Goal: Task Accomplishment & Management: Manage account settings

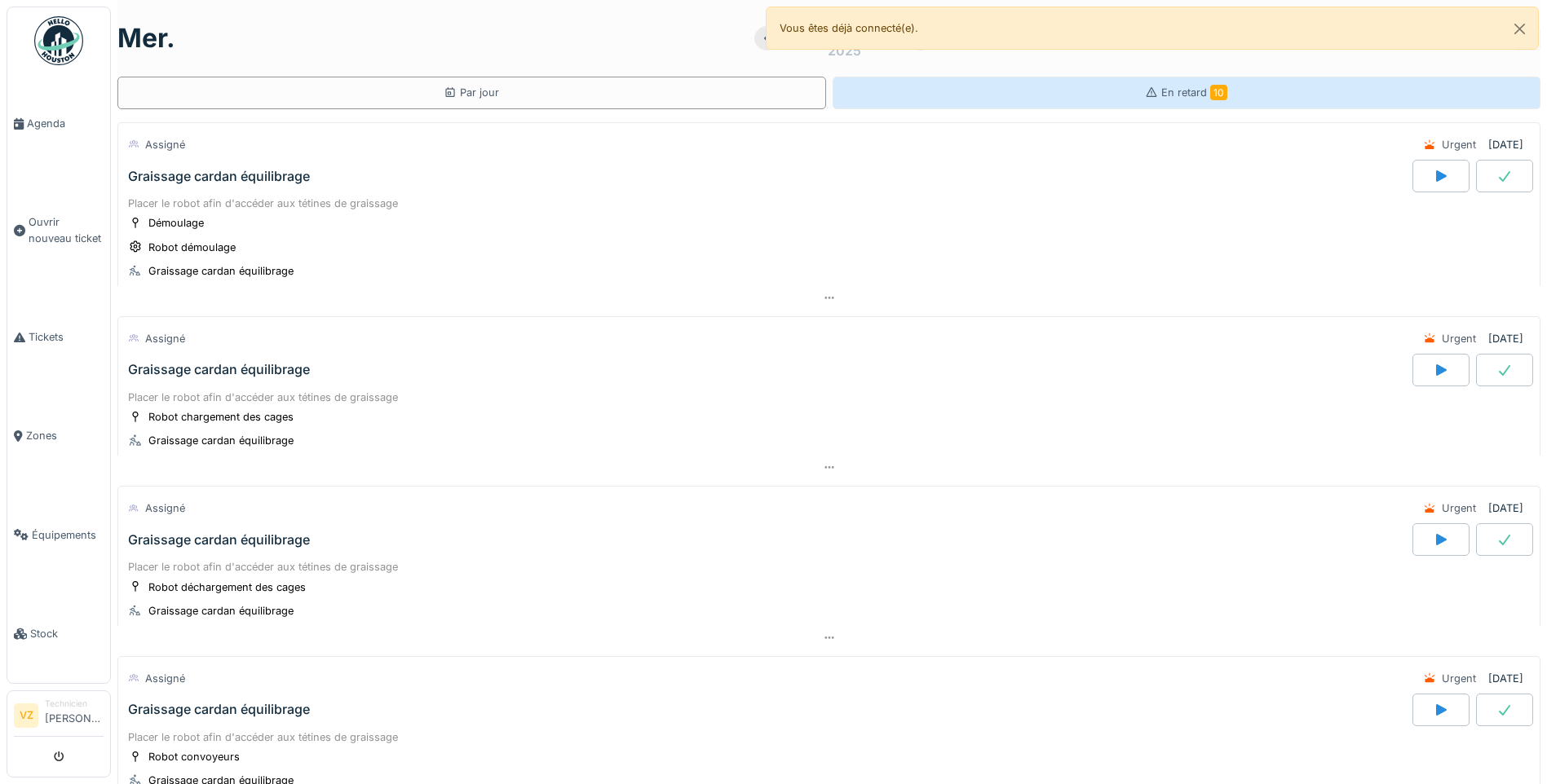
click at [1177, 96] on span "En retard 10" at bounding box center [1194, 92] width 66 height 12
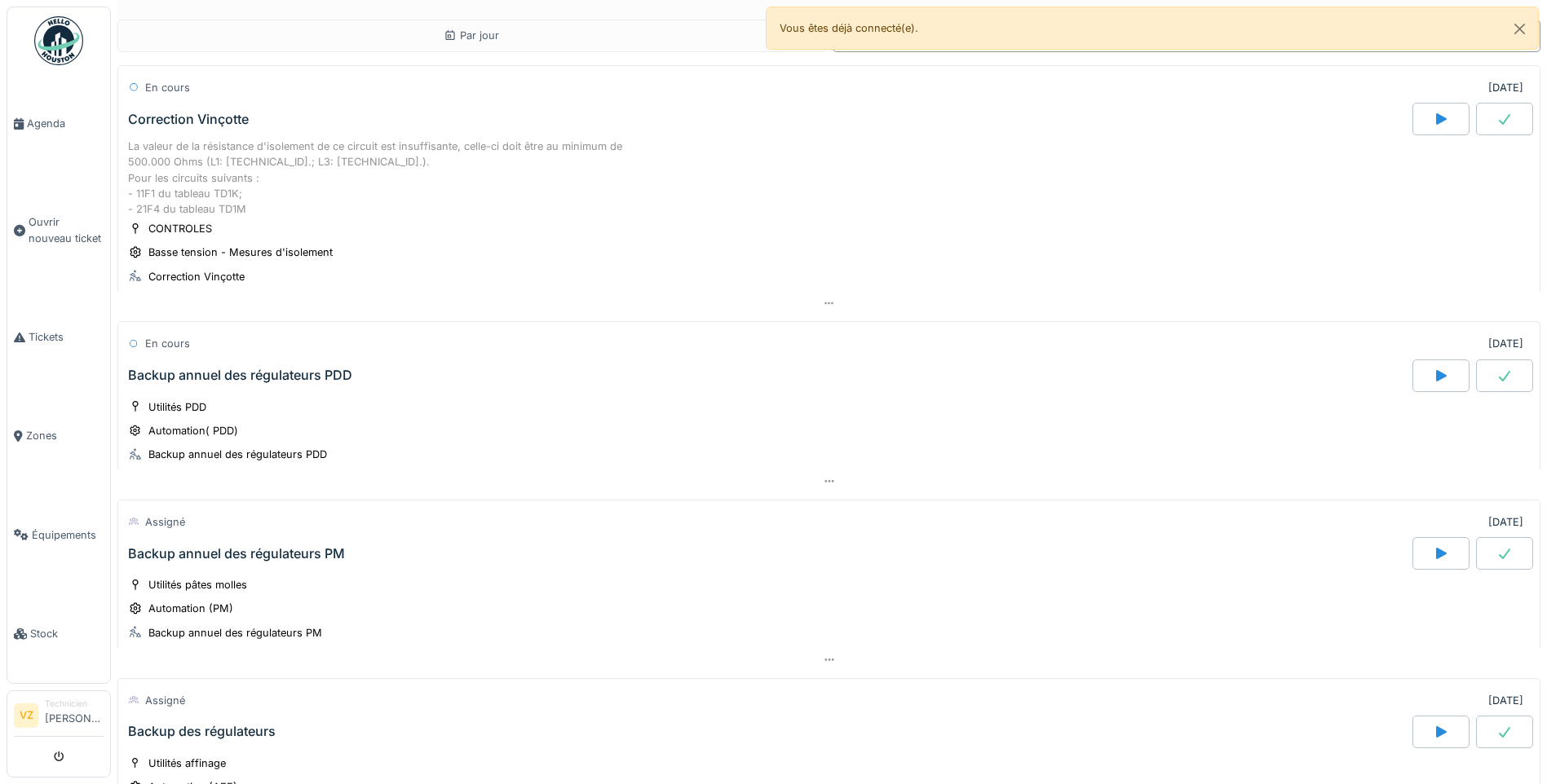
click at [360, 376] on div "Backup annuel des régulateurs PDD" at bounding box center [767, 376] width 1287 height 33
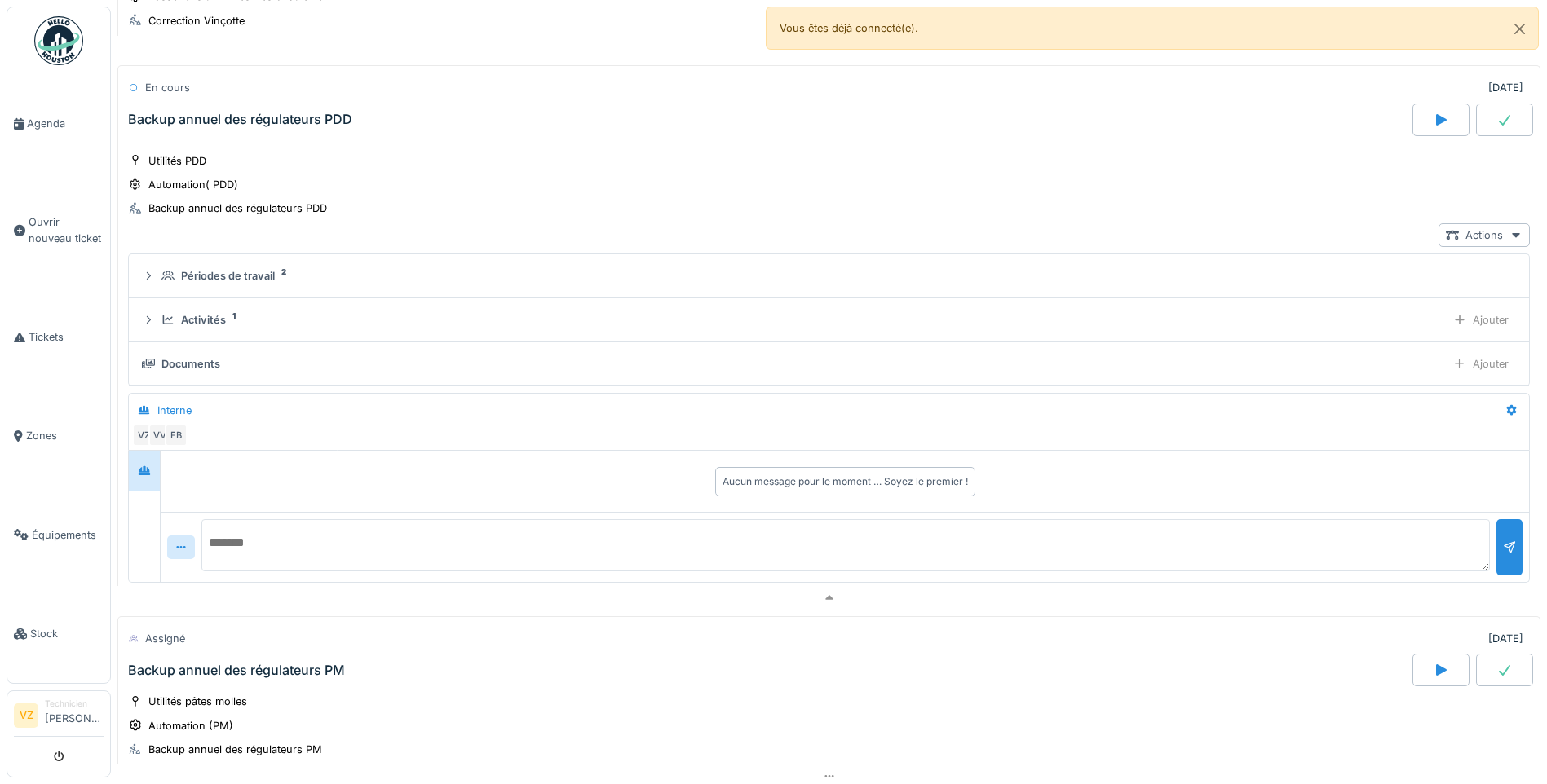
scroll to position [257, 0]
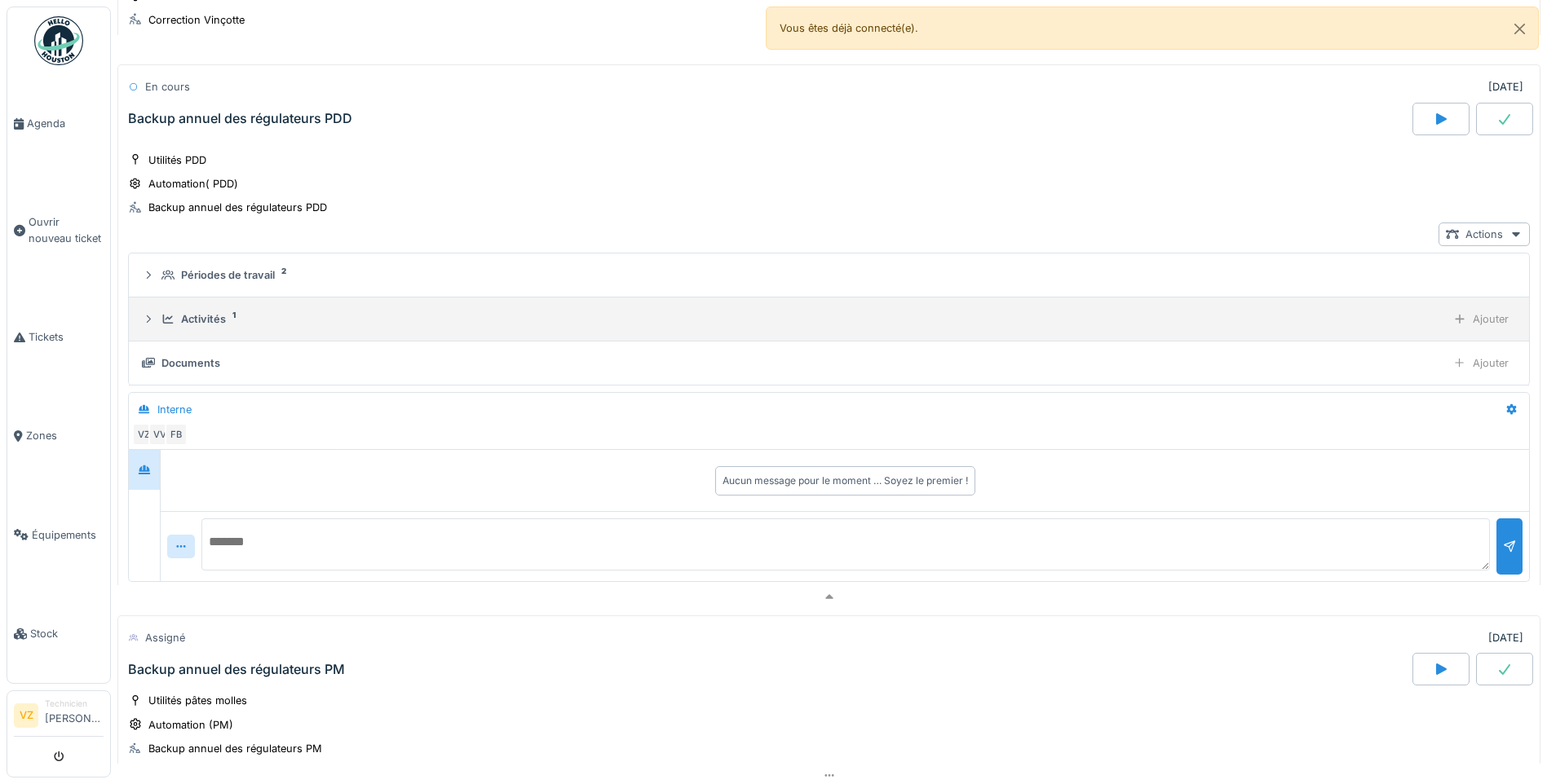
click at [209, 325] on div "Activités" at bounding box center [203, 319] width 45 height 15
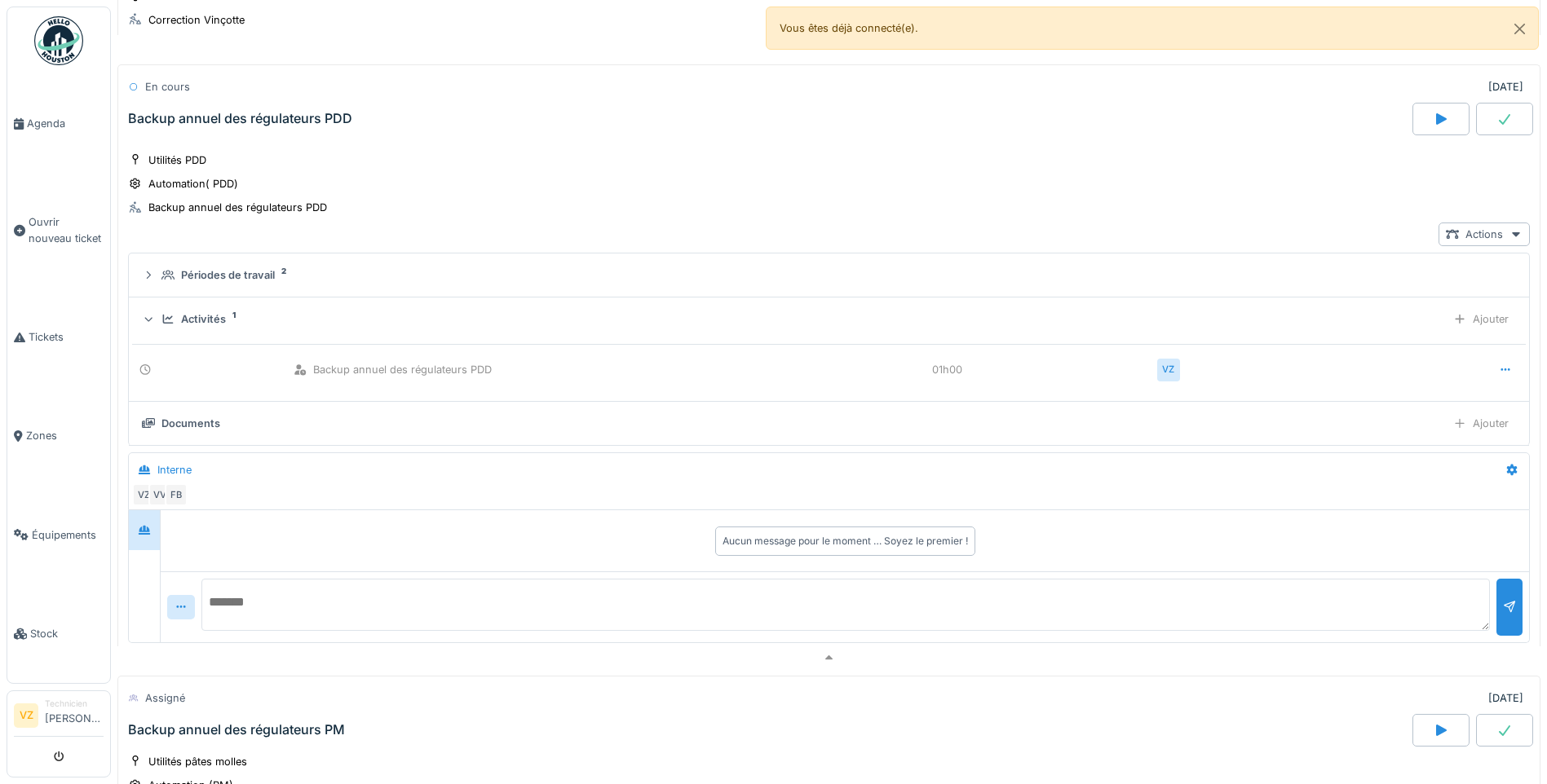
click at [209, 325] on div "Activités" at bounding box center [203, 319] width 45 height 15
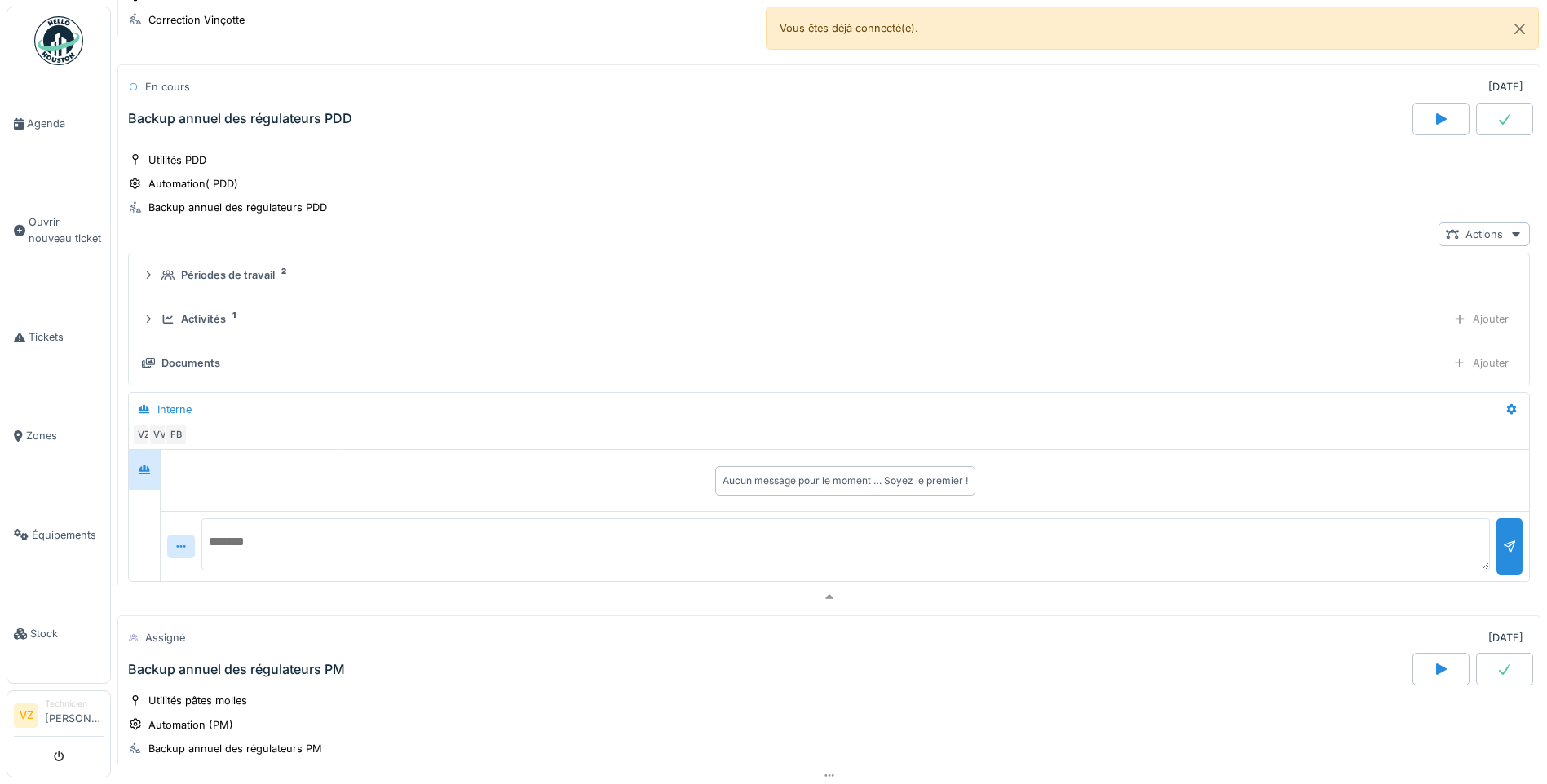
click at [1496, 113] on icon at bounding box center [1504, 119] width 16 height 13
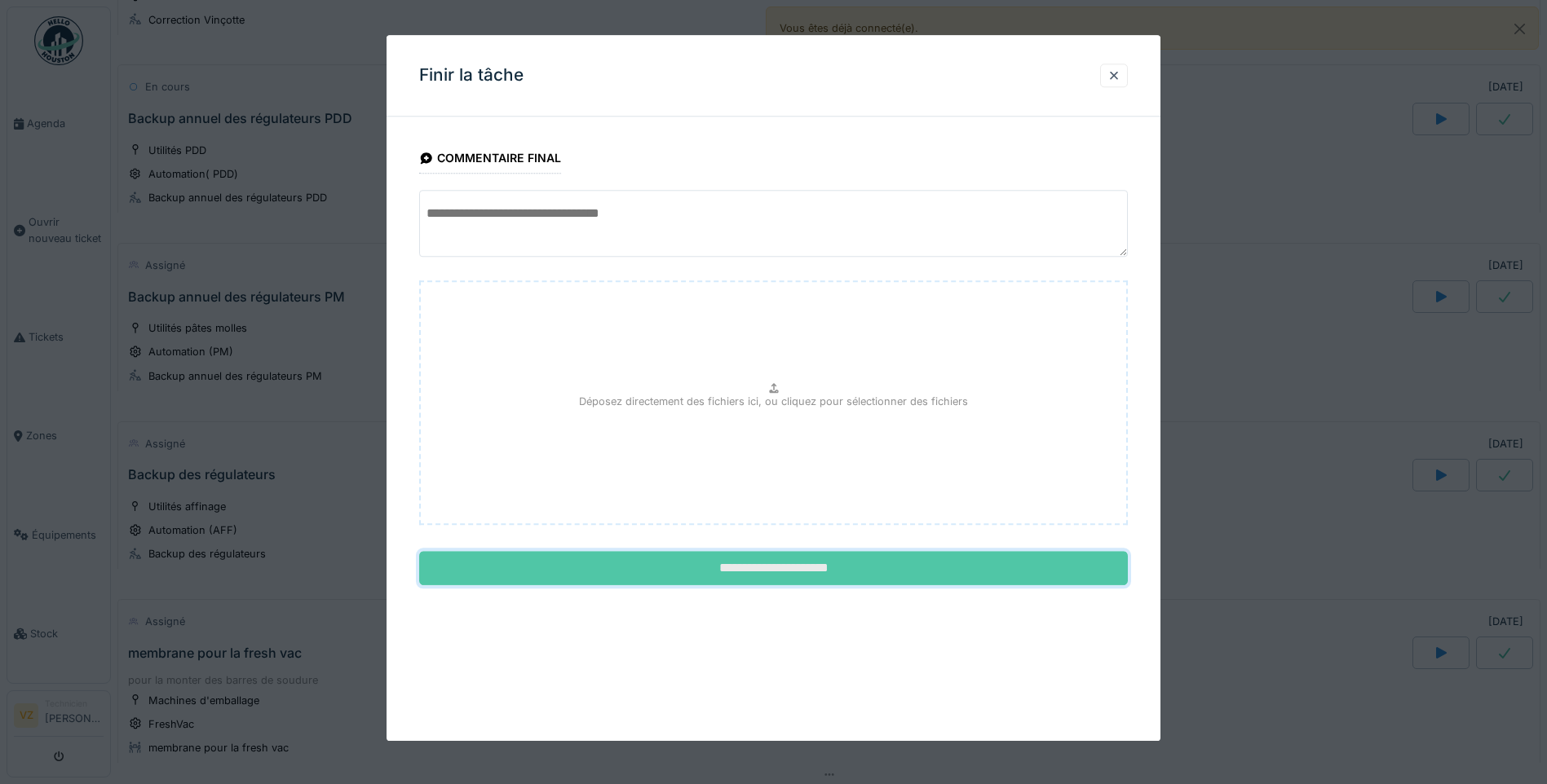
click at [812, 557] on input "**********" at bounding box center [773, 568] width 709 height 34
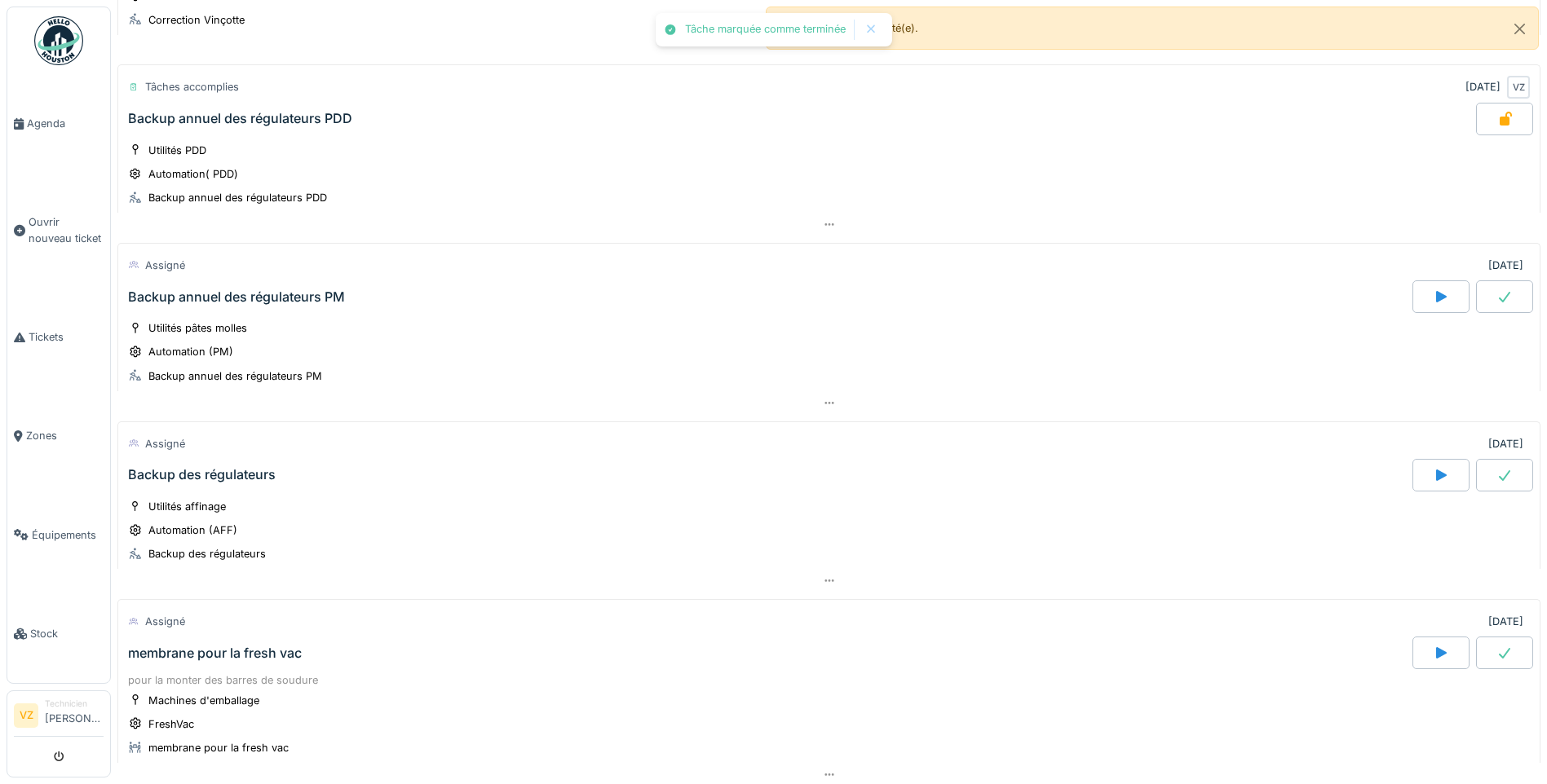
click at [295, 312] on div "Backup annuel des régulateurs PM" at bounding box center [767, 296] width 1287 height 33
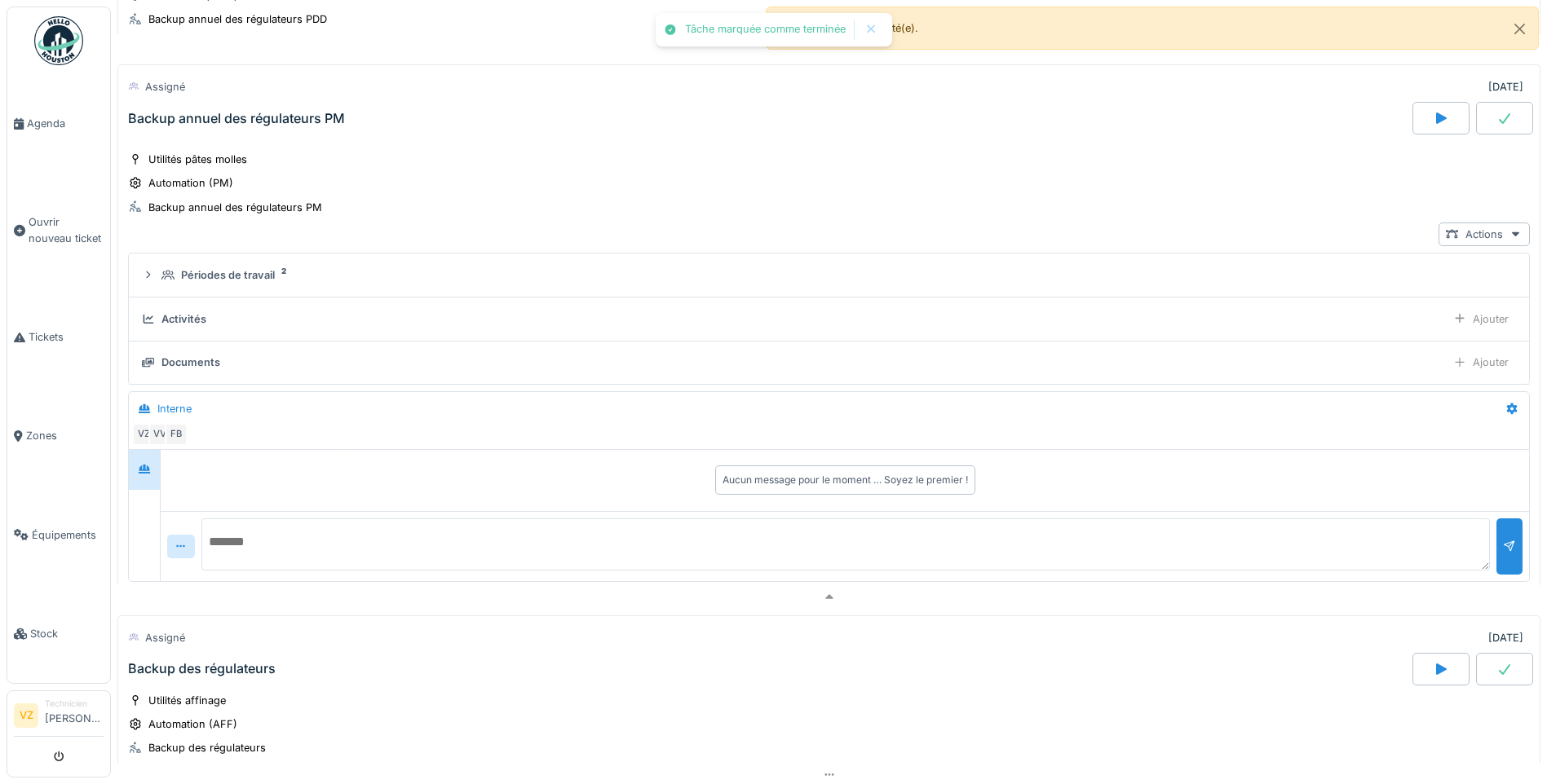
scroll to position [436, 0]
click at [254, 547] on textarea at bounding box center [846, 543] width 1288 height 52
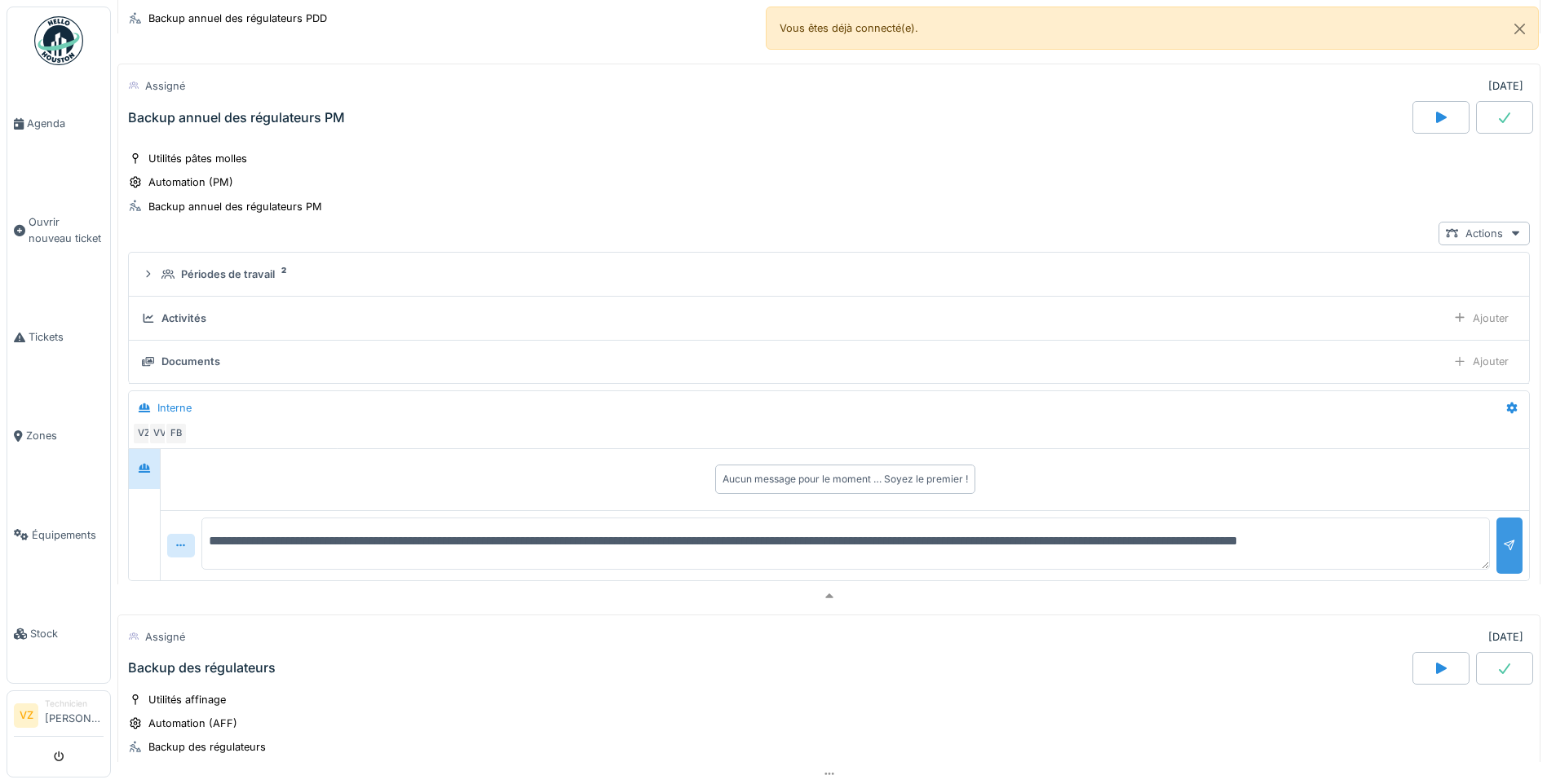
type textarea "**********"
click at [1503, 542] on div at bounding box center [1509, 546] width 13 height 15
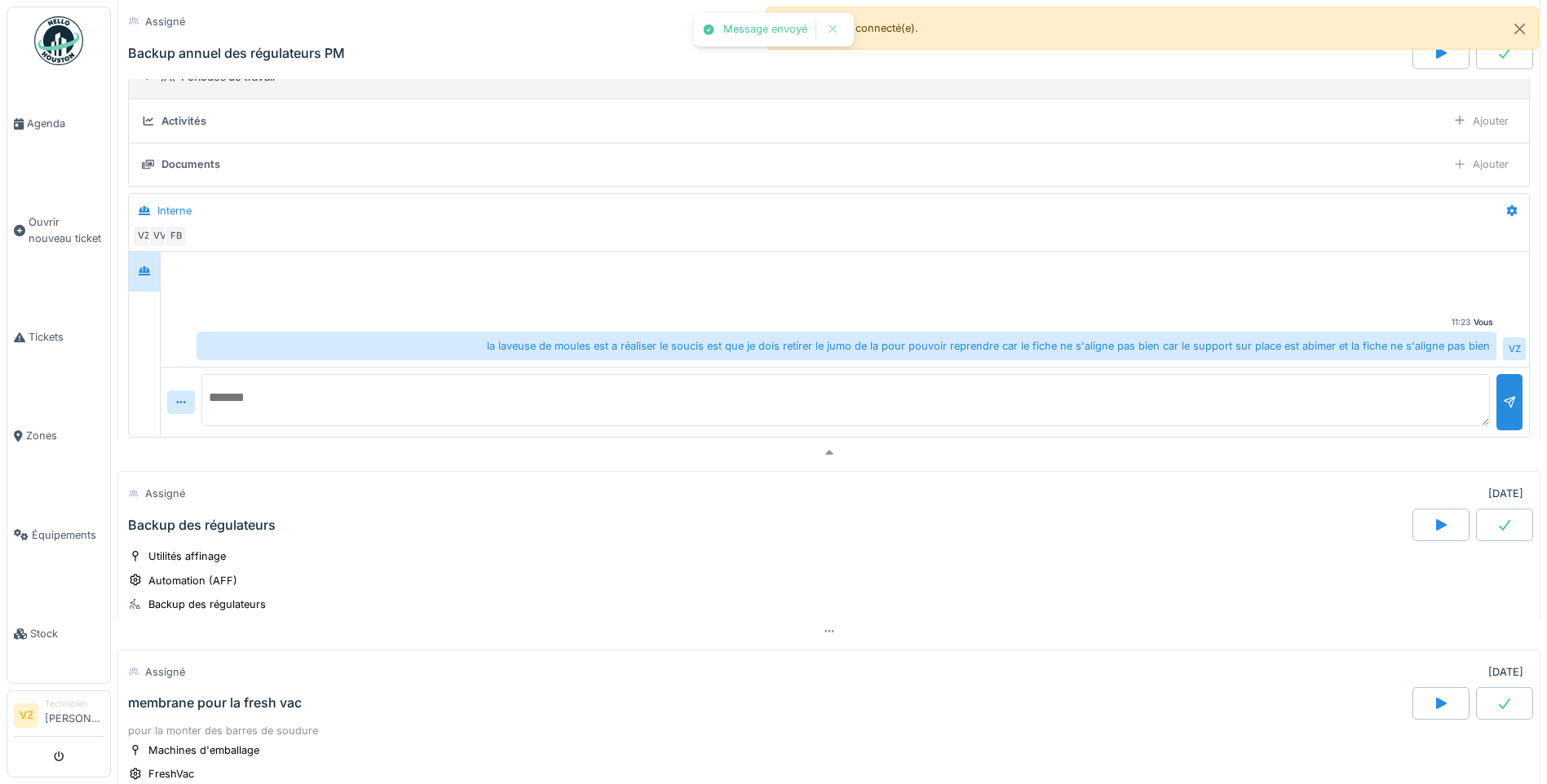
scroll to position [762, 0]
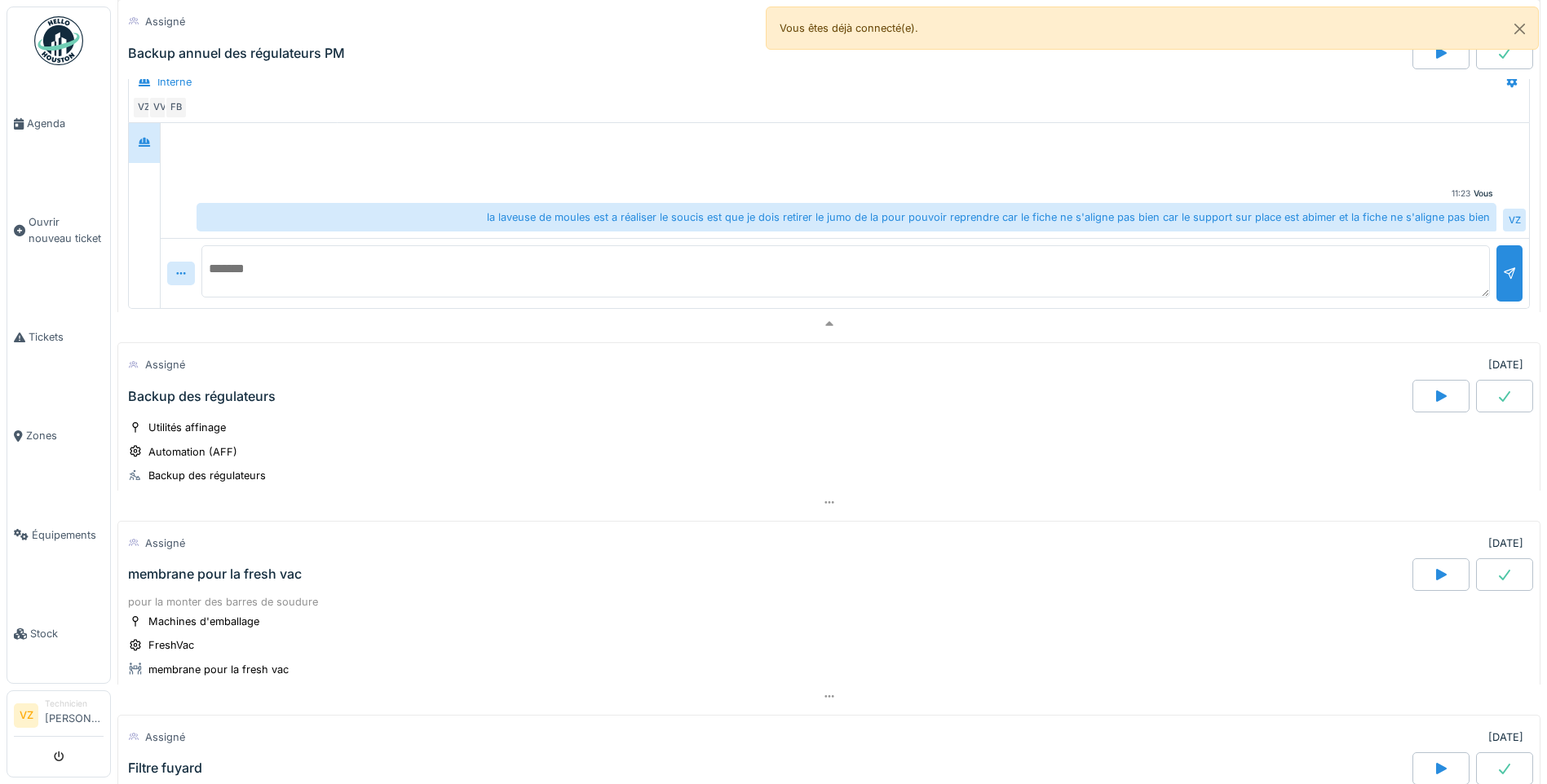
click at [283, 409] on div "Backup des régulateurs" at bounding box center [767, 396] width 1287 height 33
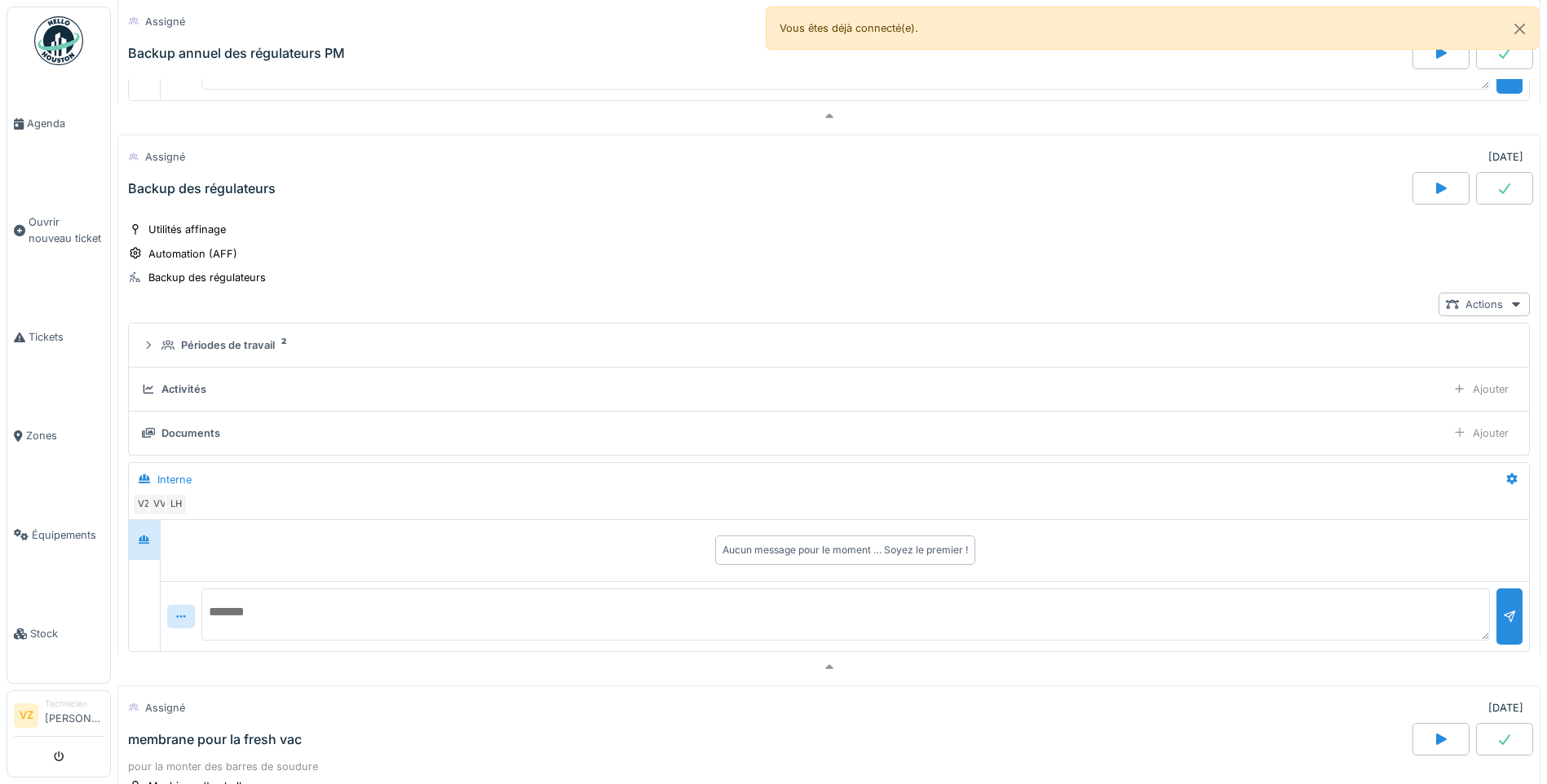
scroll to position [1042, 0]
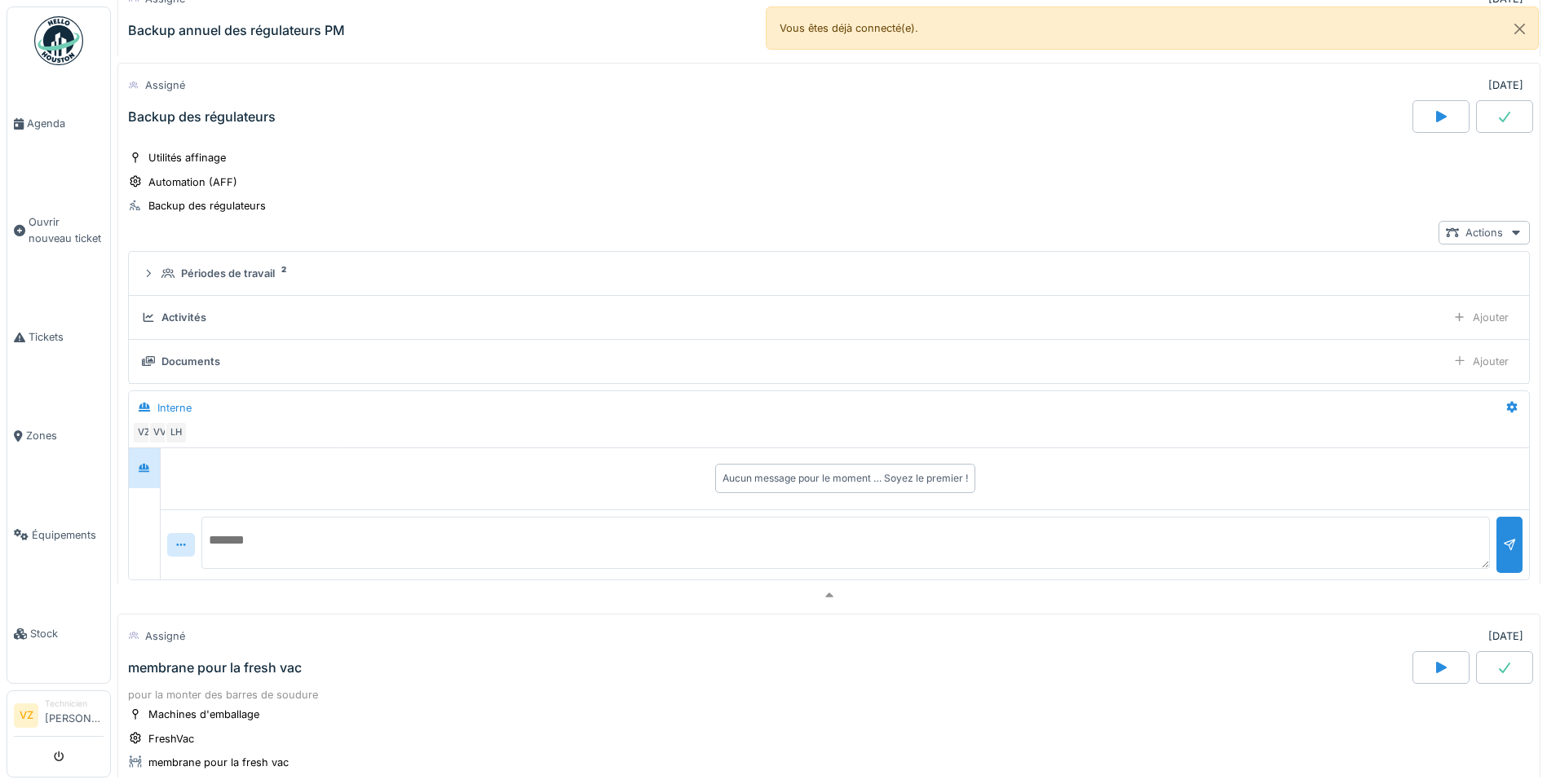
click at [1493, 128] on div at bounding box center [1504, 117] width 57 height 33
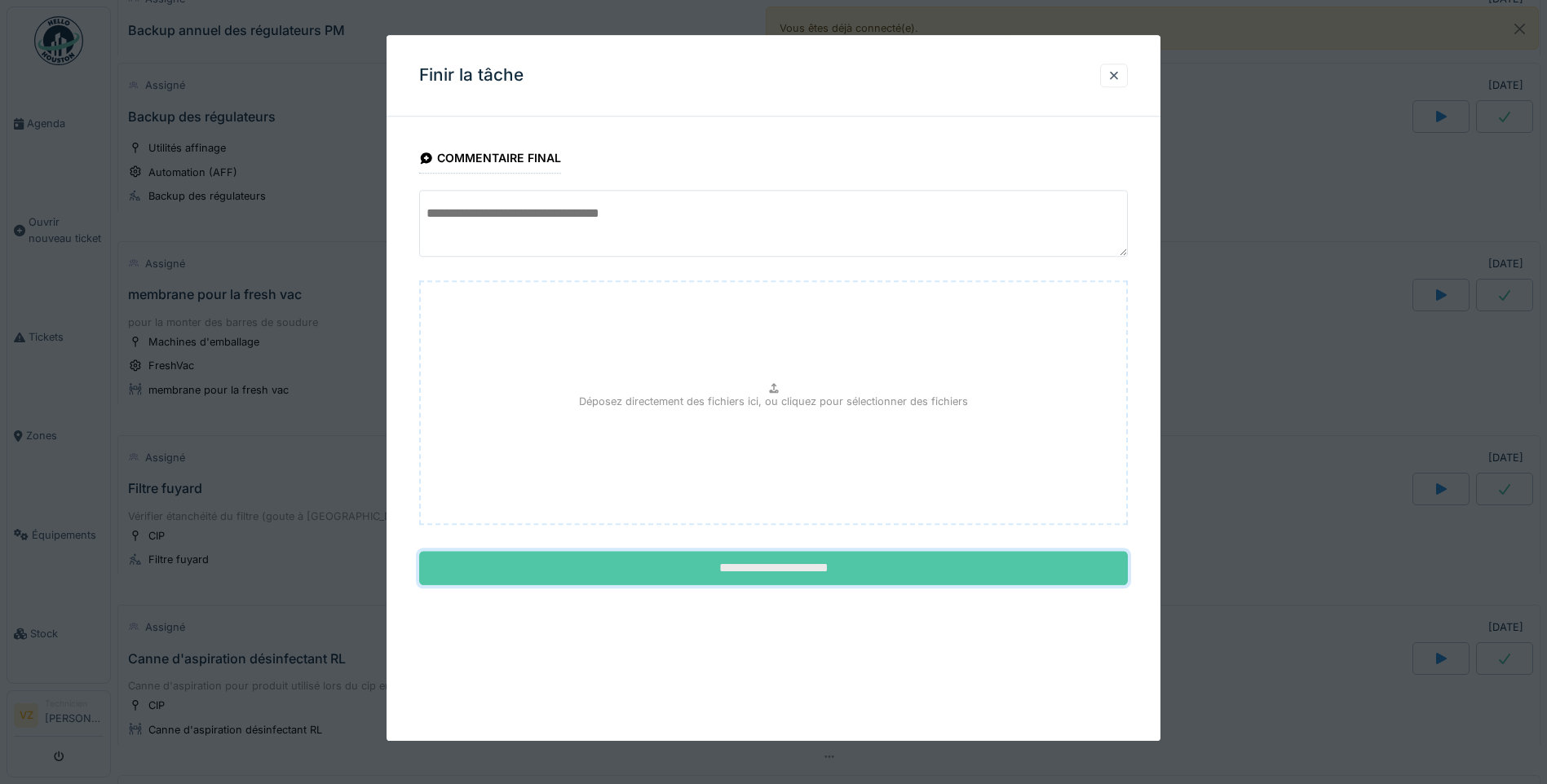
click at [806, 557] on input "**********" at bounding box center [773, 568] width 709 height 34
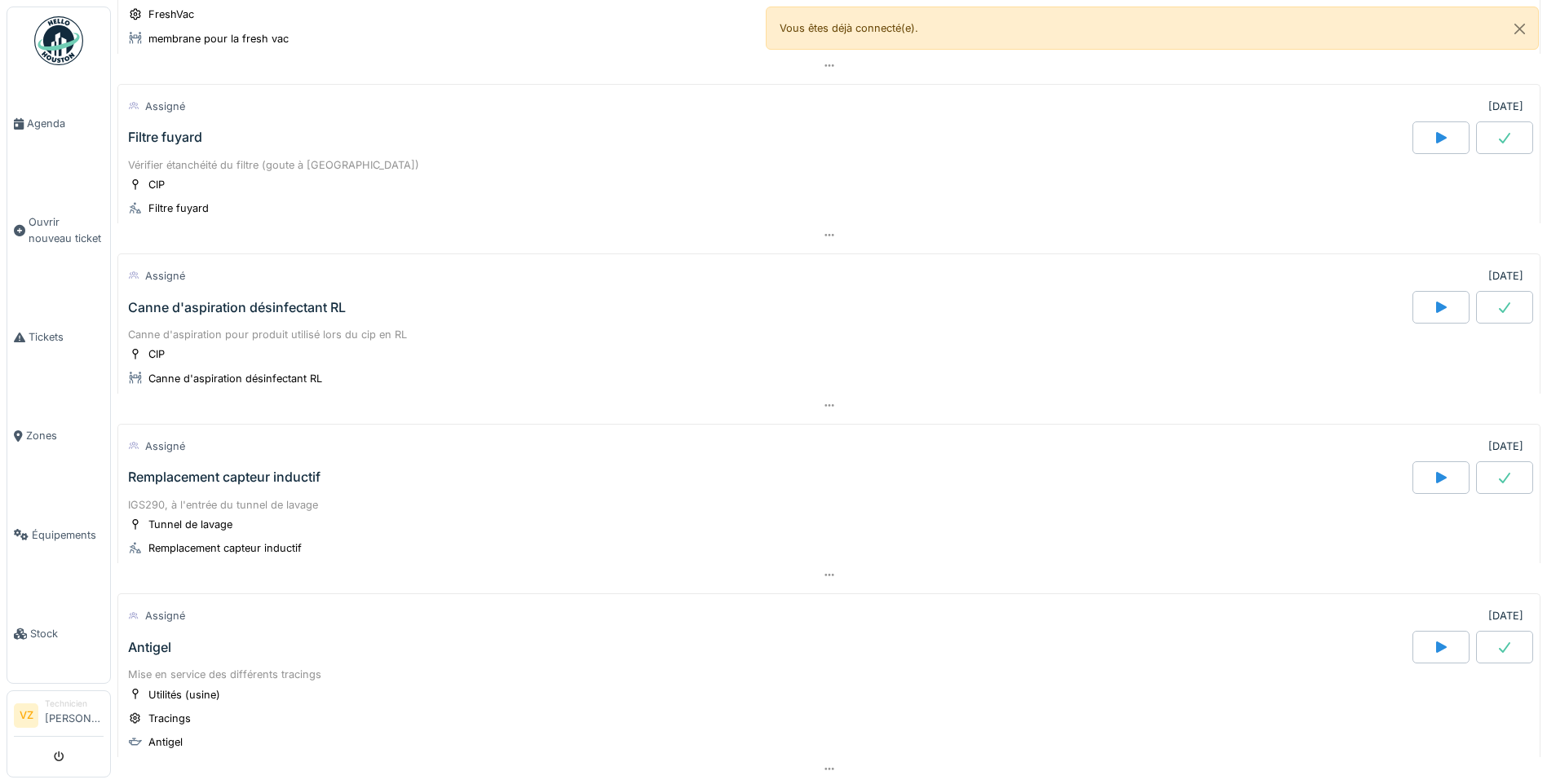
scroll to position [1449, 0]
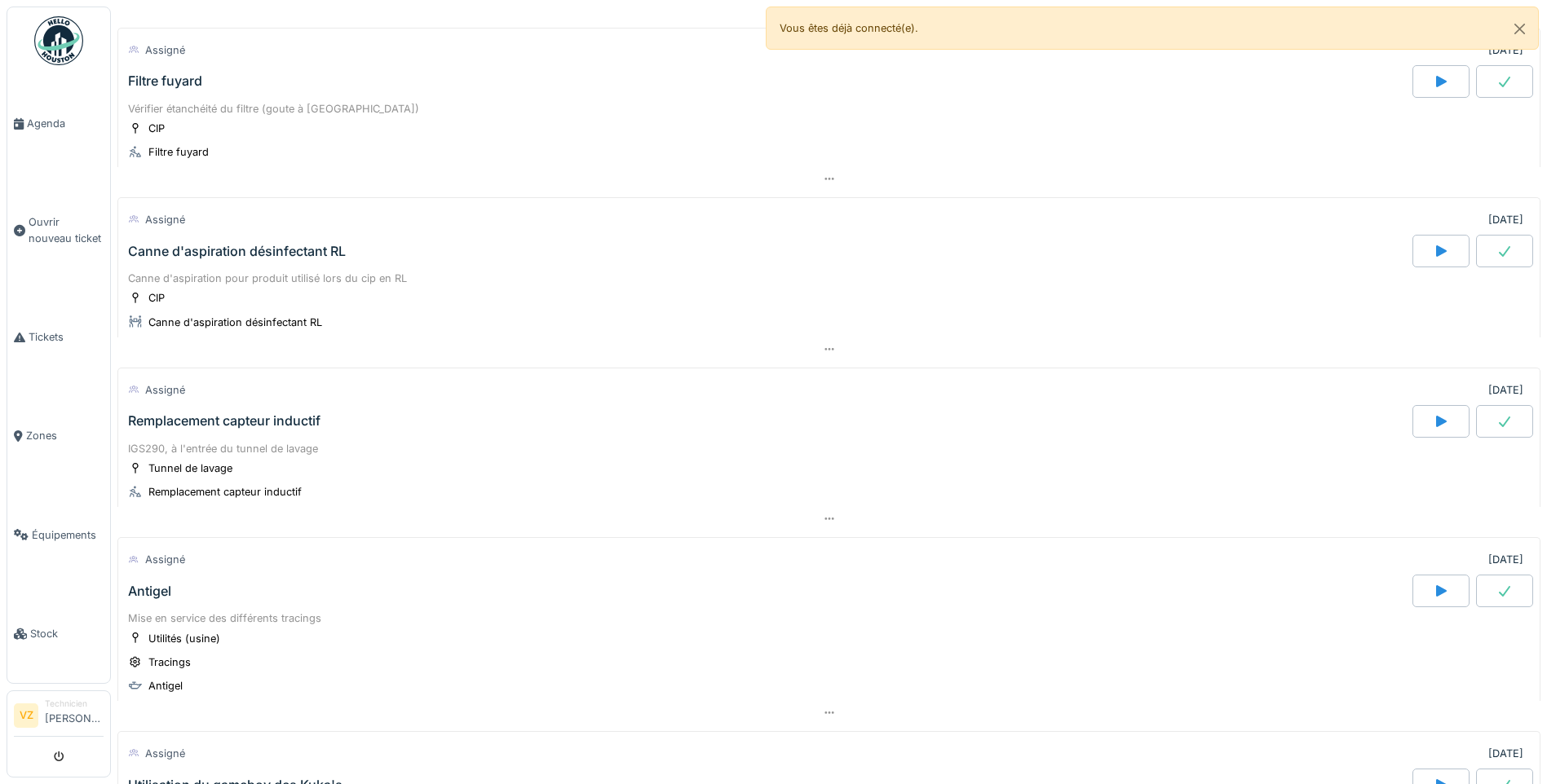
click at [354, 149] on div "CIP Filtre fuyard" at bounding box center [829, 139] width 1402 height 40
click at [327, 120] on div "Vérifier étanchéité du filtre (goute à goute) CIP Filtre fuyard" at bounding box center [829, 133] width 1423 height 70
click at [201, 88] on div "Filtre fuyard" at bounding box center [165, 81] width 74 height 15
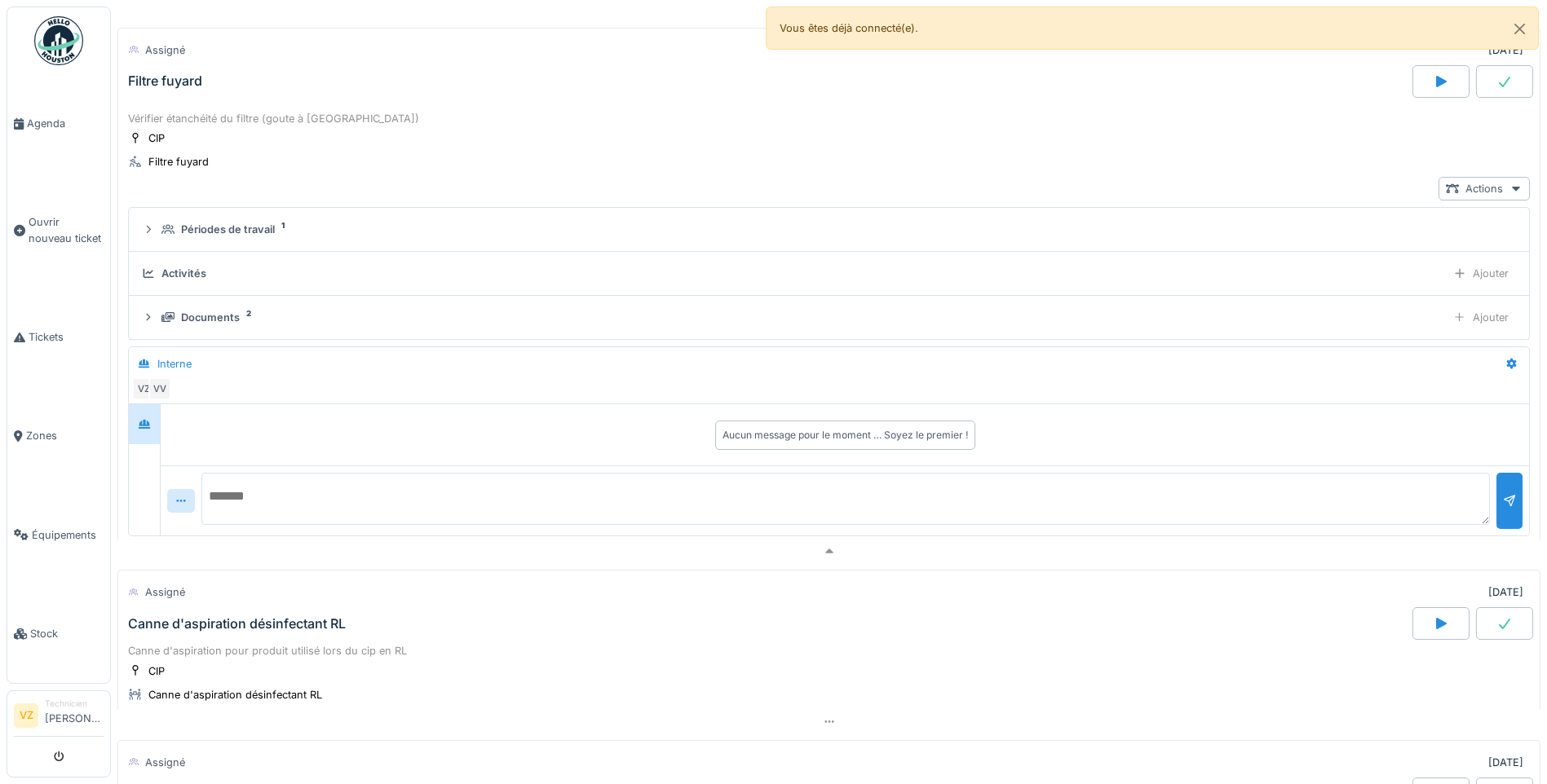
scroll to position [1416, 0]
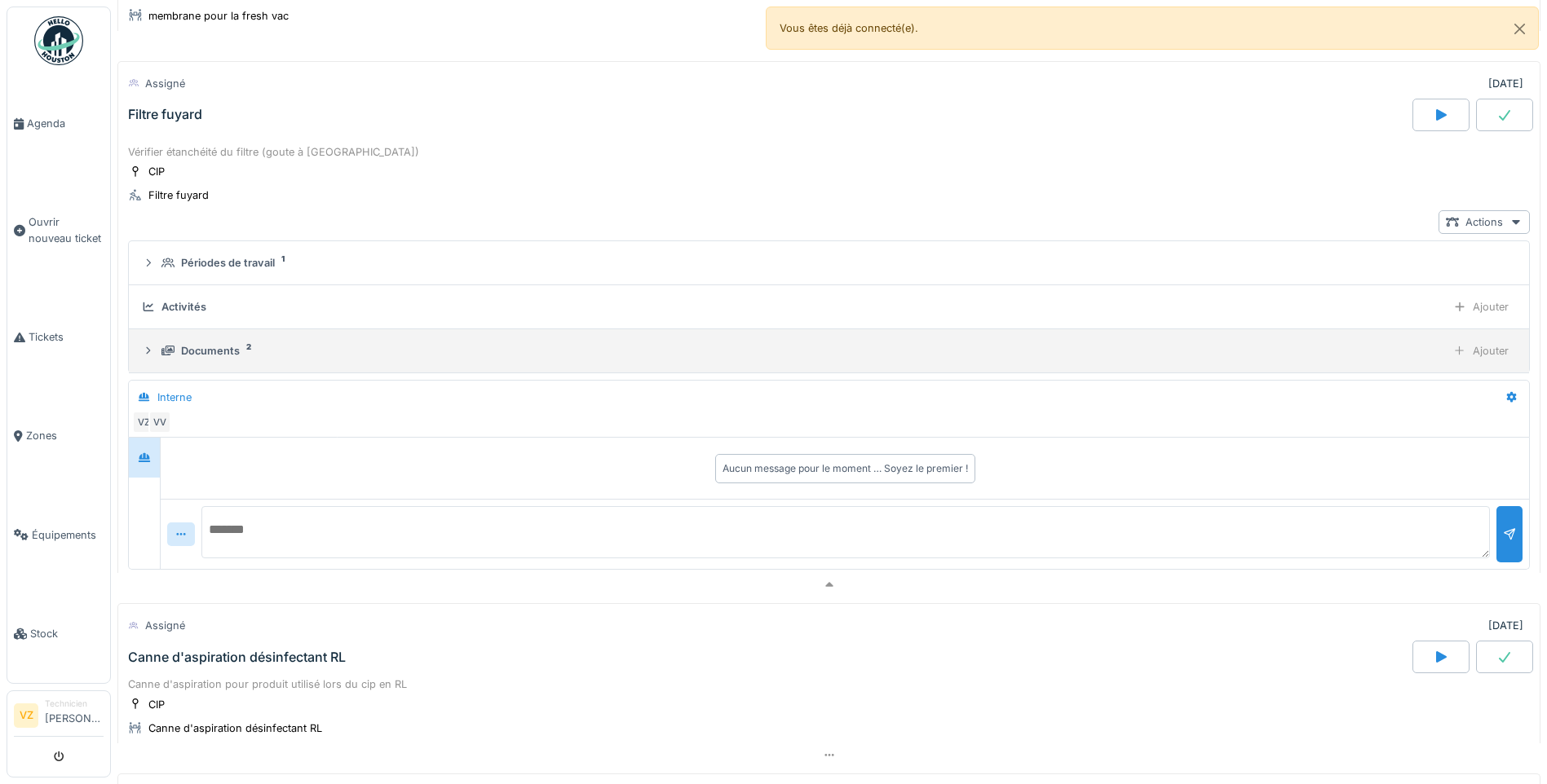
click at [213, 362] on div "Documents 2 Ajouter" at bounding box center [829, 350] width 1374 height 24
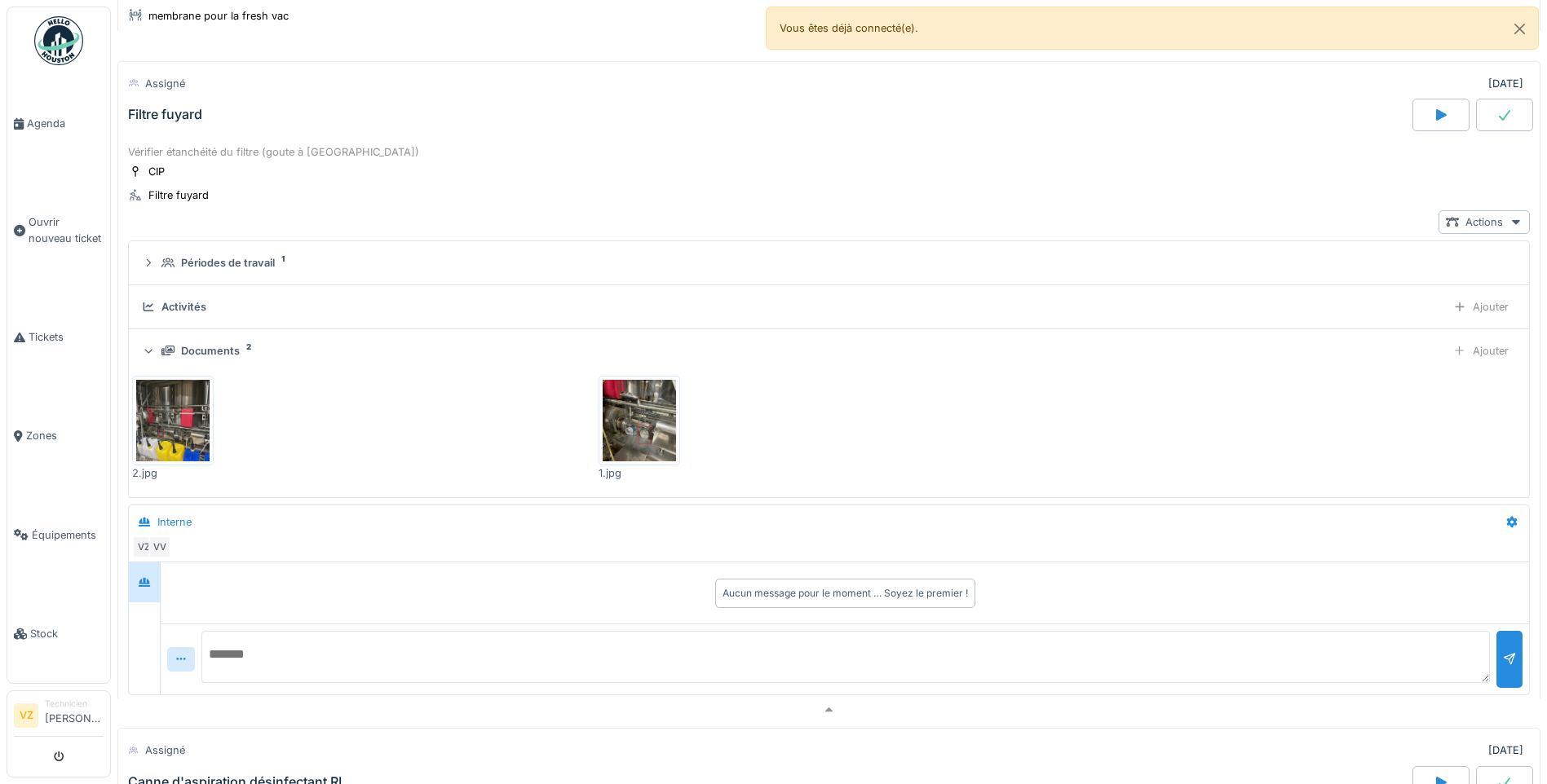
click at [1491, 120] on div at bounding box center [1504, 115] width 57 height 33
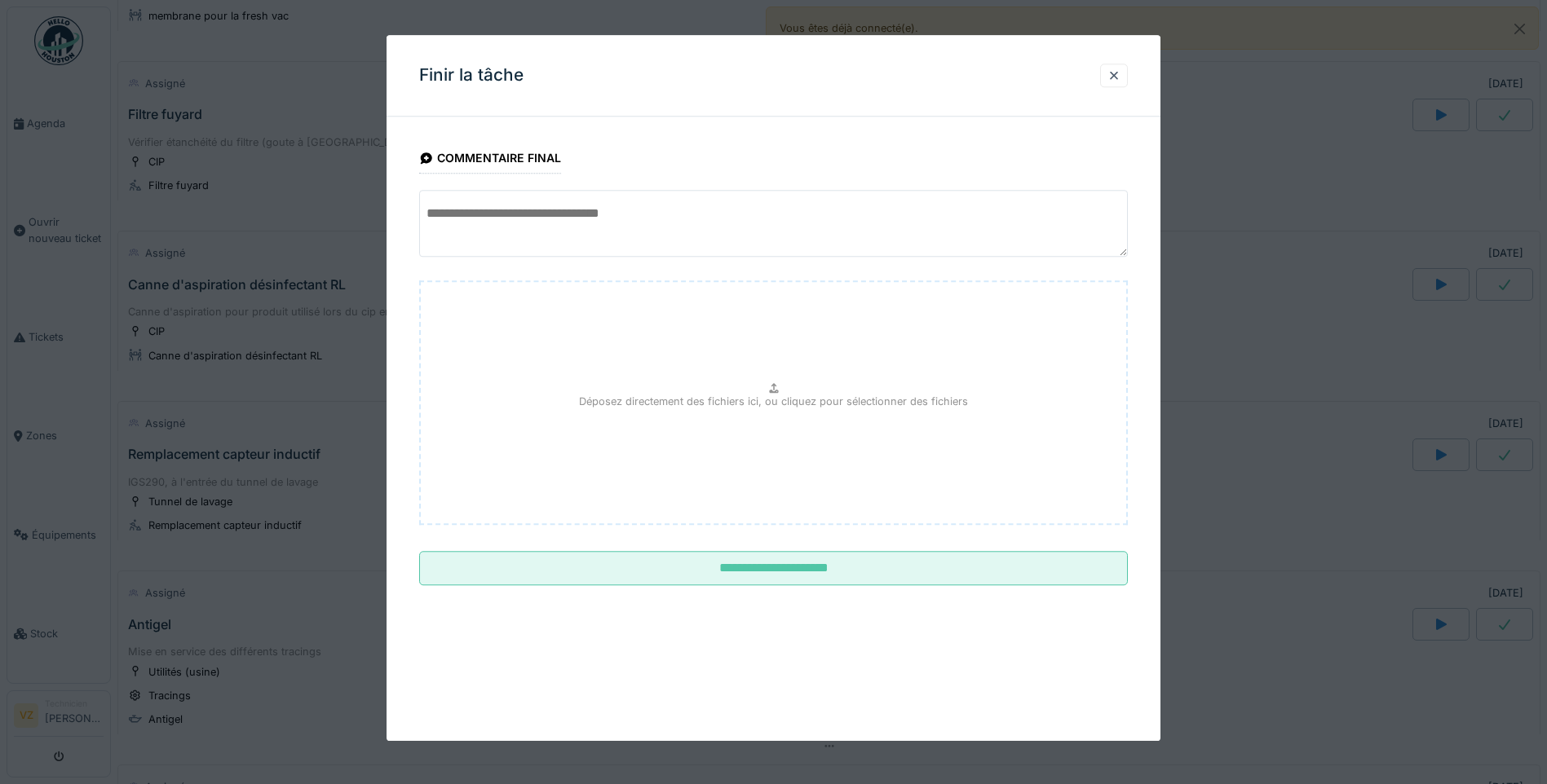
click at [577, 234] on textarea at bounding box center [773, 223] width 709 height 67
type textarea "*"
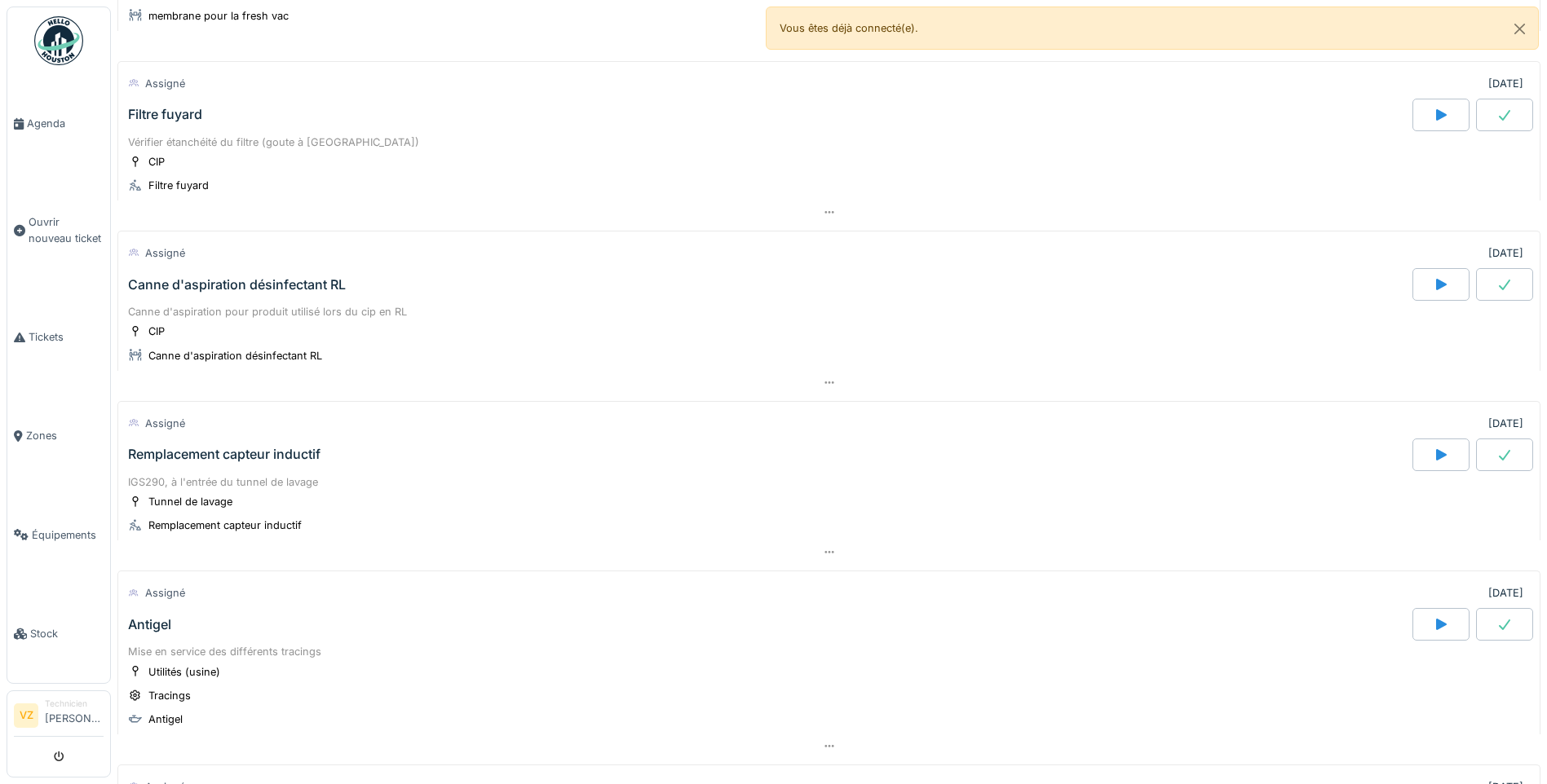
click at [219, 119] on div "Filtre fuyard" at bounding box center [767, 115] width 1287 height 33
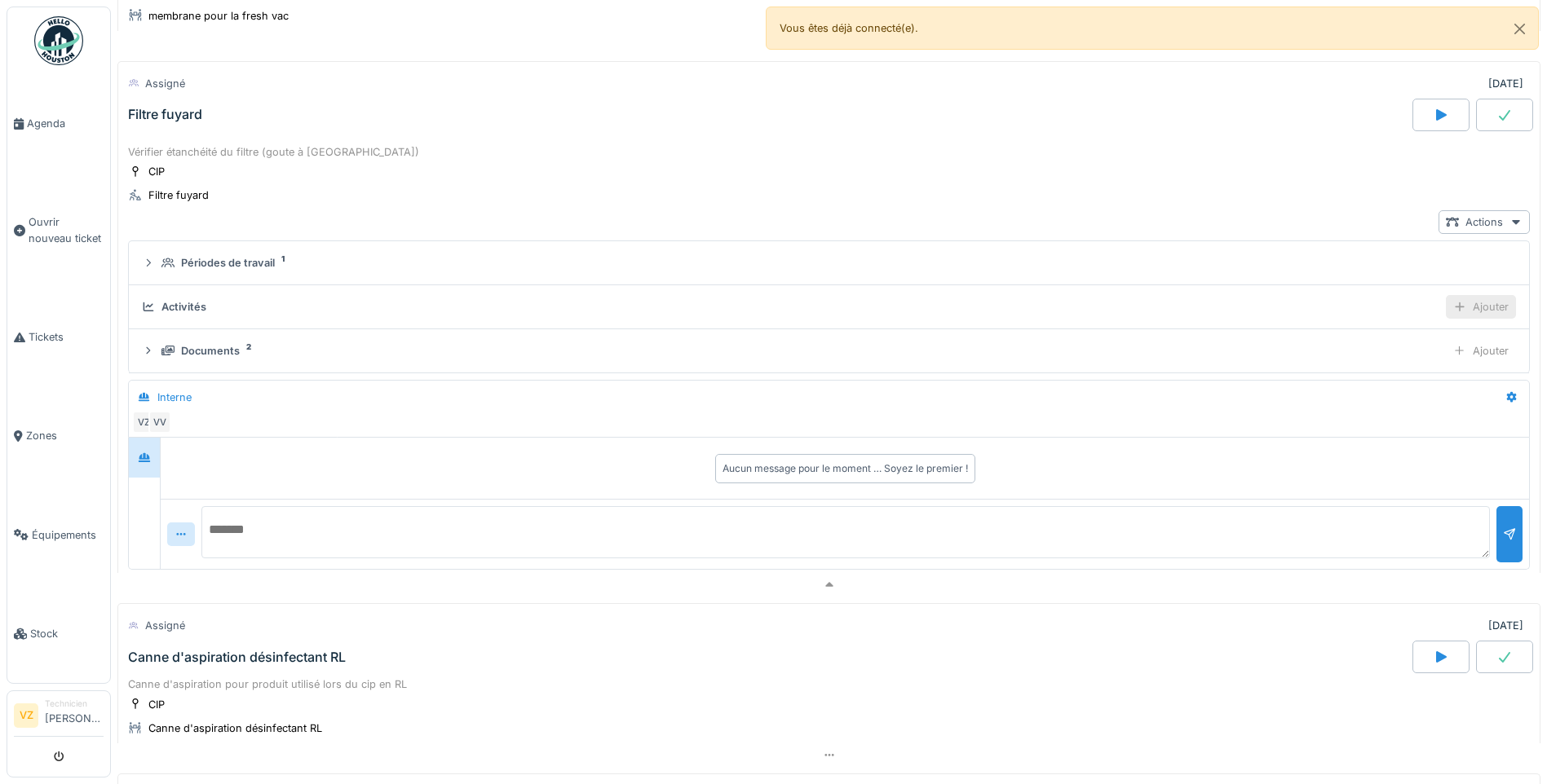
click at [1451, 312] on div "Ajouter" at bounding box center [1480, 306] width 70 height 24
click at [1341, 350] on div "Ajouter des heures" at bounding box center [1387, 347] width 173 height 24
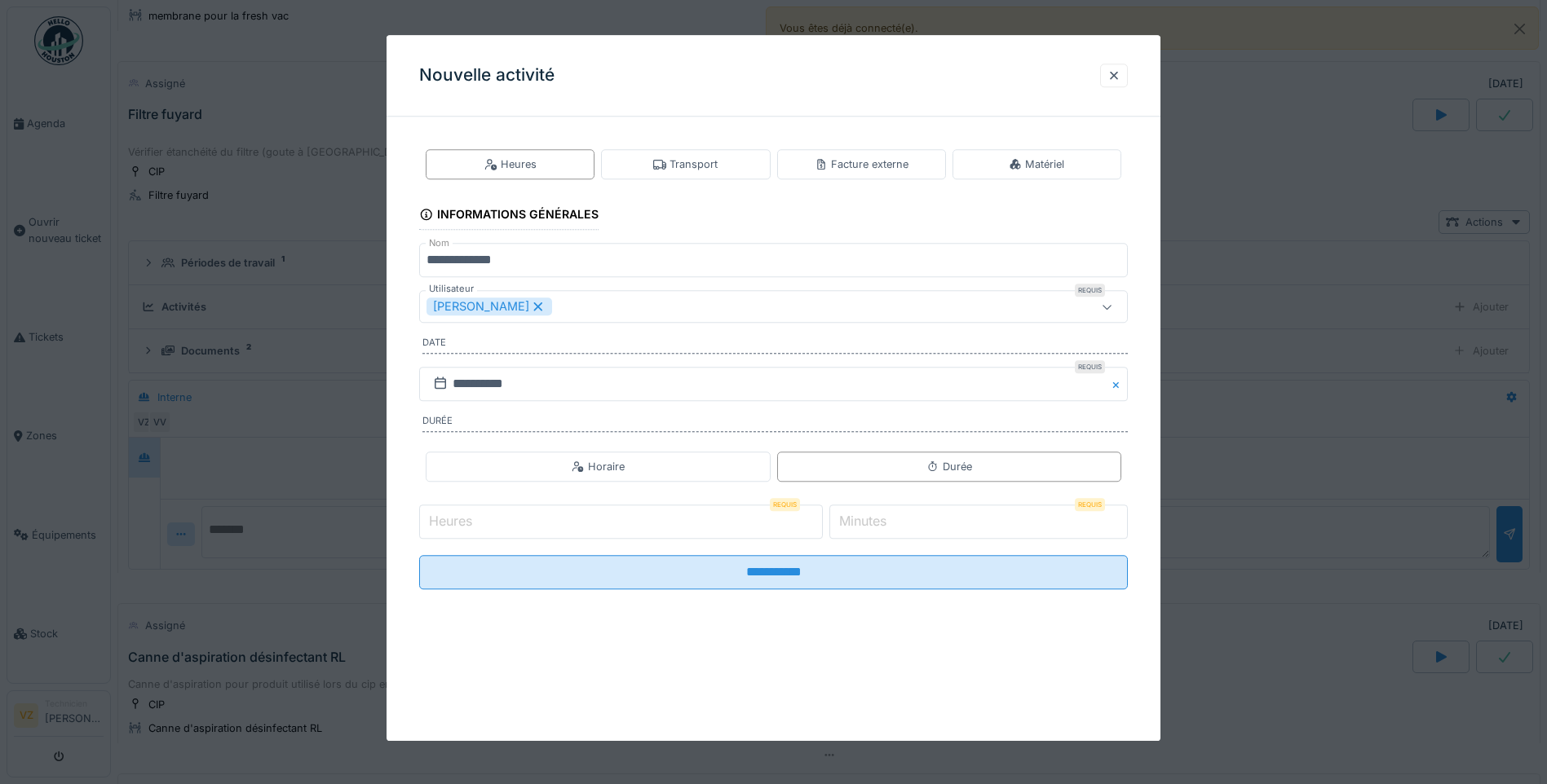
click at [734, 518] on input "Heures" at bounding box center [620, 521] width 404 height 34
type input "*"
click at [927, 521] on input "*" at bounding box center [978, 521] width 298 height 34
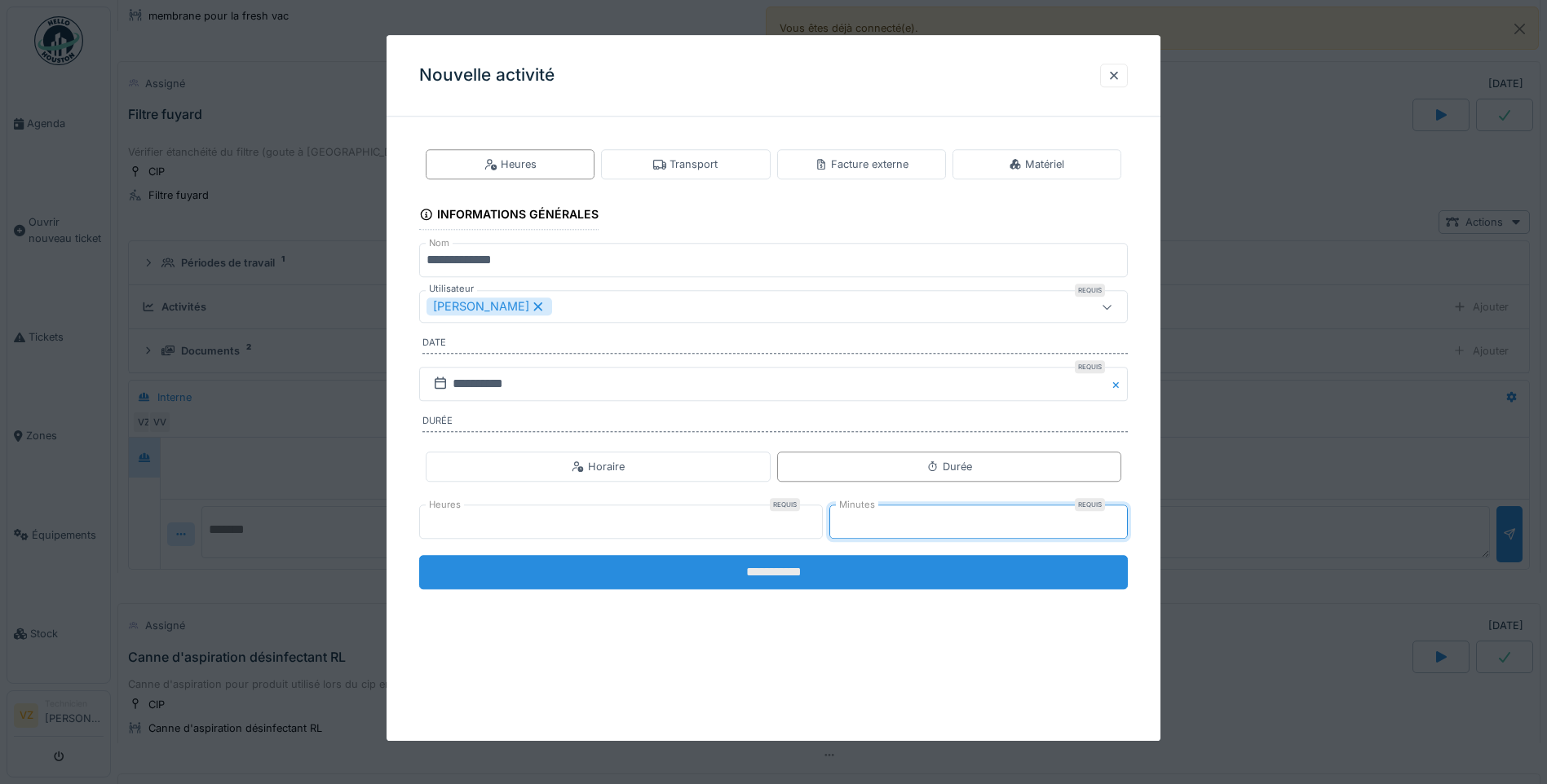
type input "**"
click at [891, 568] on input "**********" at bounding box center [773, 572] width 709 height 34
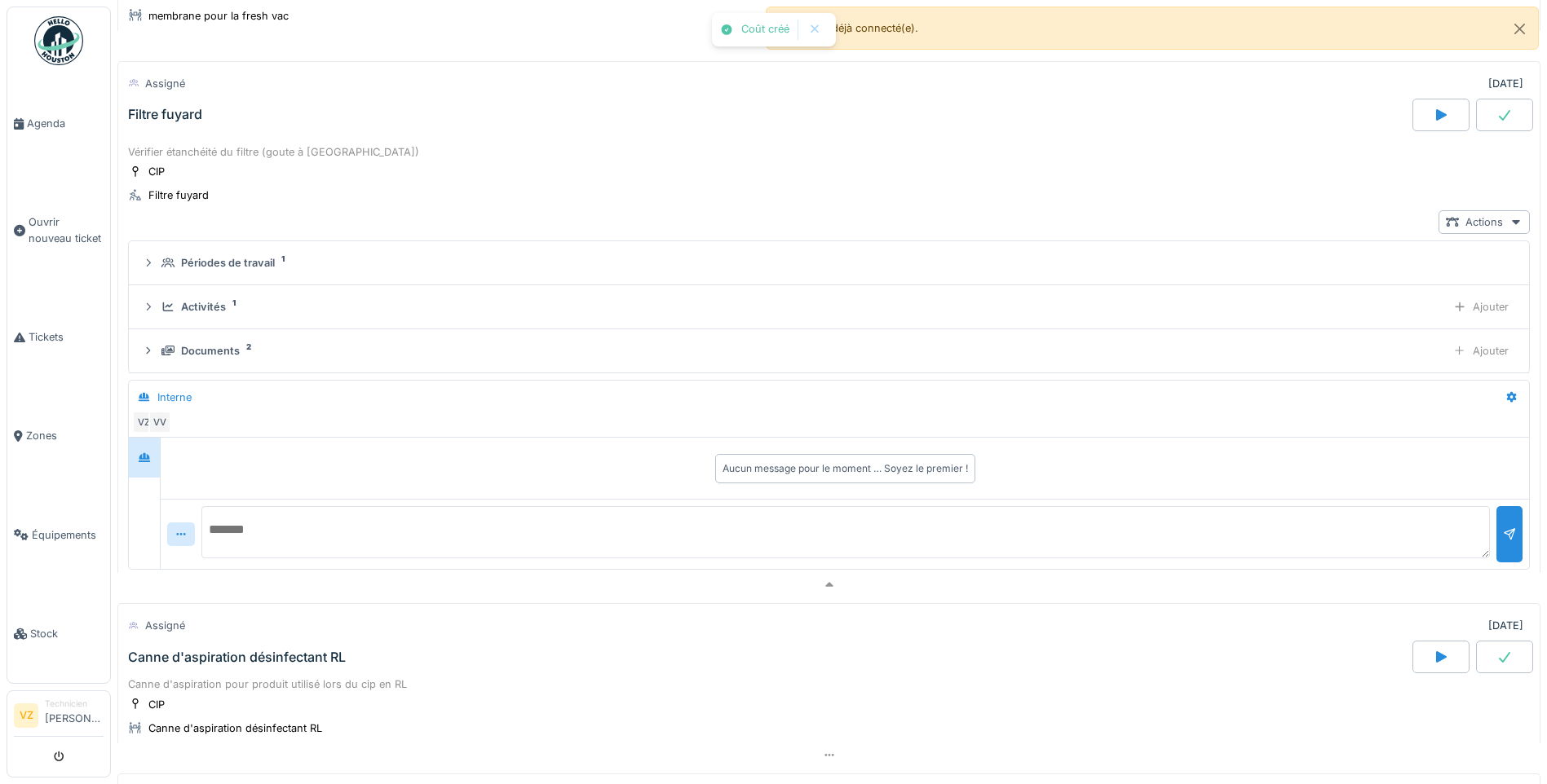
click at [1482, 129] on div at bounding box center [1504, 115] width 57 height 33
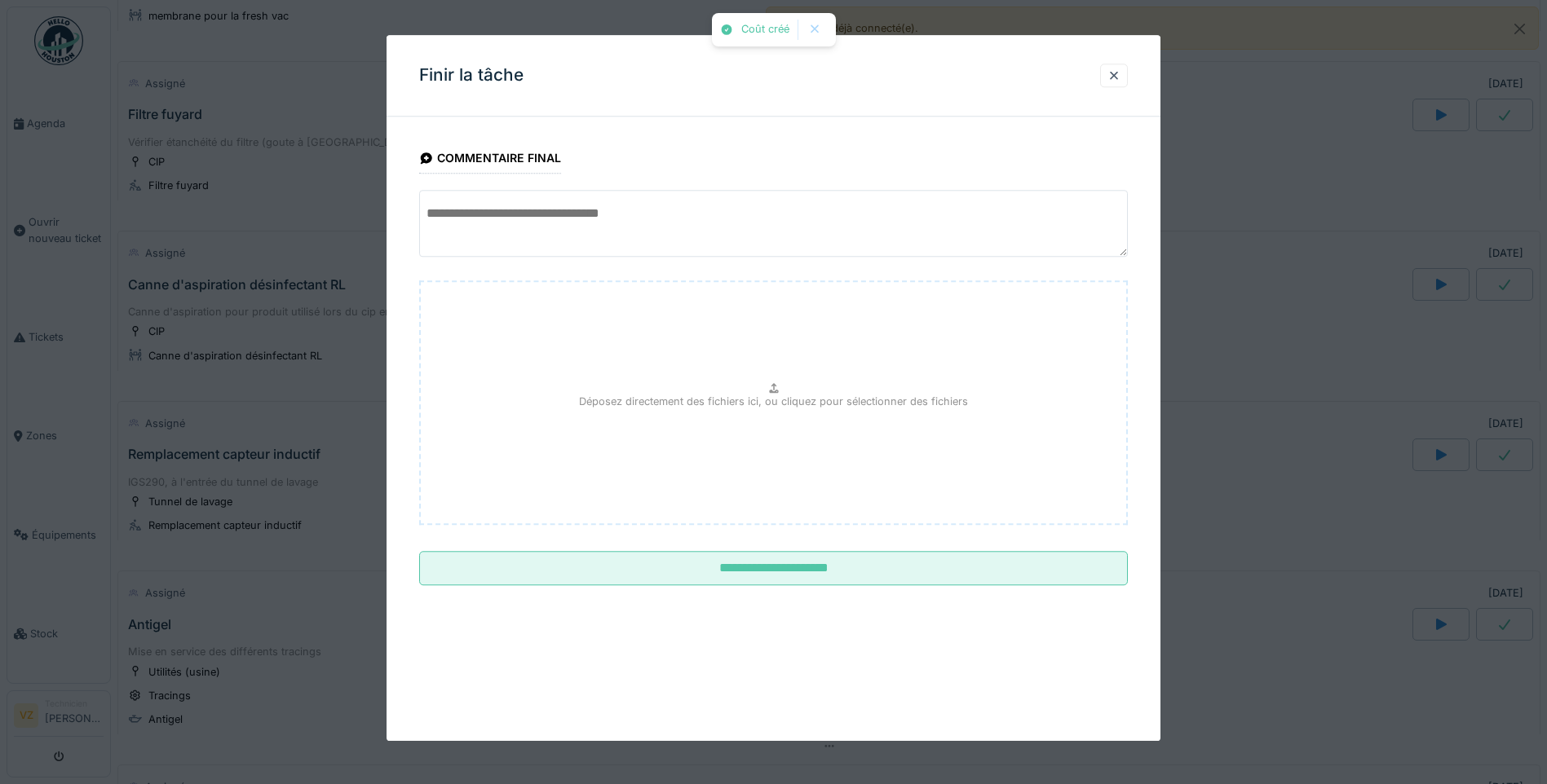
click at [674, 237] on textarea at bounding box center [773, 223] width 709 height 67
type textarea "*"
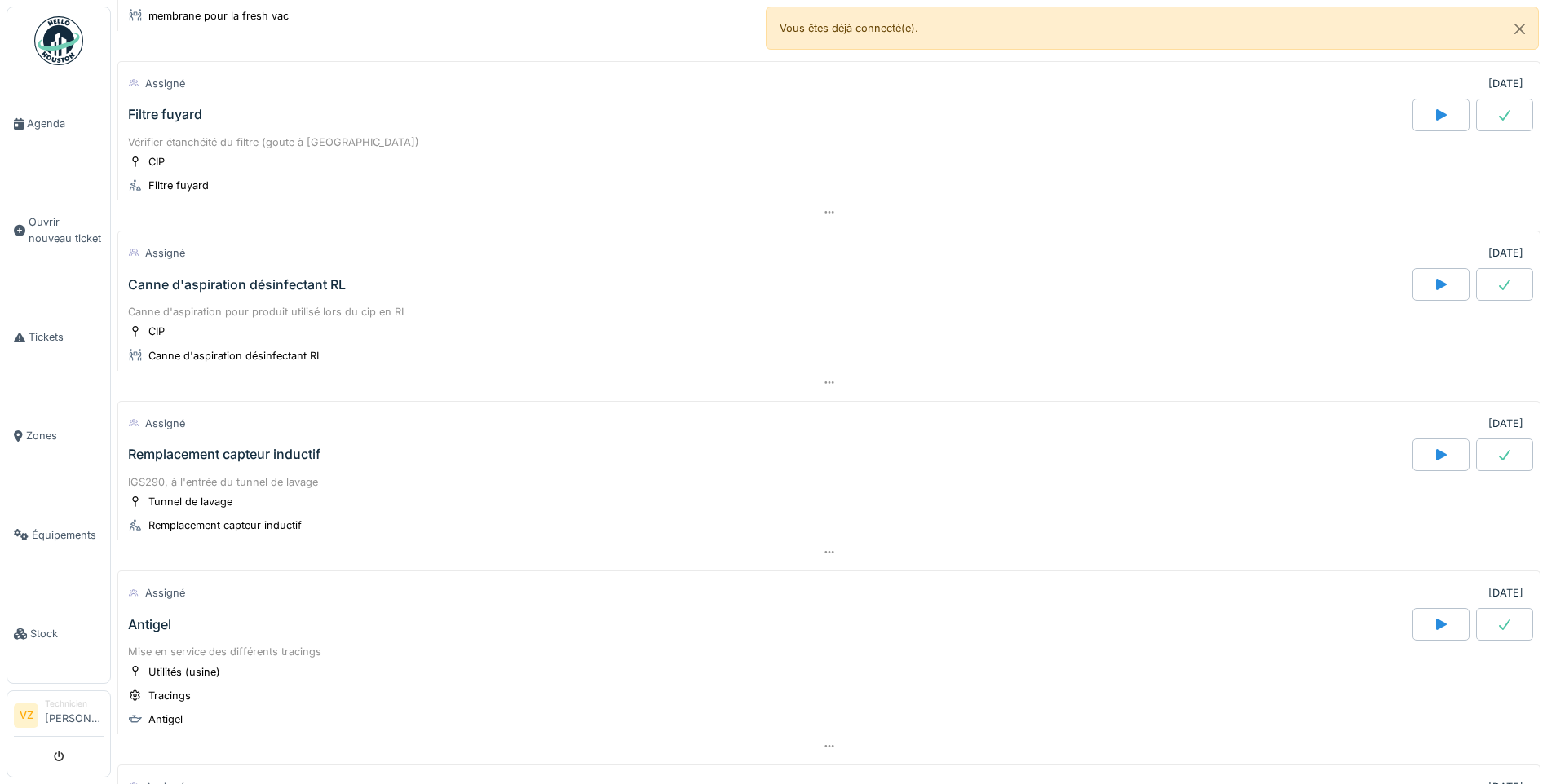
click at [337, 468] on div "Remplacement capteur inductif" at bounding box center [767, 455] width 1287 height 33
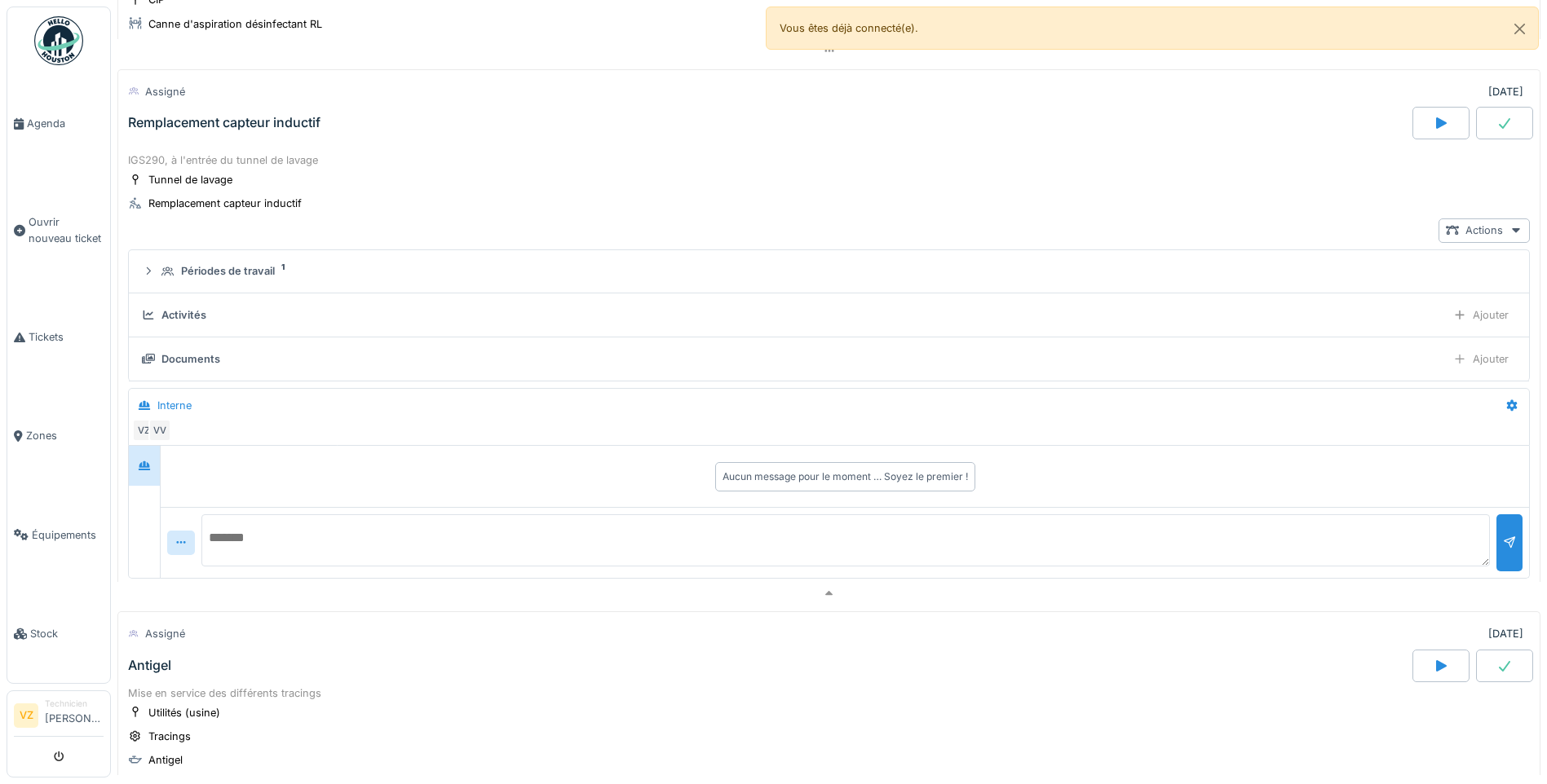
scroll to position [1757, 0]
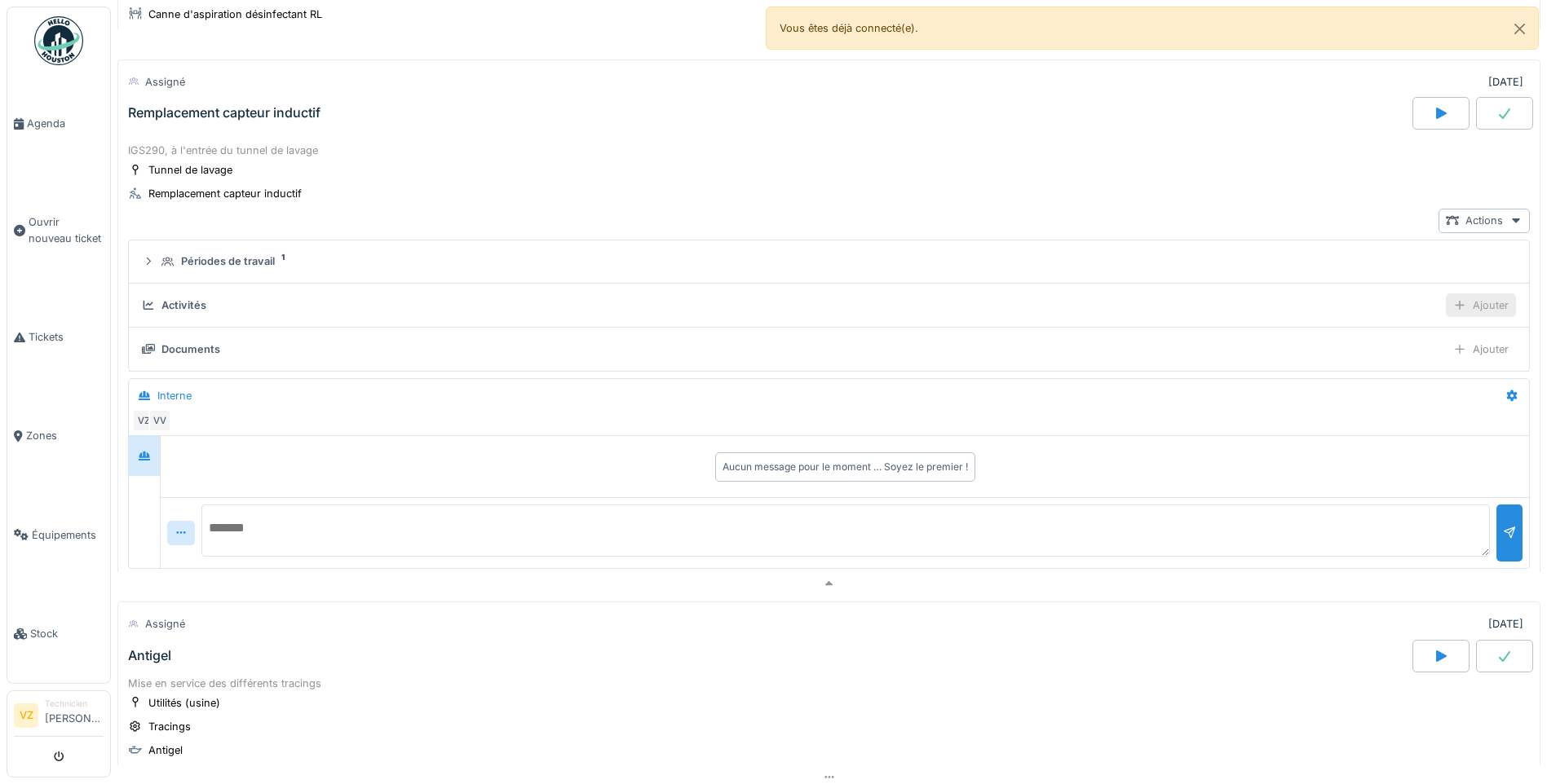
click at [1459, 300] on div "Ajouter" at bounding box center [1480, 305] width 70 height 24
click at [1051, 185] on div "Tunnel de lavage Remplacement capteur inductif" at bounding box center [829, 181] width 1402 height 40
click at [1496, 108] on icon at bounding box center [1504, 113] width 16 height 13
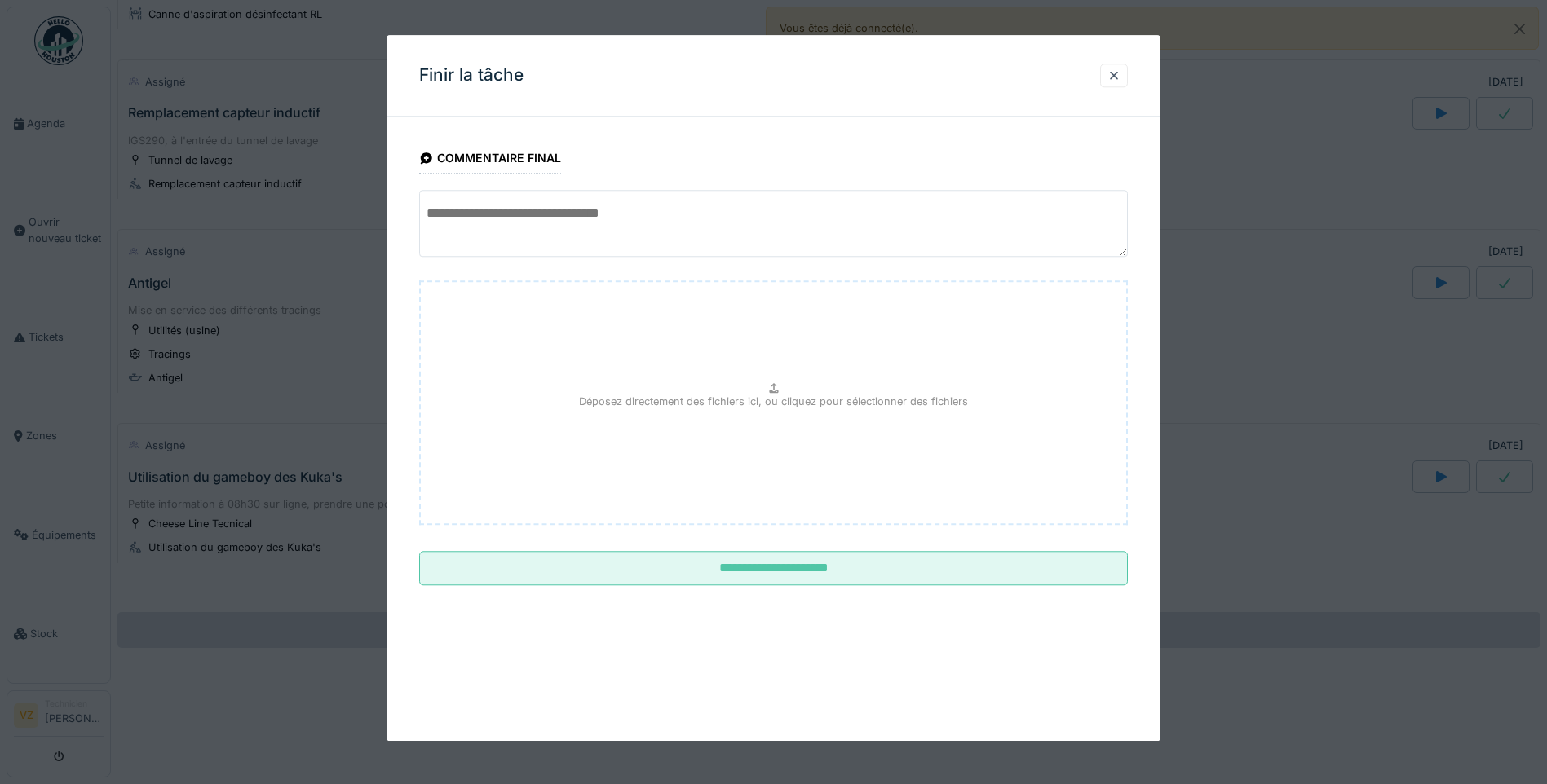
click at [698, 234] on textarea at bounding box center [773, 223] width 709 height 67
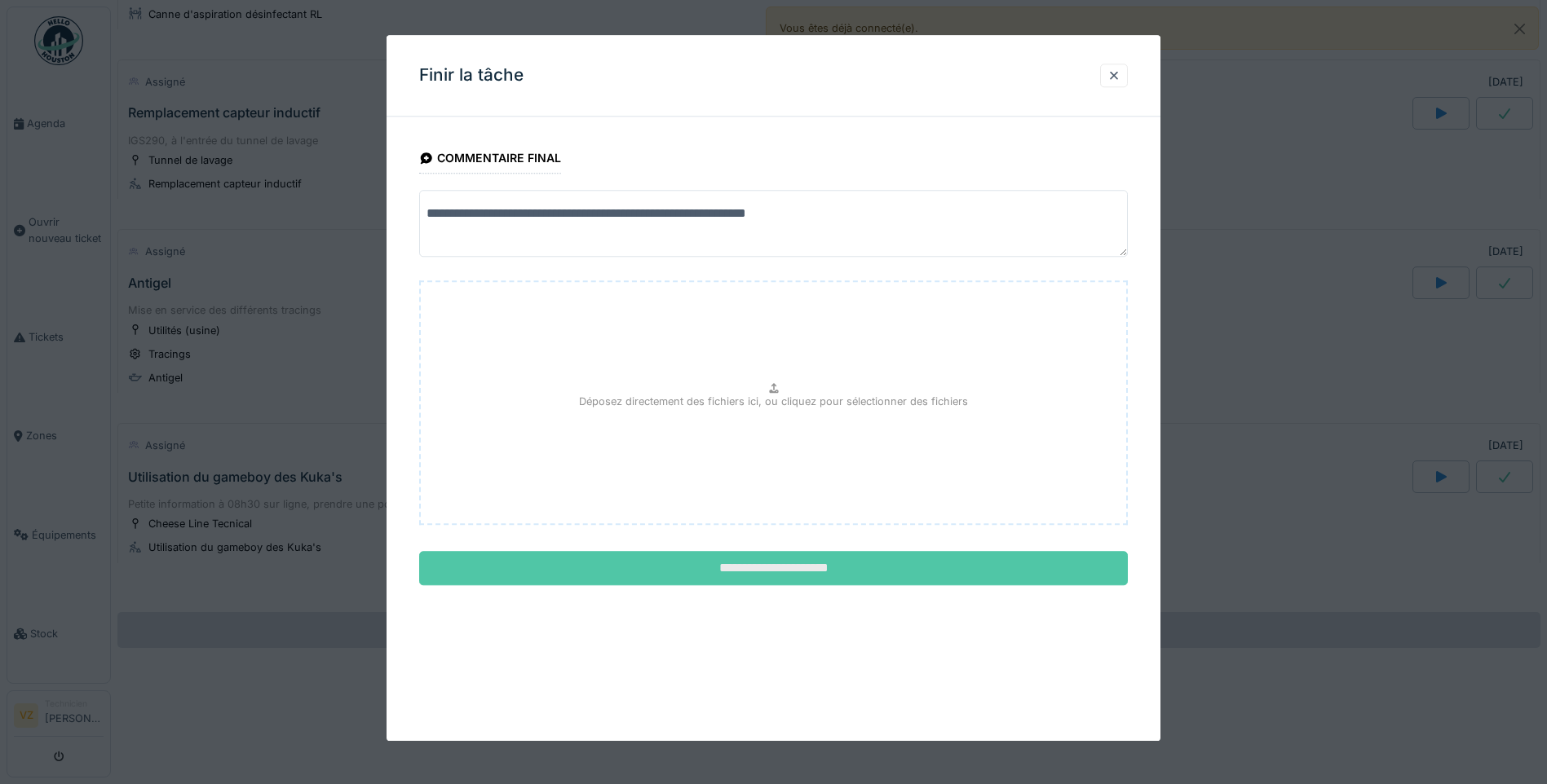
type textarea "**********"
click at [801, 575] on input "**********" at bounding box center [773, 568] width 709 height 34
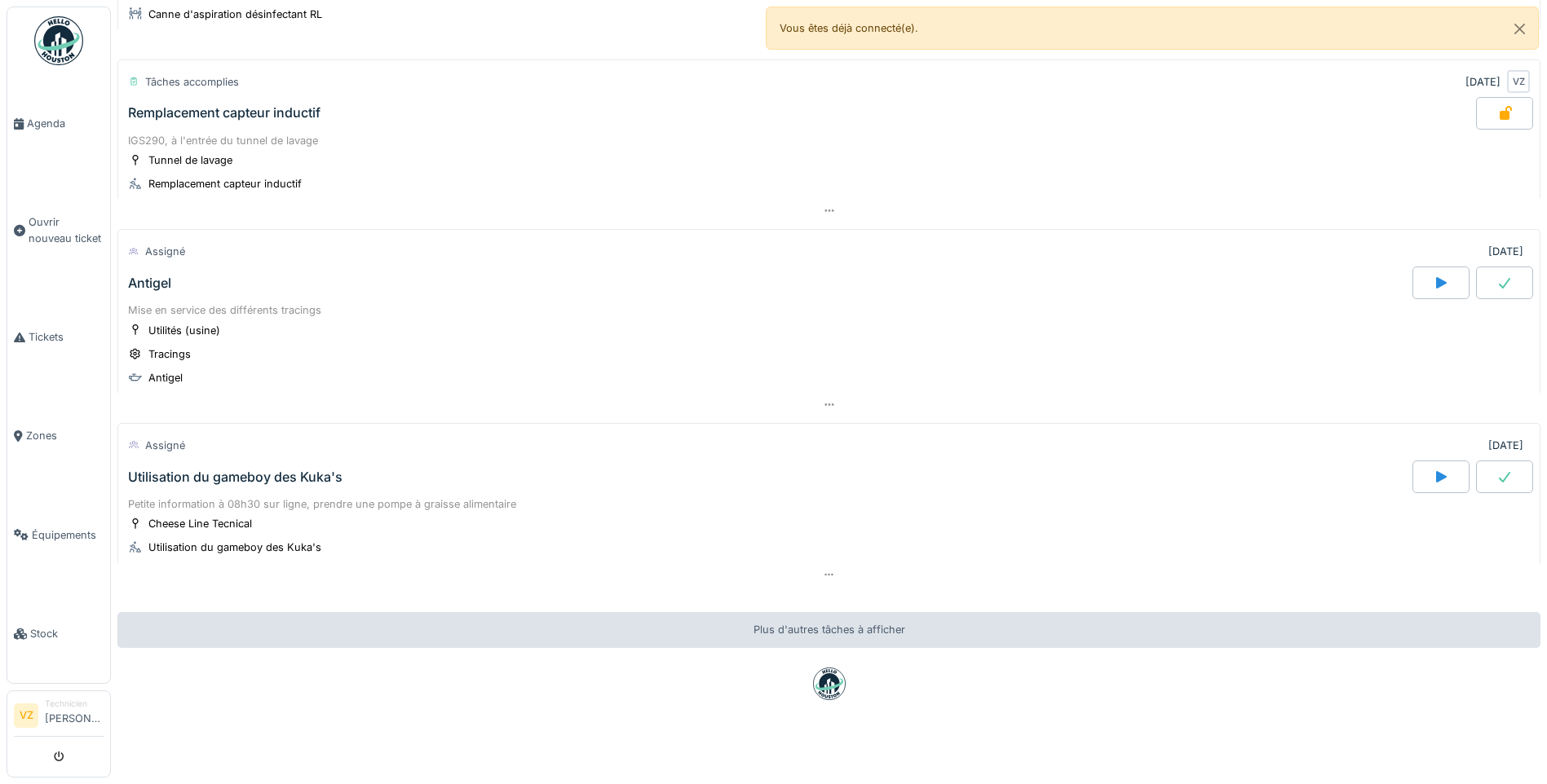
click at [329, 470] on div "Utilisation du gameboy des Kuka's" at bounding box center [235, 477] width 215 height 15
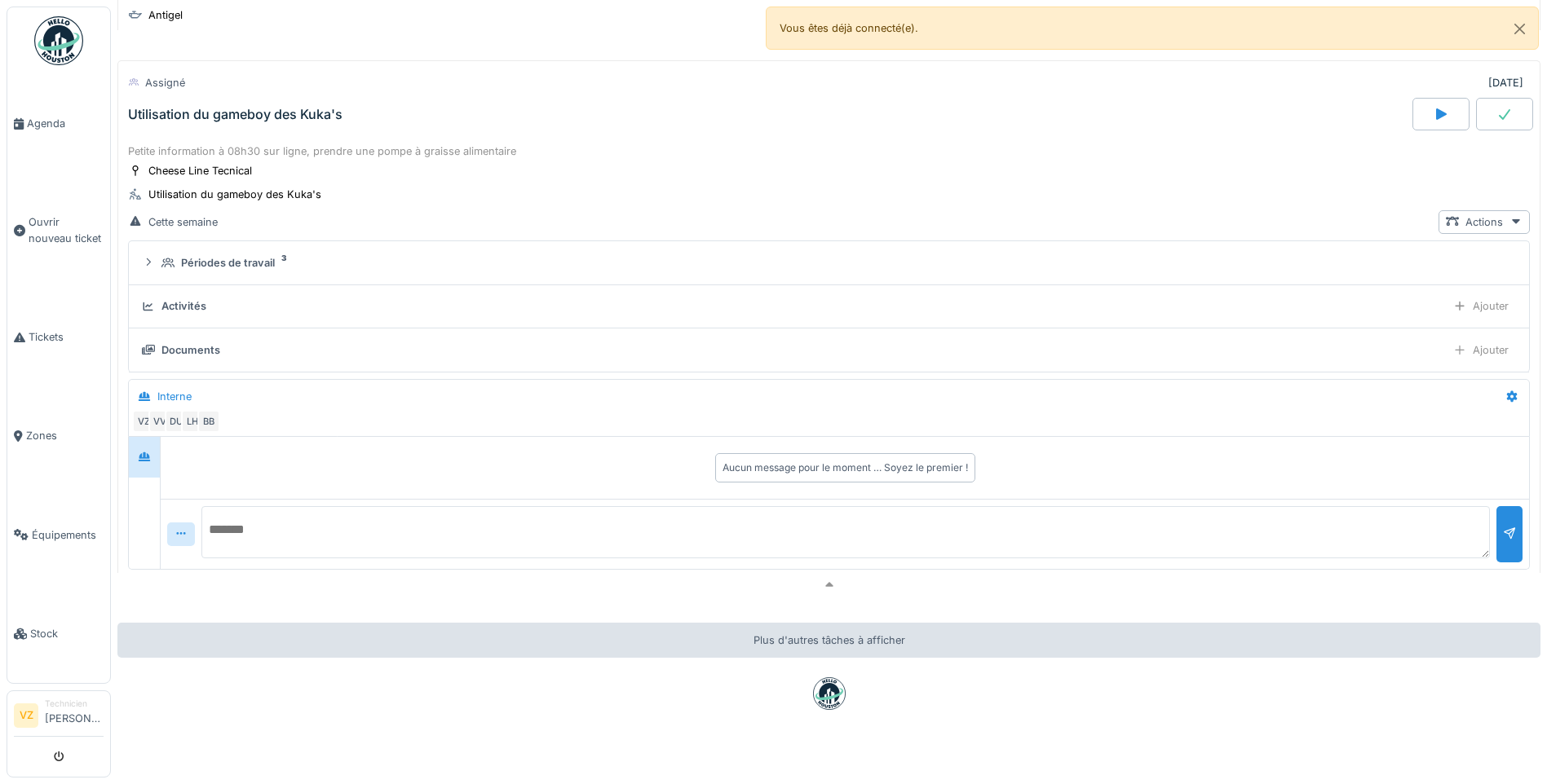
scroll to position [2122, 0]
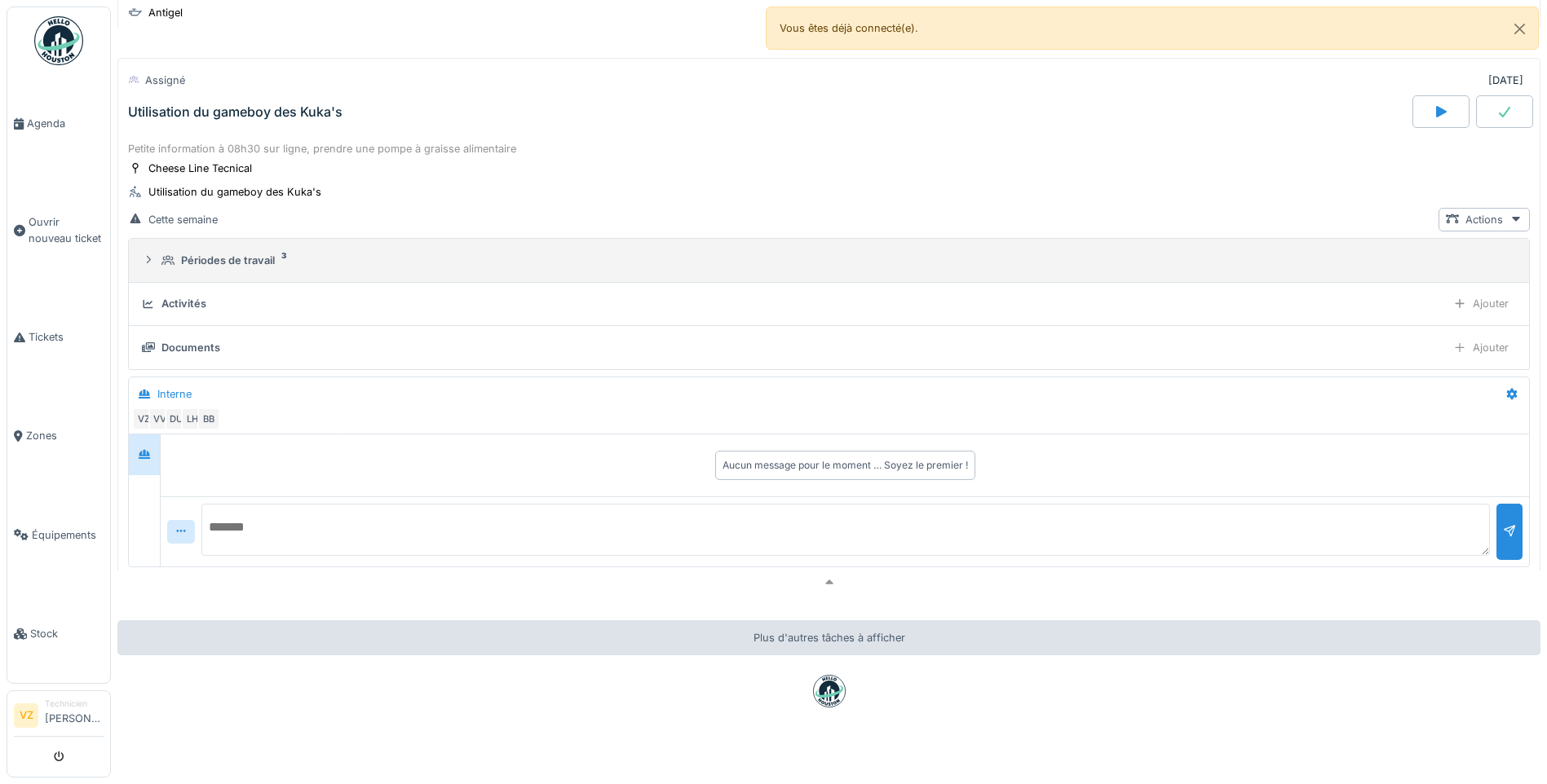
click at [268, 255] on summary "Périodes de travail 3" at bounding box center [829, 261] width 1387 height 30
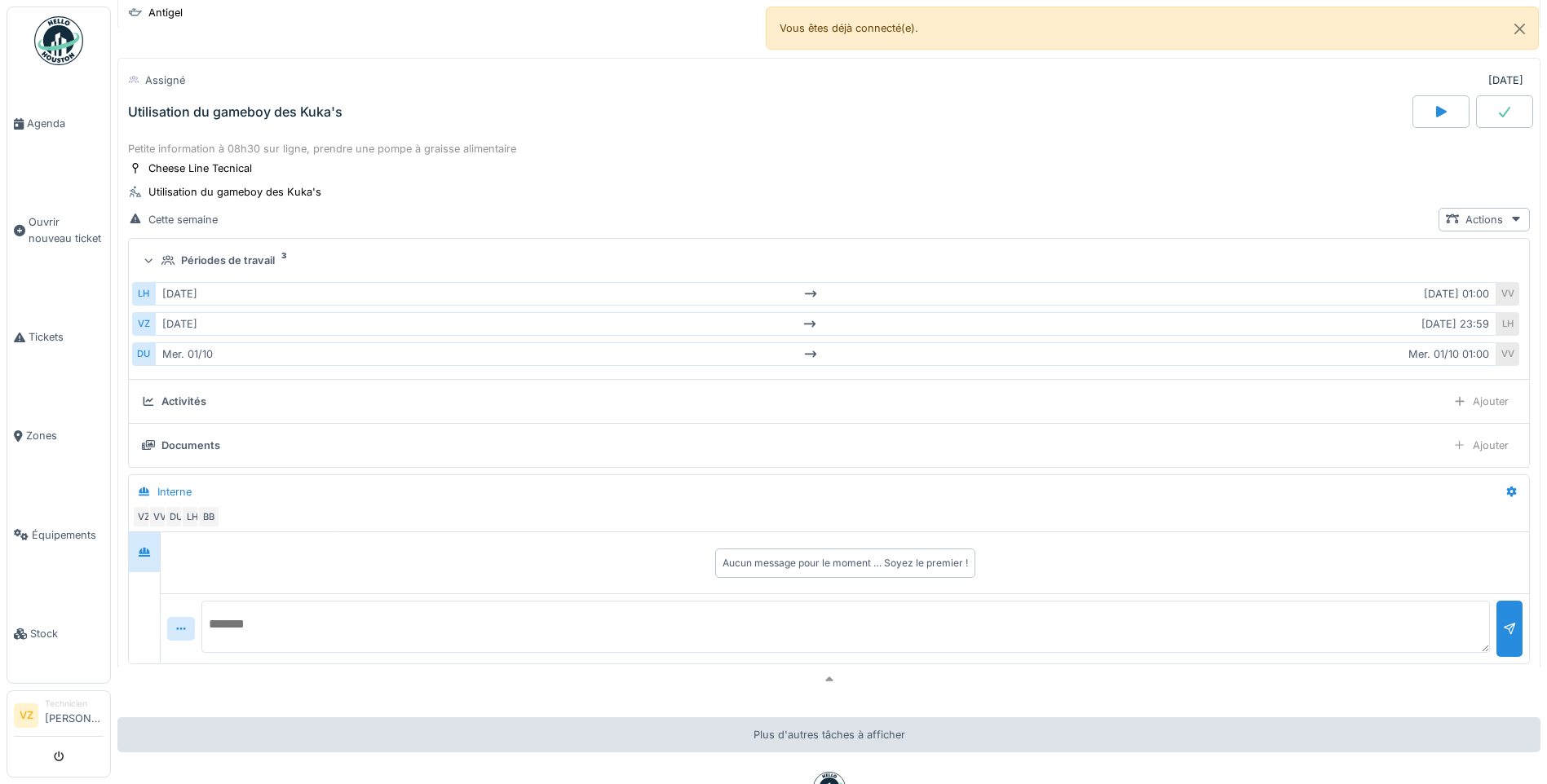
click at [267, 256] on summary "Périodes de travail 3" at bounding box center [829, 261] width 1387 height 30
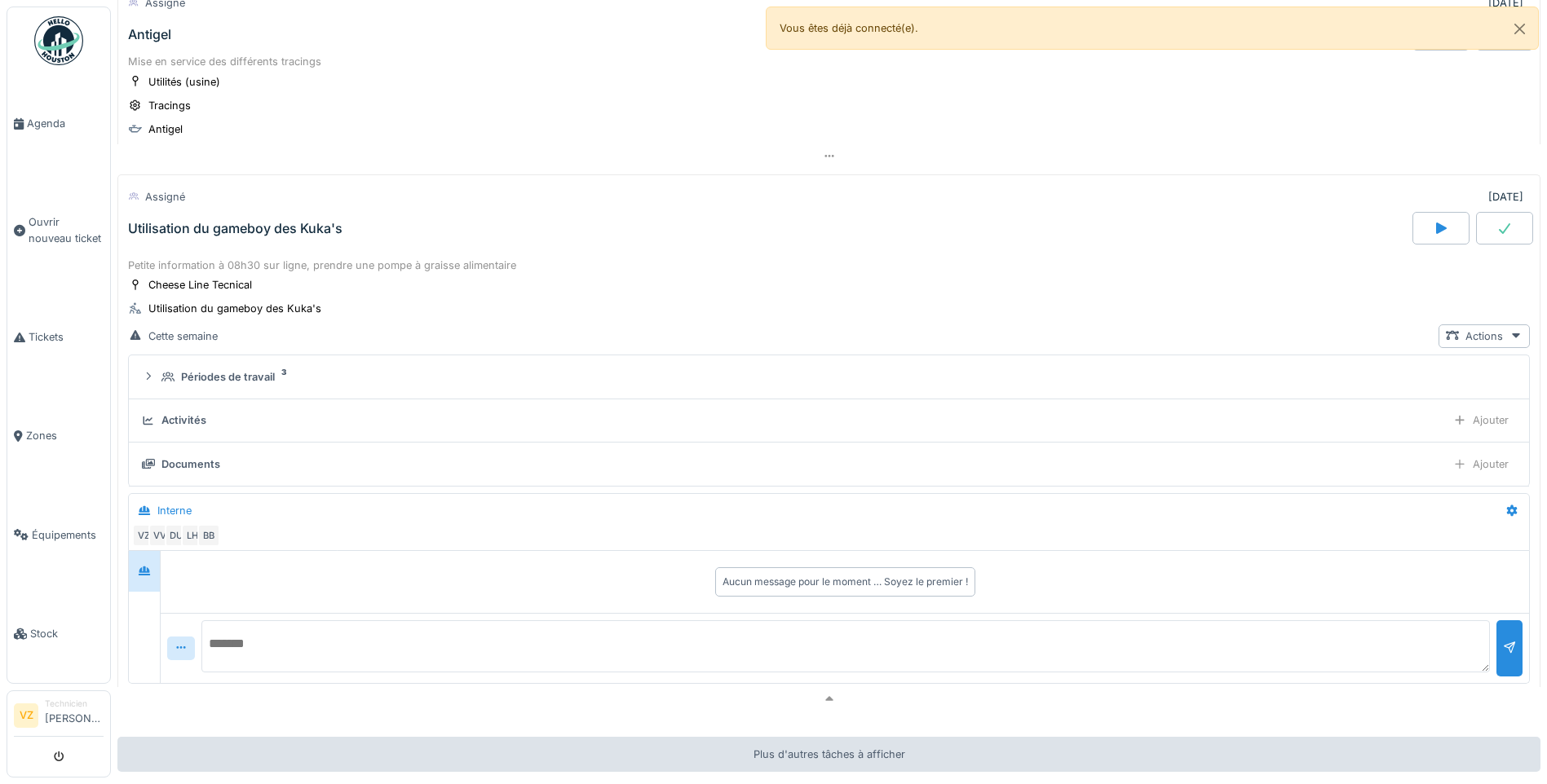
scroll to position [2154, 0]
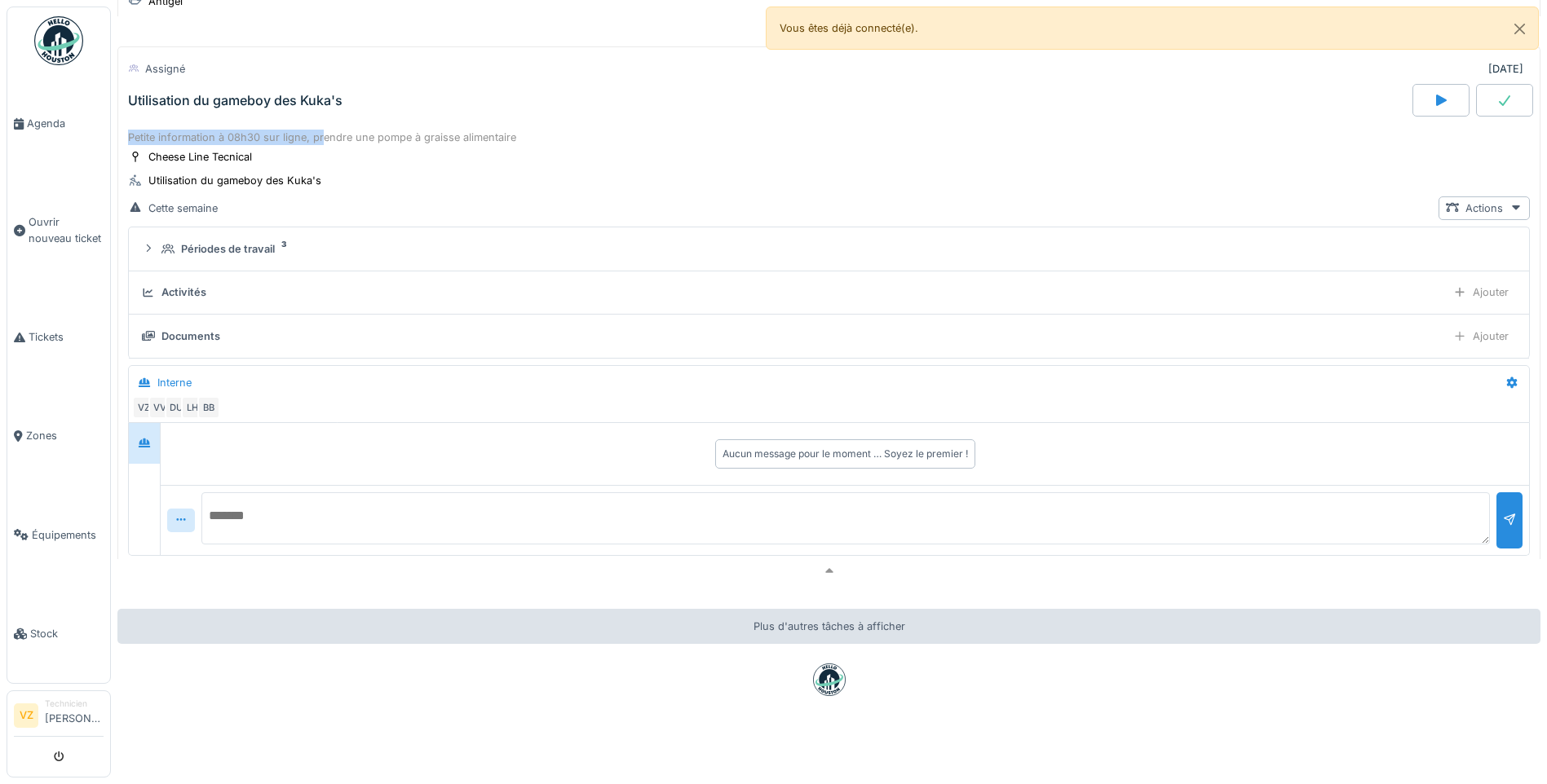
drag, startPoint x: 322, startPoint y: 124, endPoint x: 929, endPoint y: 106, distance: 607.3
click at [929, 106] on div "Assigné [DATE] Utilisation du gameboy des Kuka's Petite information à 08h30 sur…" at bounding box center [829, 314] width 1423 height 536
click at [574, 104] on div "Assigné [DATE] Utilisation du gameboy des Kuka's" at bounding box center [829, 86] width 1423 height 80
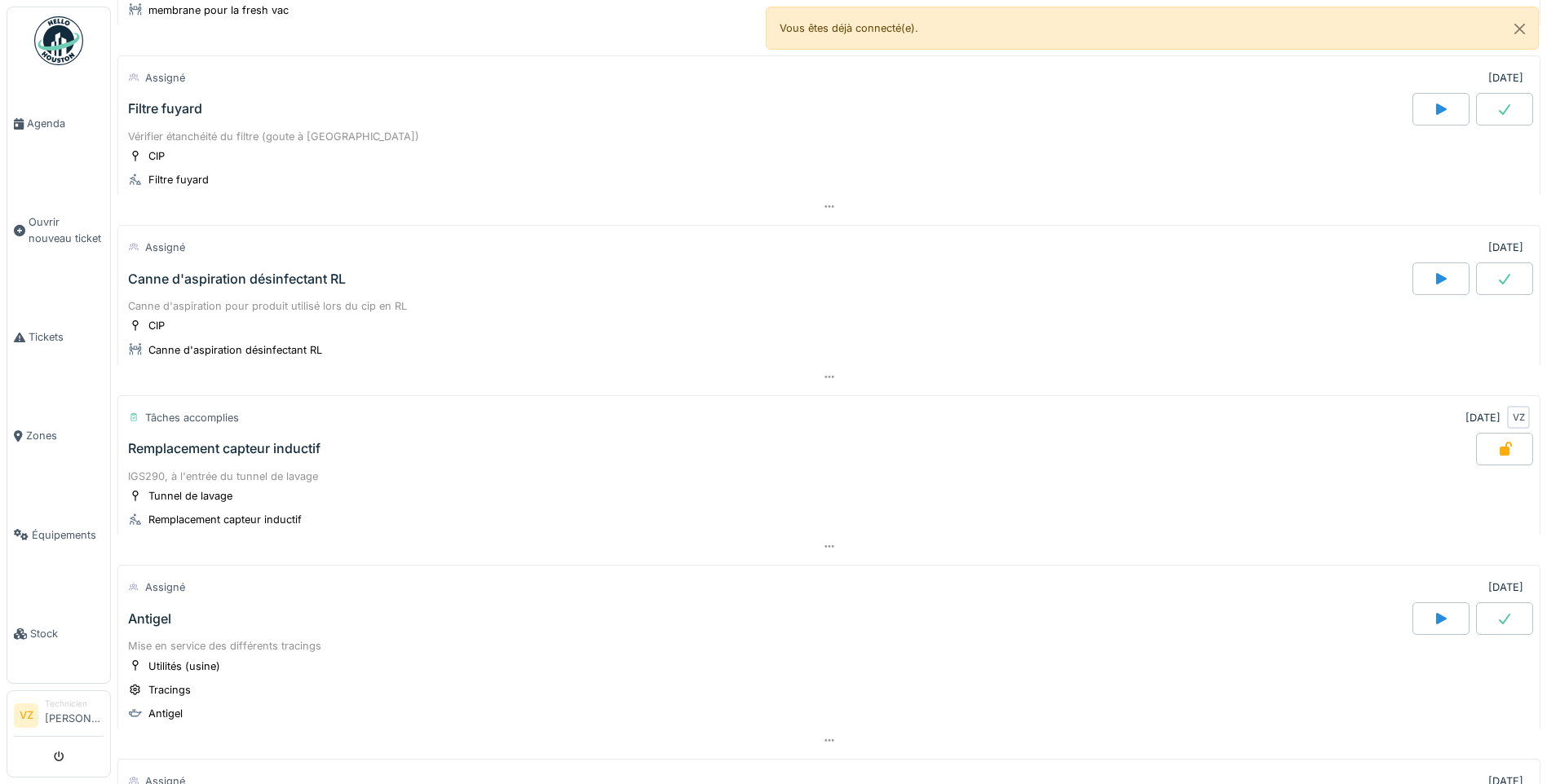
scroll to position [1420, 0]
click at [1496, 117] on icon at bounding box center [1504, 110] width 16 height 13
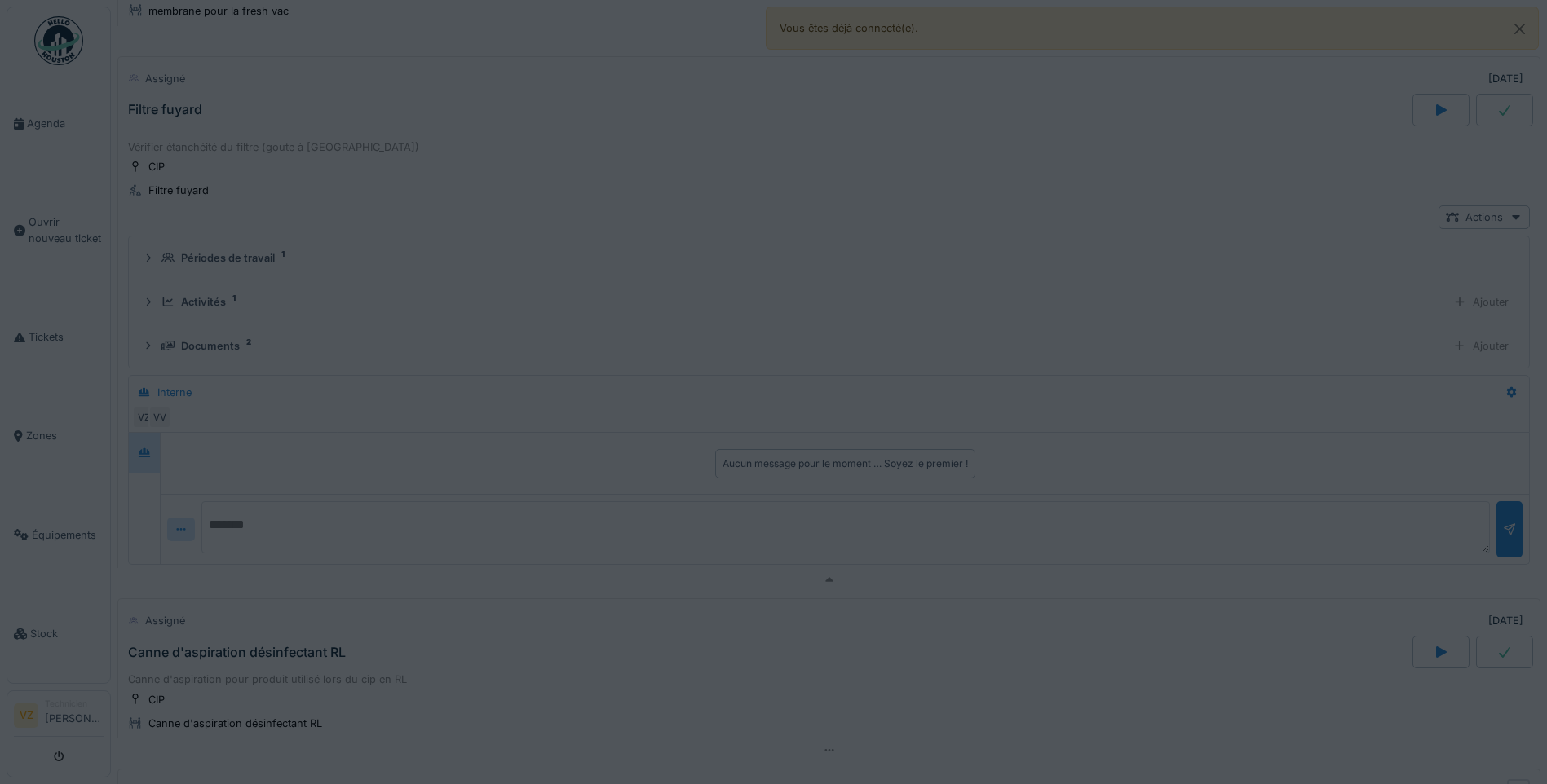
scroll to position [1416, 0]
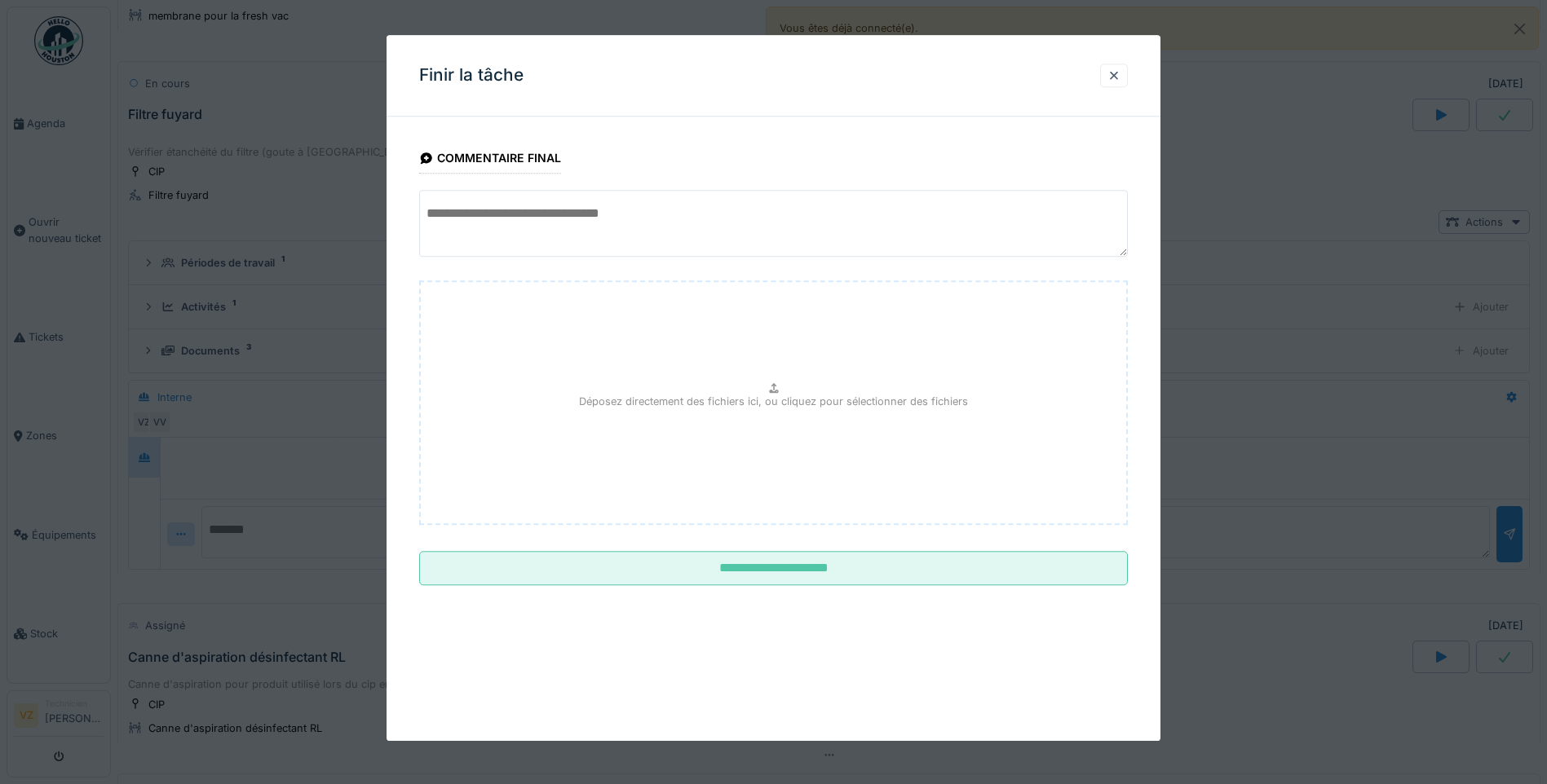
click at [573, 210] on textarea at bounding box center [773, 223] width 709 height 67
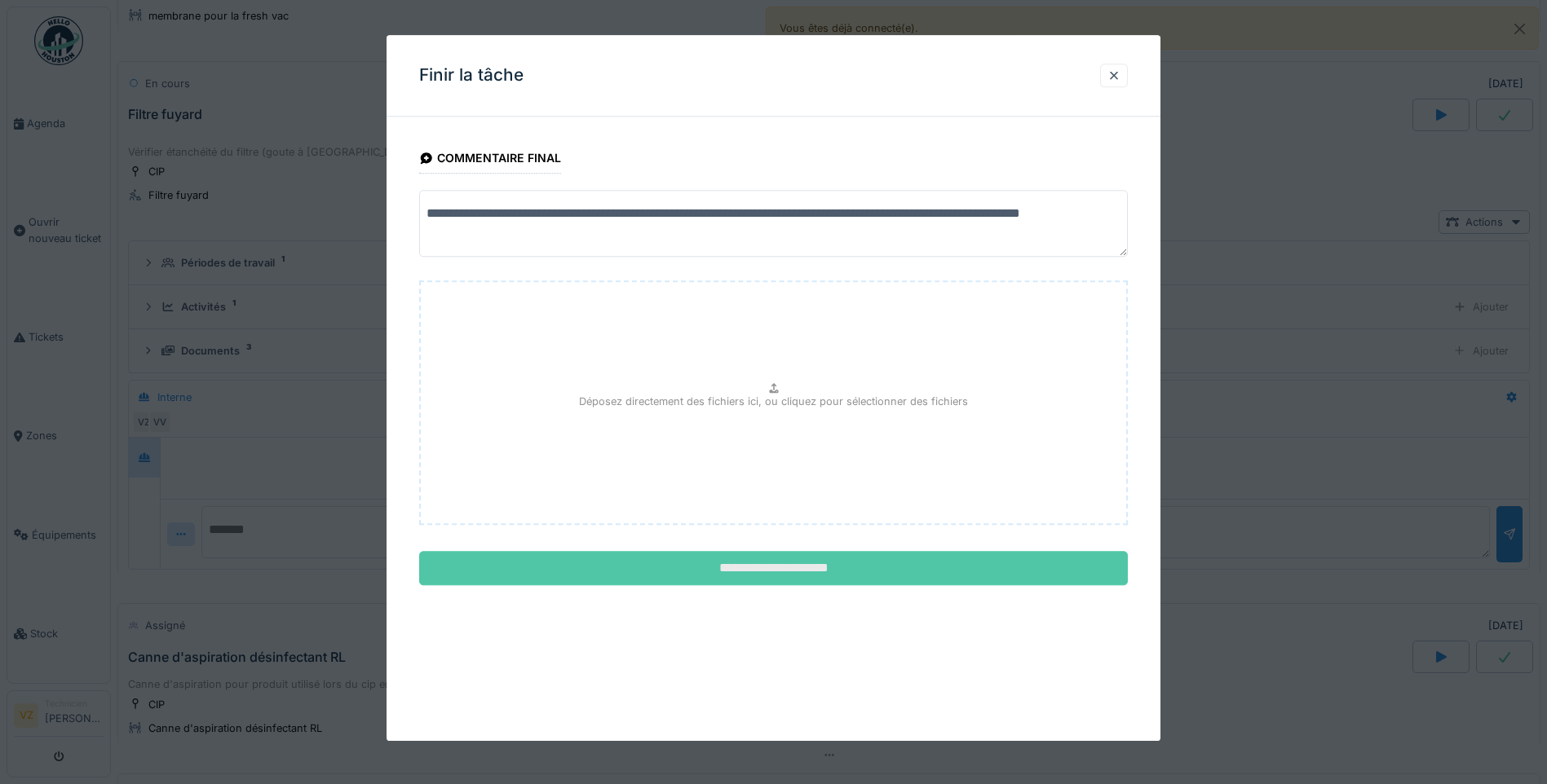
type textarea "**********"
click at [933, 564] on input "**********" at bounding box center [773, 568] width 709 height 34
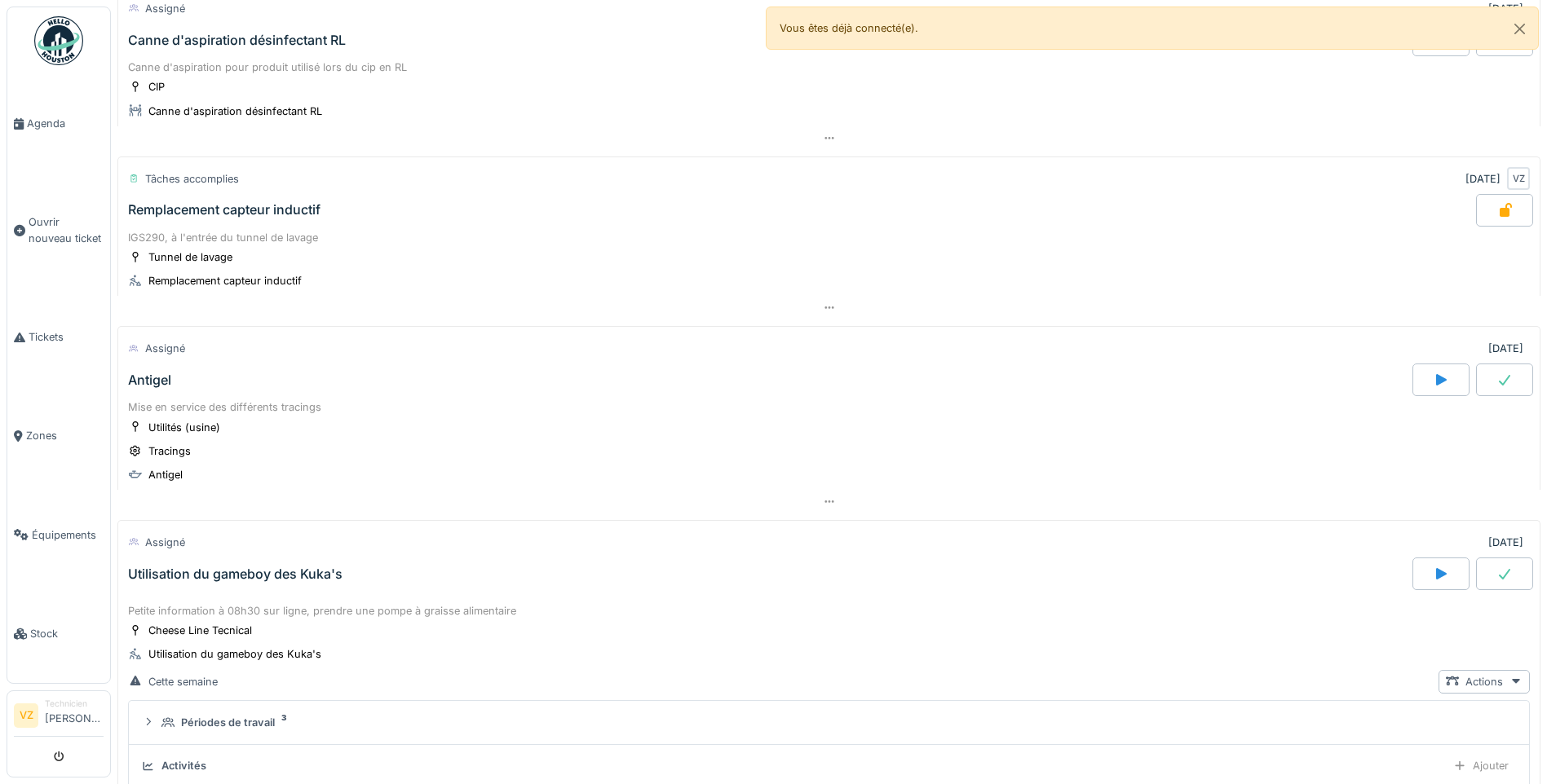
click at [218, 373] on div "Antigel" at bounding box center [767, 379] width 1287 height 33
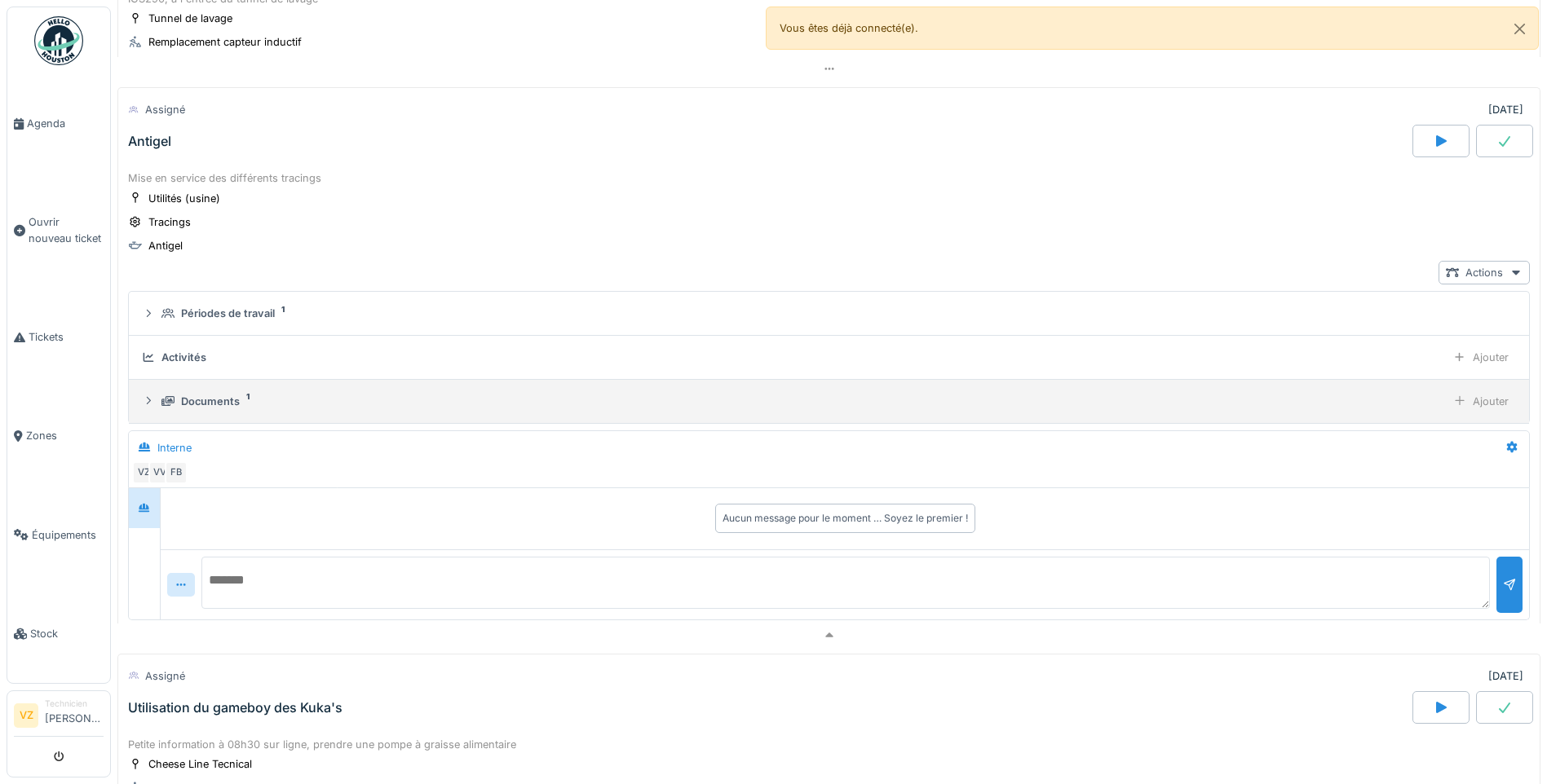
scroll to position [1928, 0]
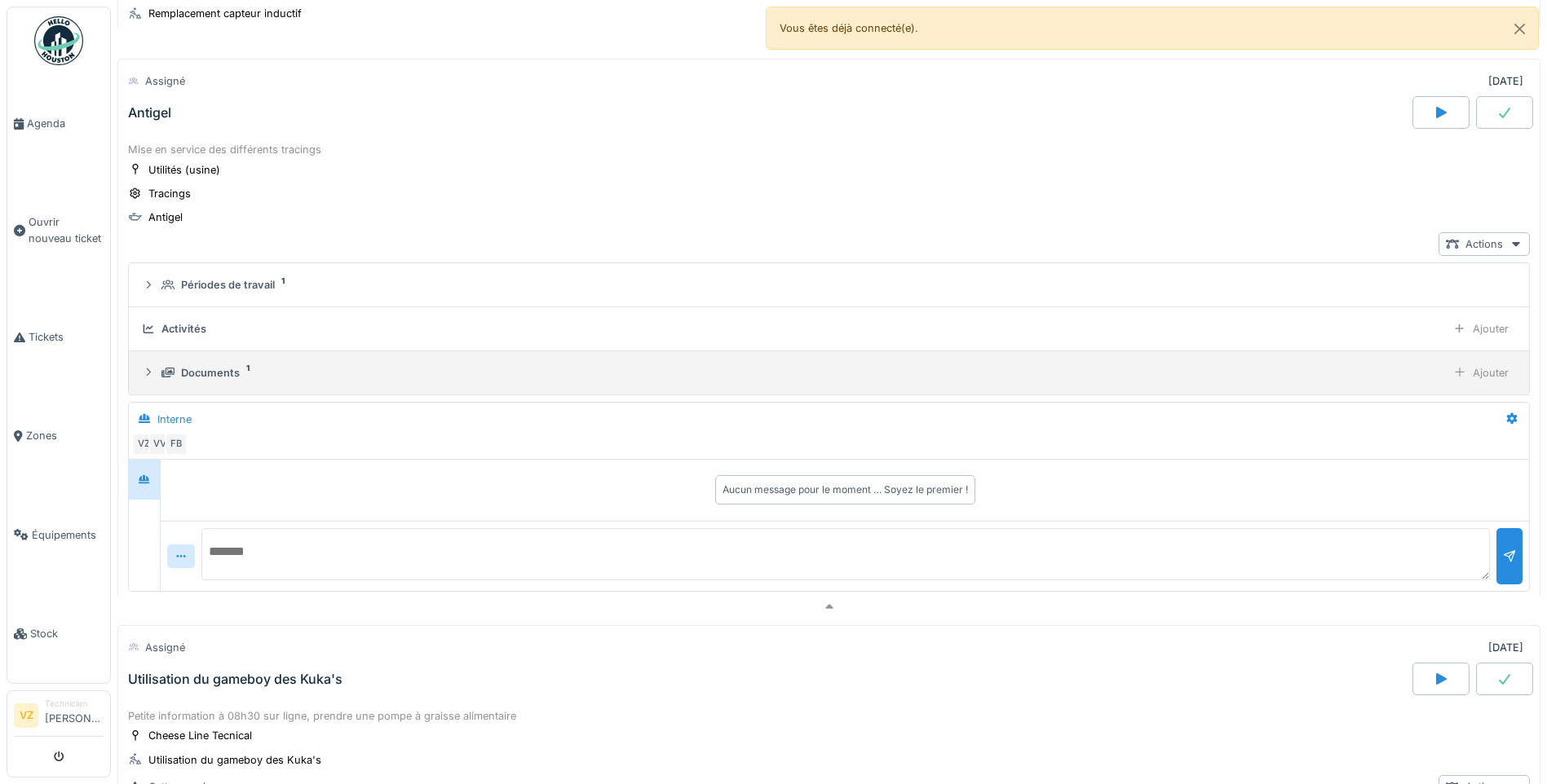
click at [248, 380] on div "Documents 1" at bounding box center [799, 373] width 1278 height 15
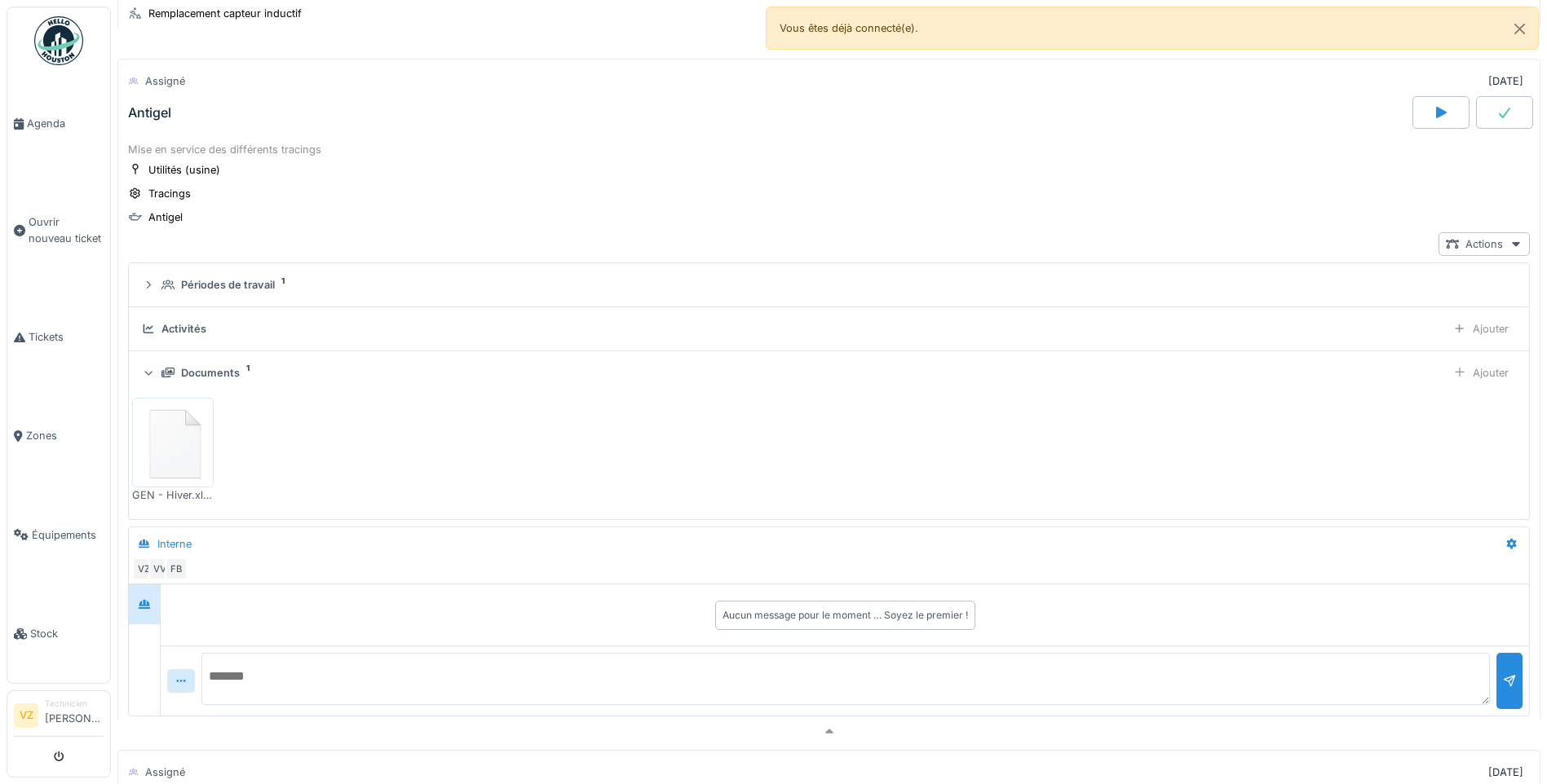
click at [154, 374] on div at bounding box center [148, 373] width 15 height 13
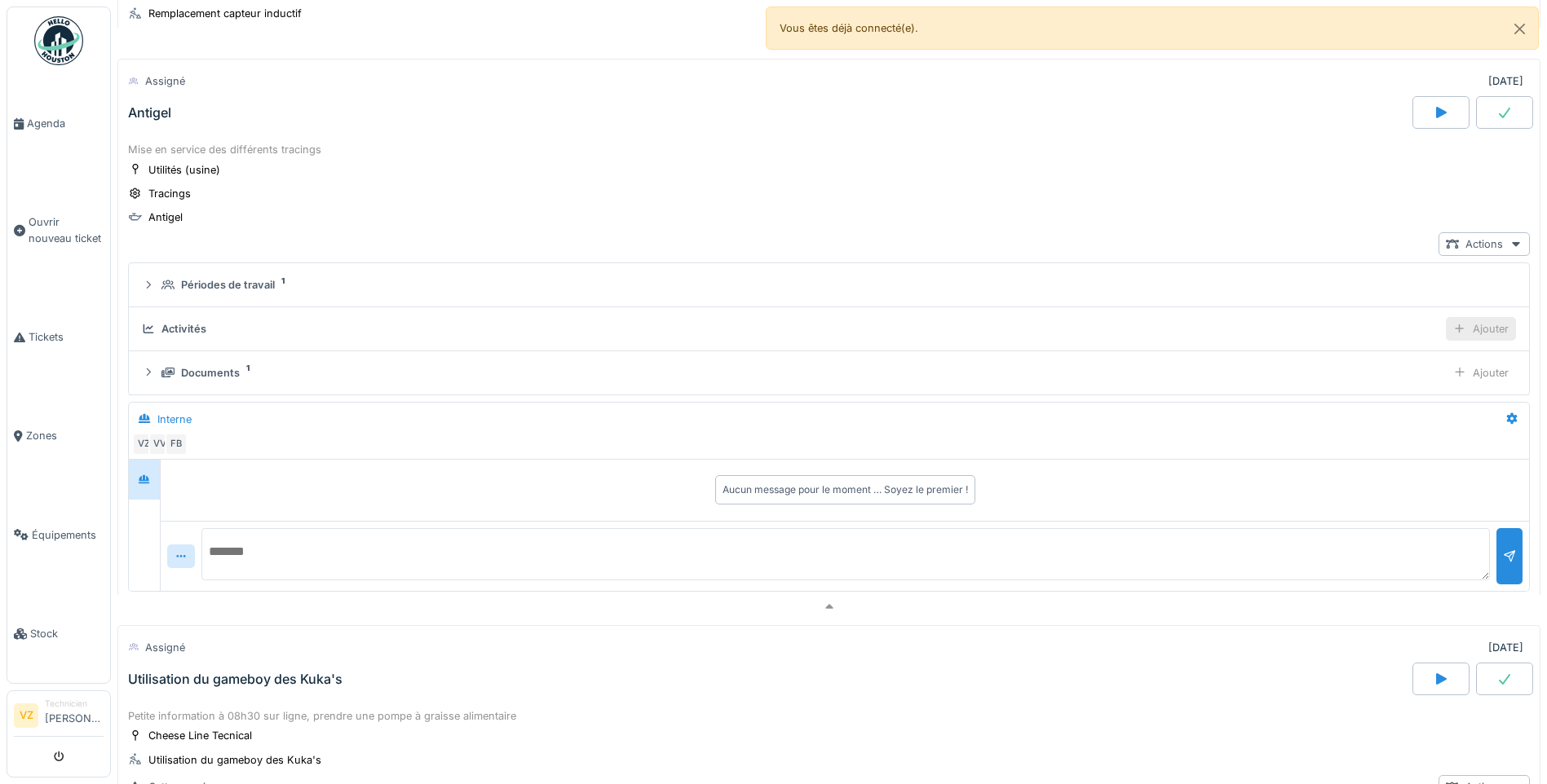
click at [1453, 329] on icon at bounding box center [1459, 328] width 13 height 10
click at [1406, 370] on div "Ajouter des heures" at bounding box center [1387, 372] width 173 height 24
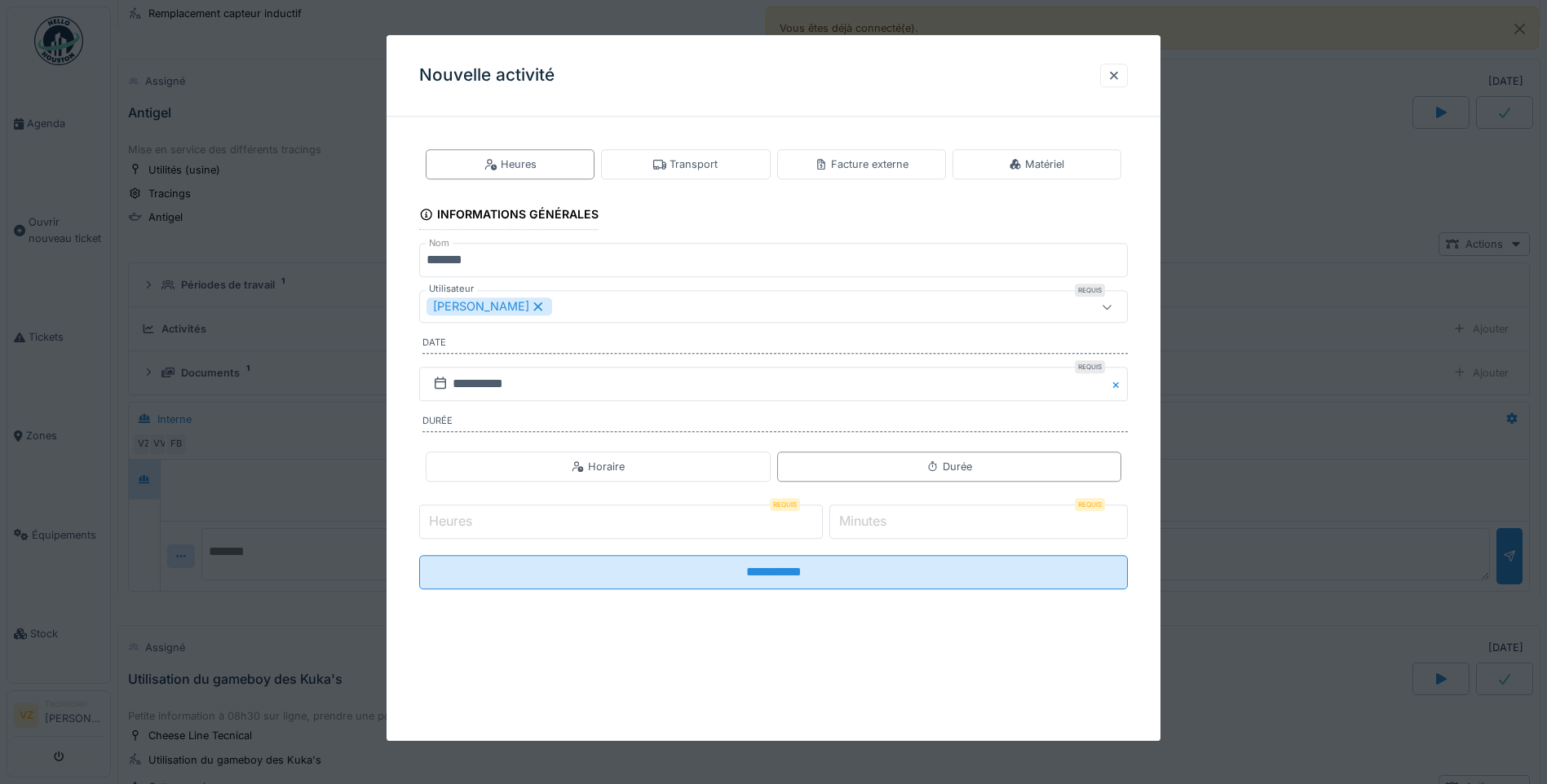
click at [707, 504] on input "Heures" at bounding box center [620, 521] width 404 height 34
type input "*"
click at [913, 530] on input "*" at bounding box center [978, 521] width 298 height 34
type input "**"
click at [748, 526] on input "*" at bounding box center [620, 521] width 404 height 34
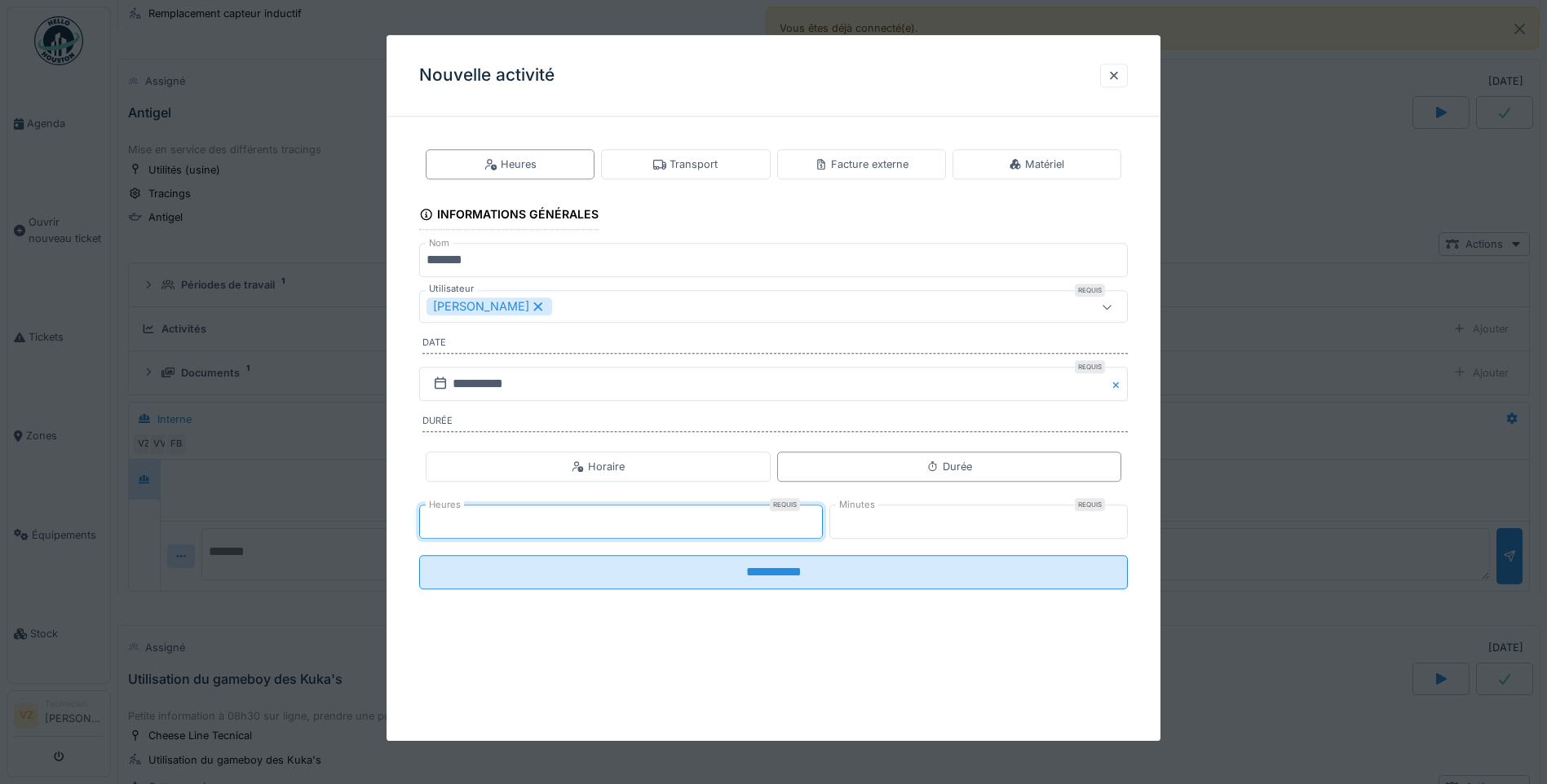
type input "*"
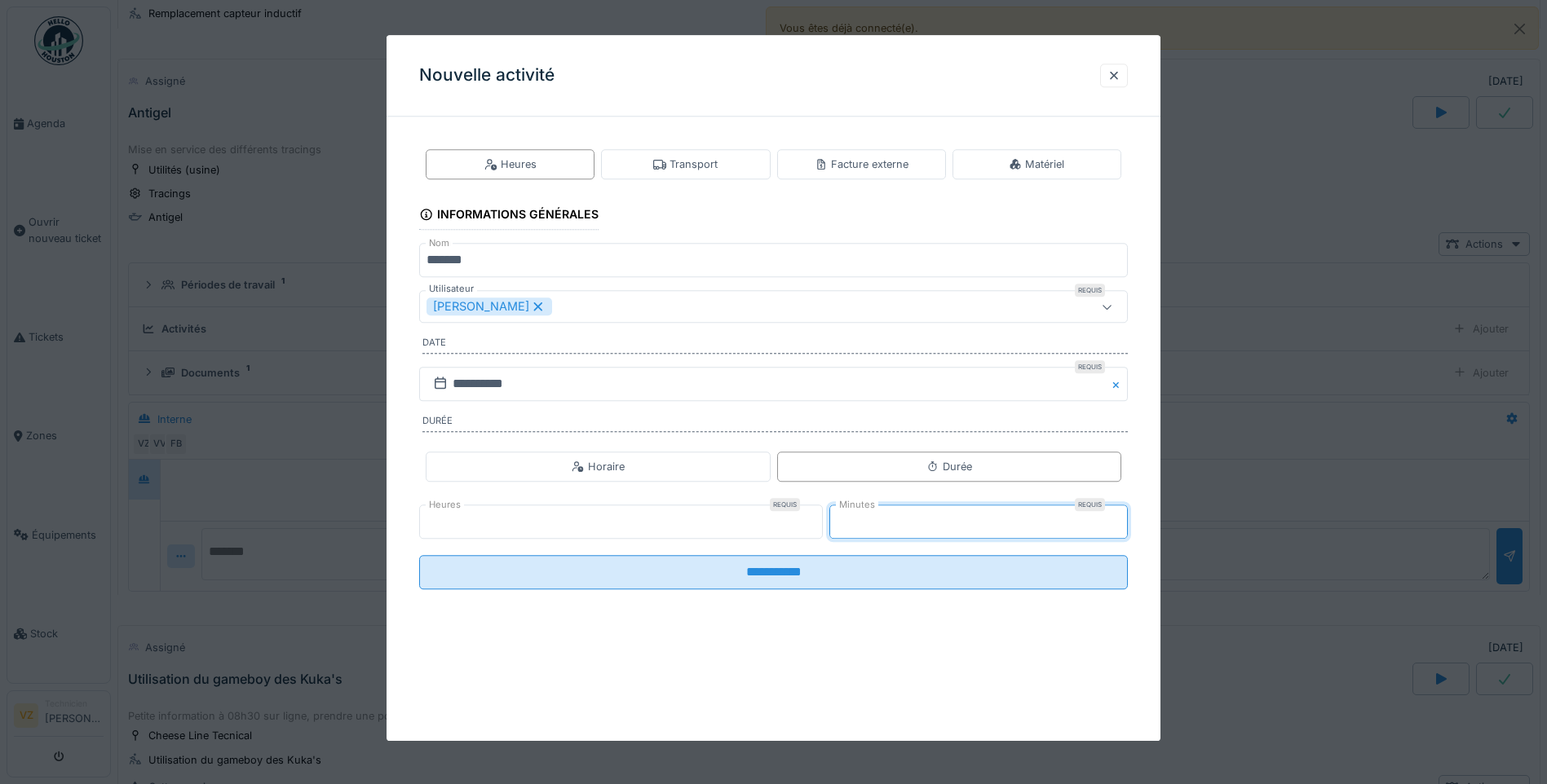
drag, startPoint x: 850, startPoint y: 526, endPoint x: 819, endPoint y: 530, distance: 31.3
click at [819, 530] on div "Heures Requis * Minutes Requis **" at bounding box center [773, 521] width 709 height 40
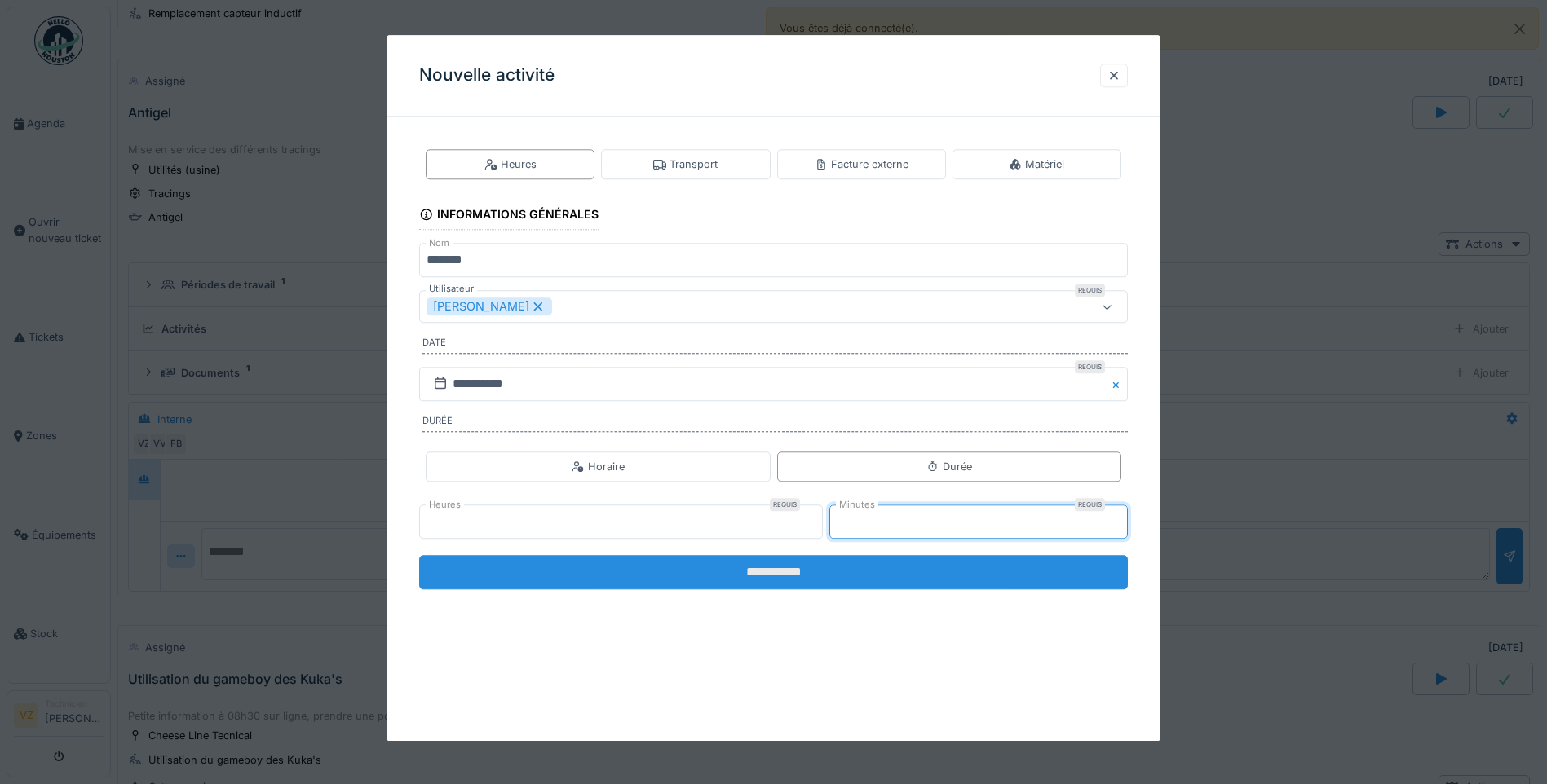
type input "**"
click at [817, 564] on input "**********" at bounding box center [773, 572] width 709 height 34
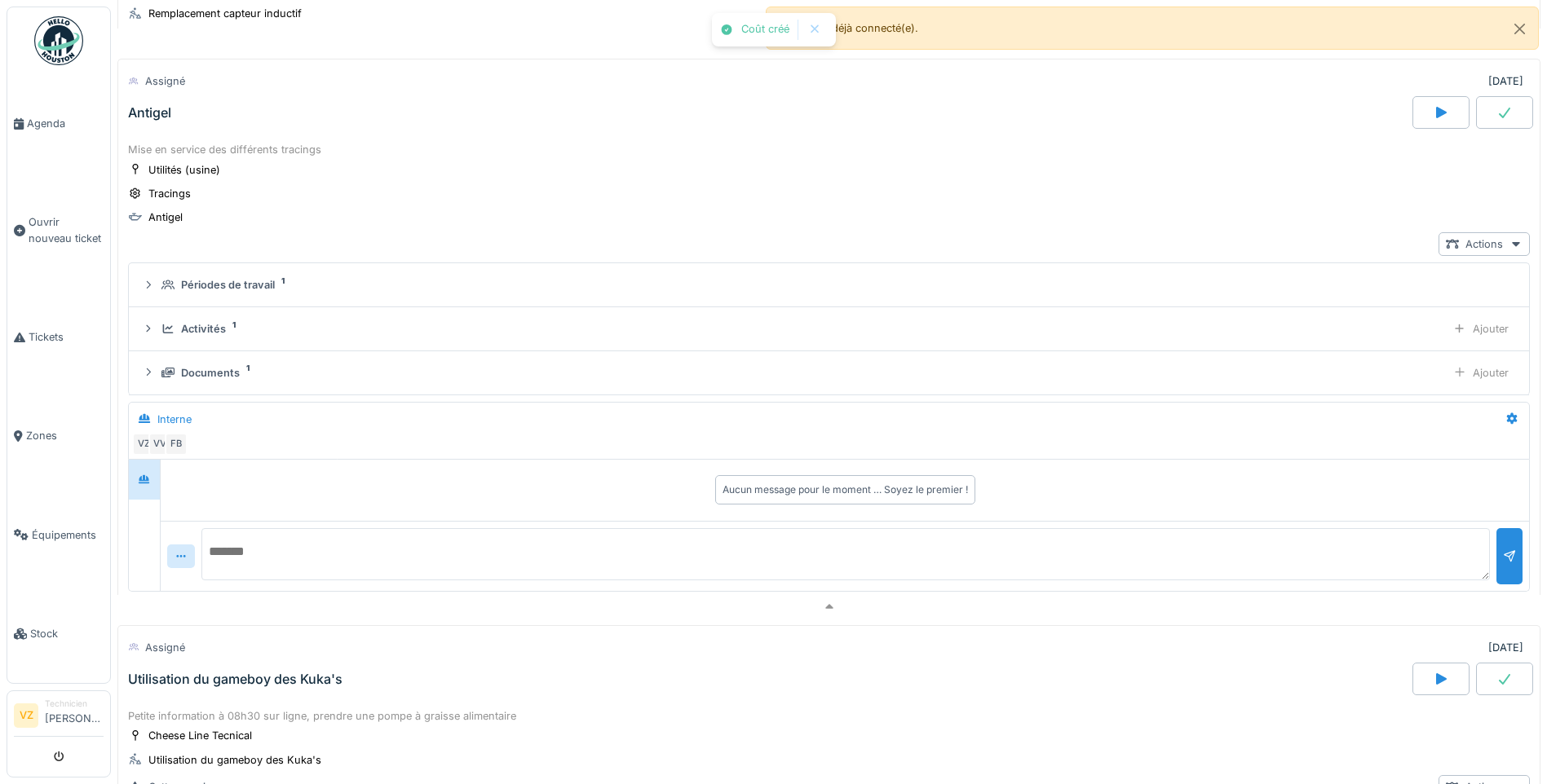
click at [800, 572] on textarea at bounding box center [846, 553] width 1288 height 52
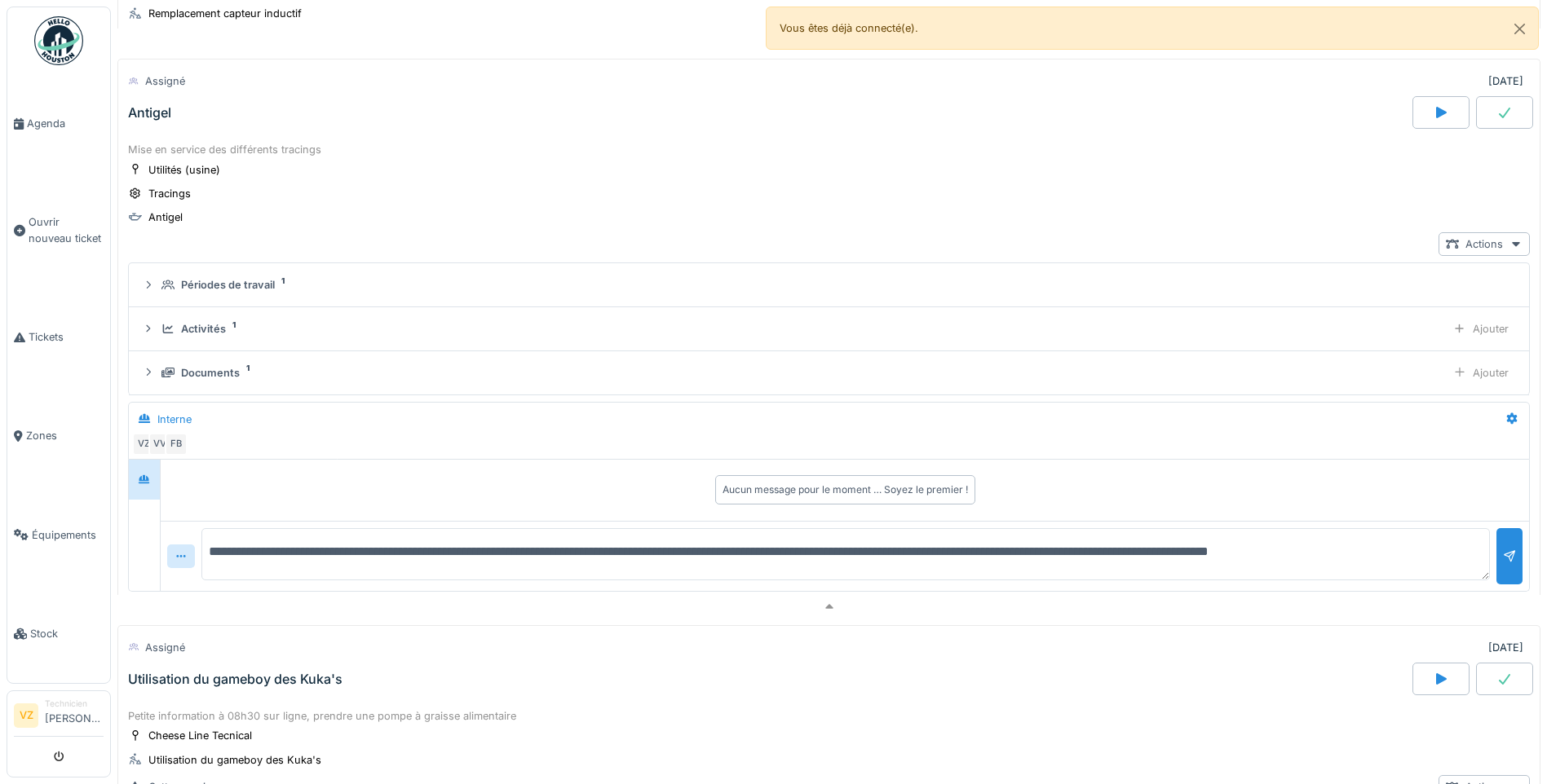
scroll to position [1, 0]
click at [379, 578] on textarea "**********" at bounding box center [833, 553] width 1264 height 52
click at [852, 574] on textarea "**********" at bounding box center [833, 553] width 1264 height 52
type textarea "**********"
click at [1503, 563] on div at bounding box center [1509, 556] width 13 height 15
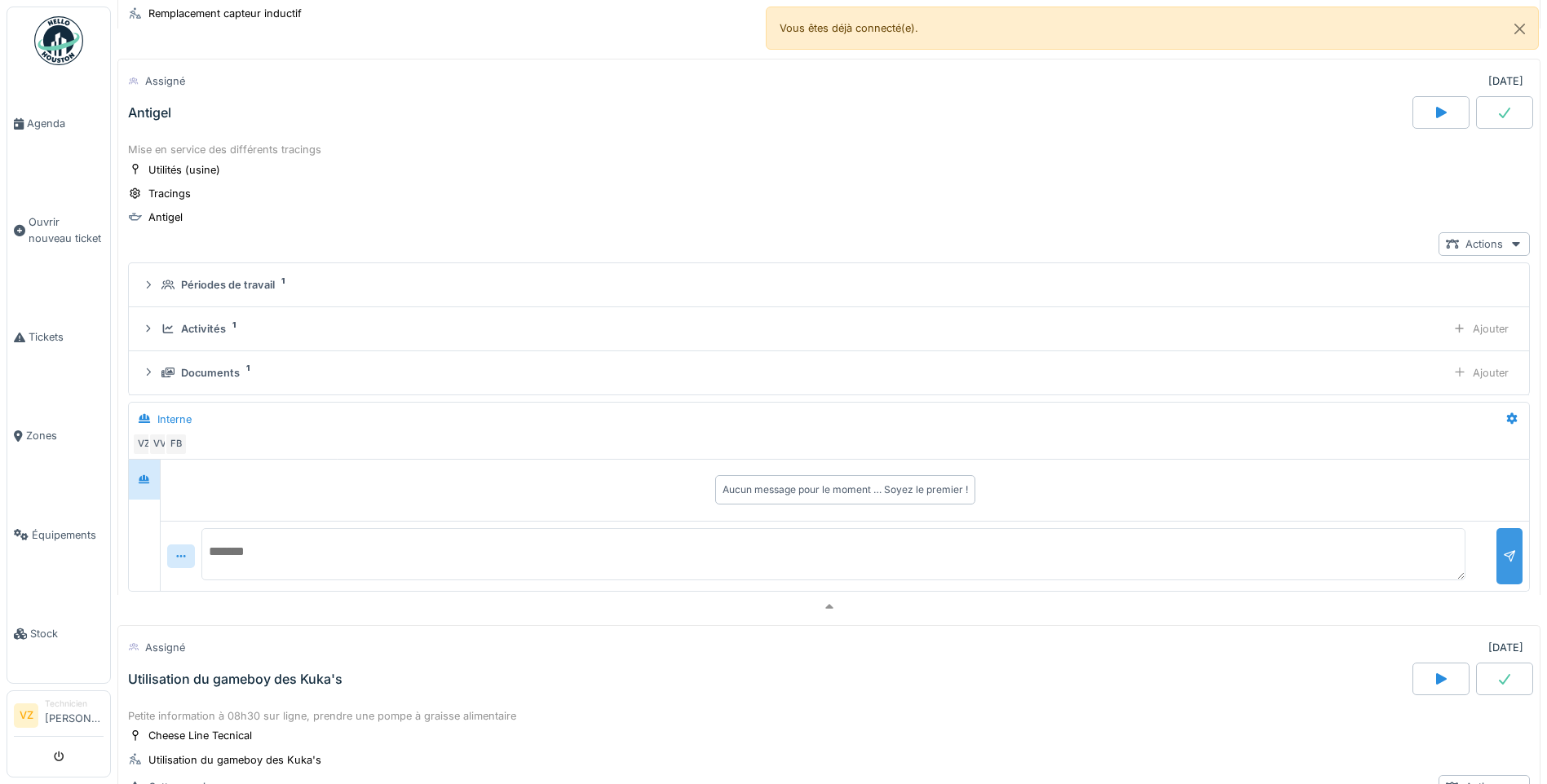
scroll to position [0, 0]
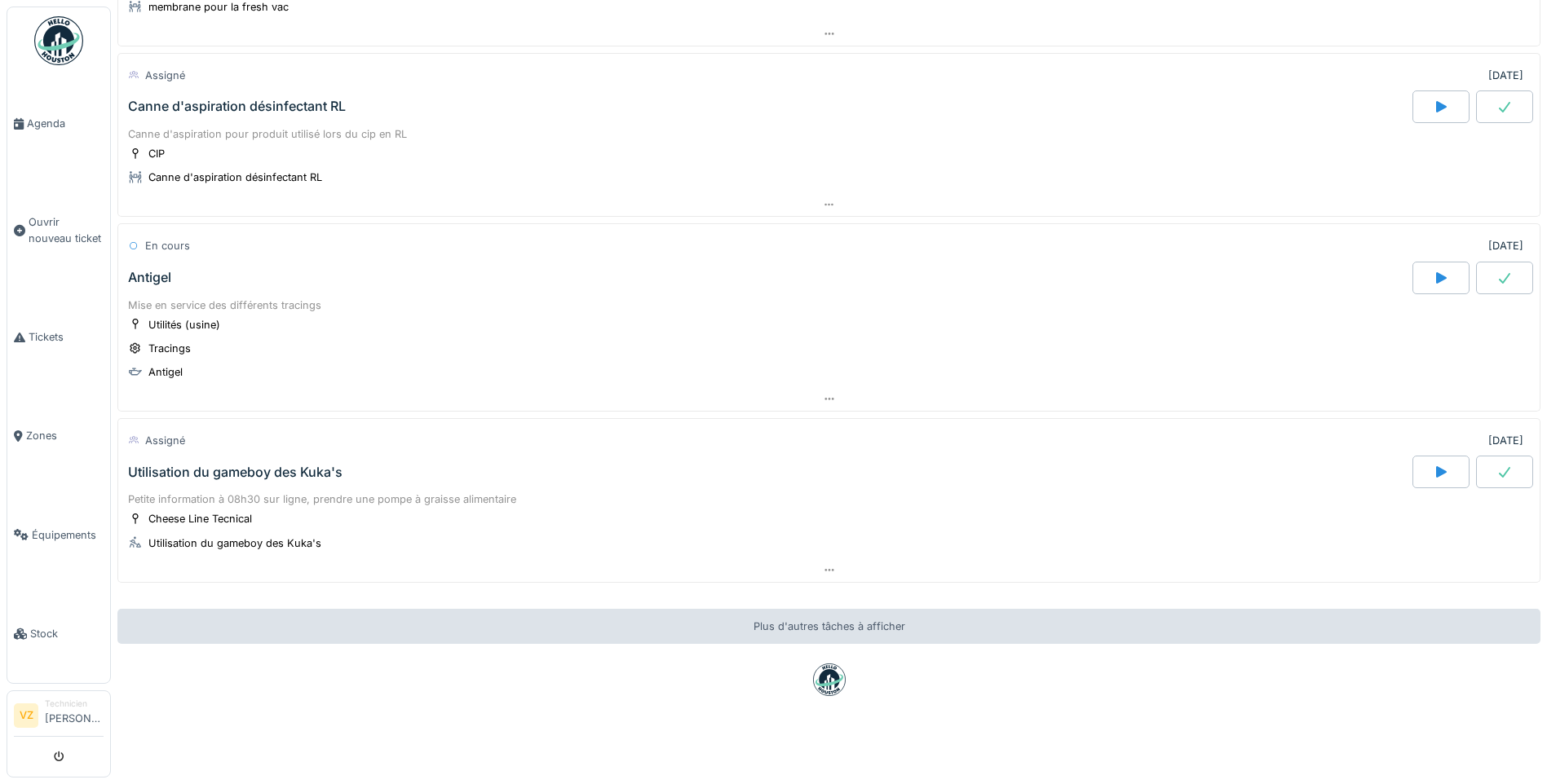
click at [361, 297] on div "Mise en service des différents tracings" at bounding box center [829, 305] width 1402 height 15
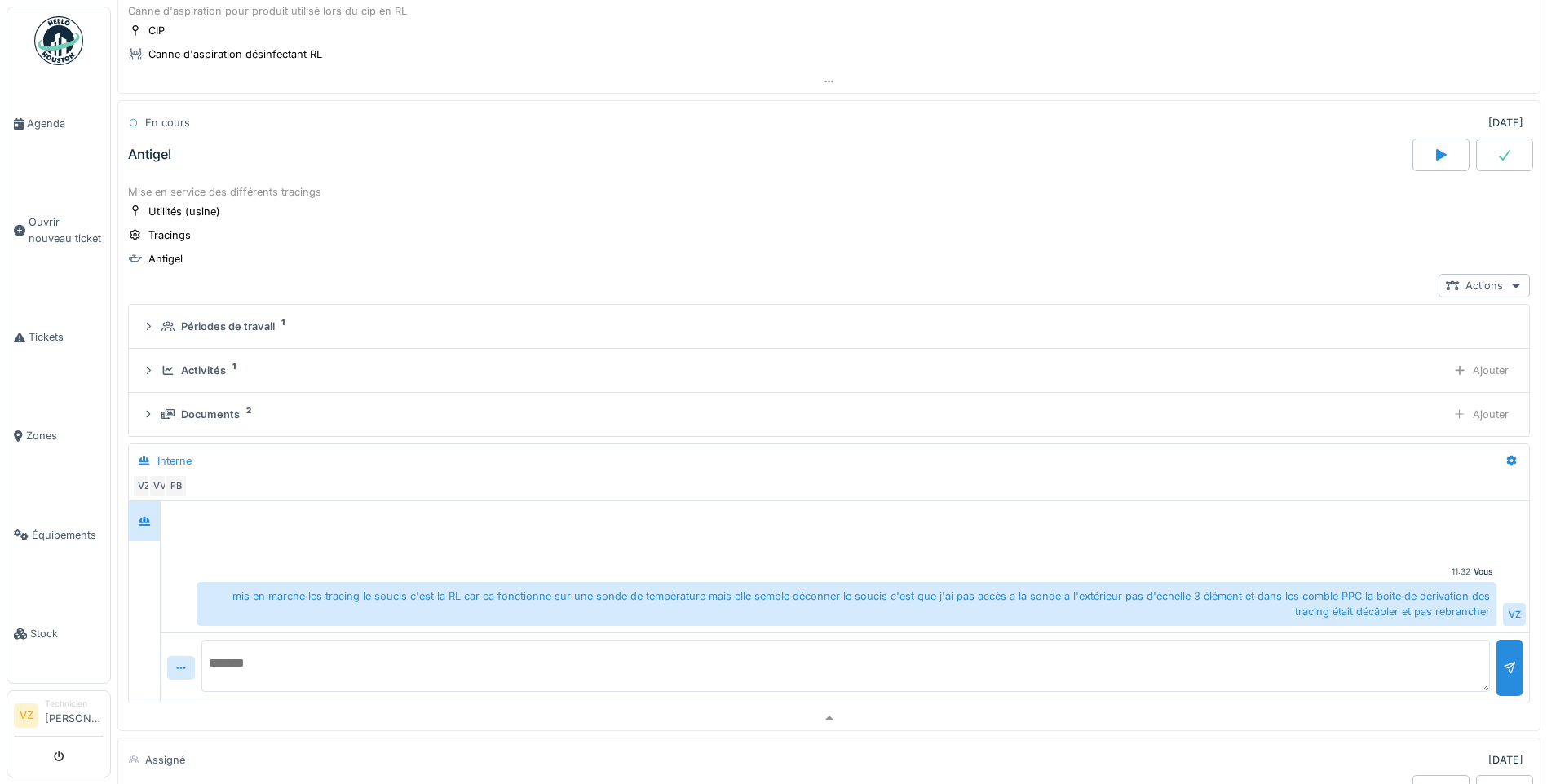
scroll to position [801, 0]
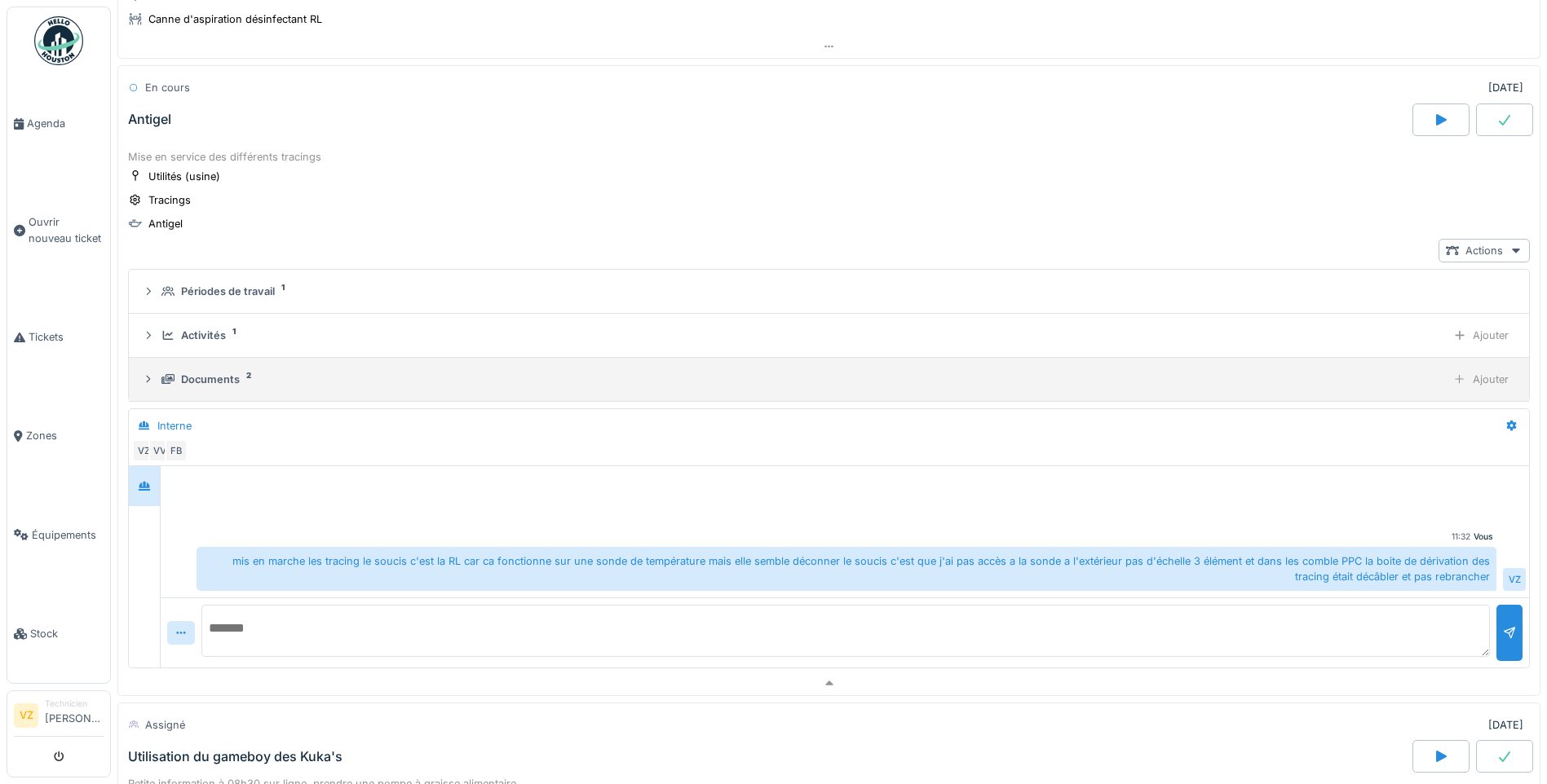
click at [267, 376] on div "Documents 2" at bounding box center [799, 379] width 1278 height 15
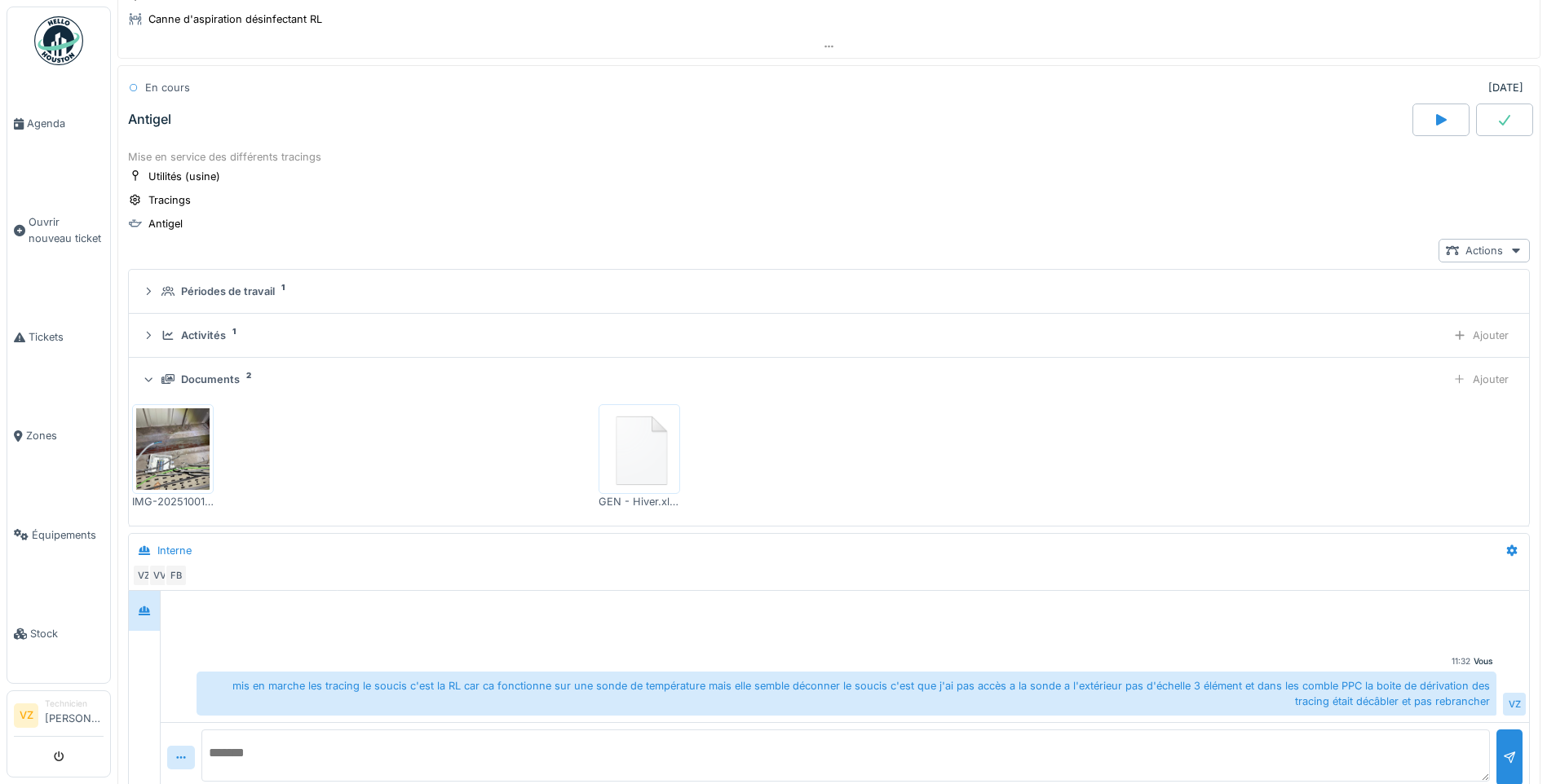
click at [636, 450] on img at bounding box center [639, 449] width 73 height 82
click at [136, 447] on div at bounding box center [172, 449] width 82 height 89
click at [331, 744] on textarea at bounding box center [846, 755] width 1288 height 52
click at [776, 744] on textarea "**********" at bounding box center [846, 755] width 1288 height 52
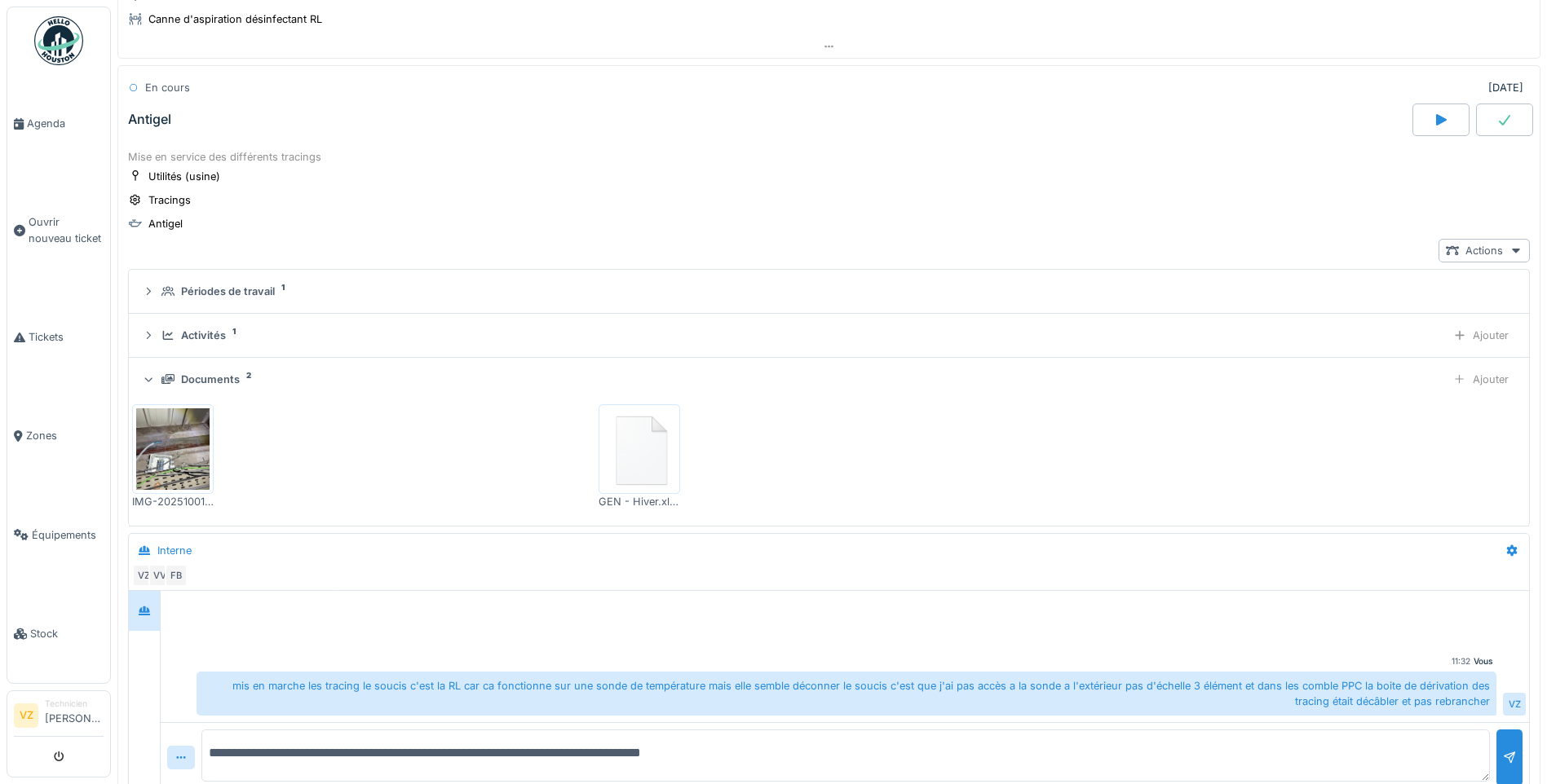
click at [191, 448] on img at bounding box center [173, 449] width 73 height 82
click at [786, 744] on textarea "**********" at bounding box center [846, 755] width 1288 height 52
type textarea "**********"
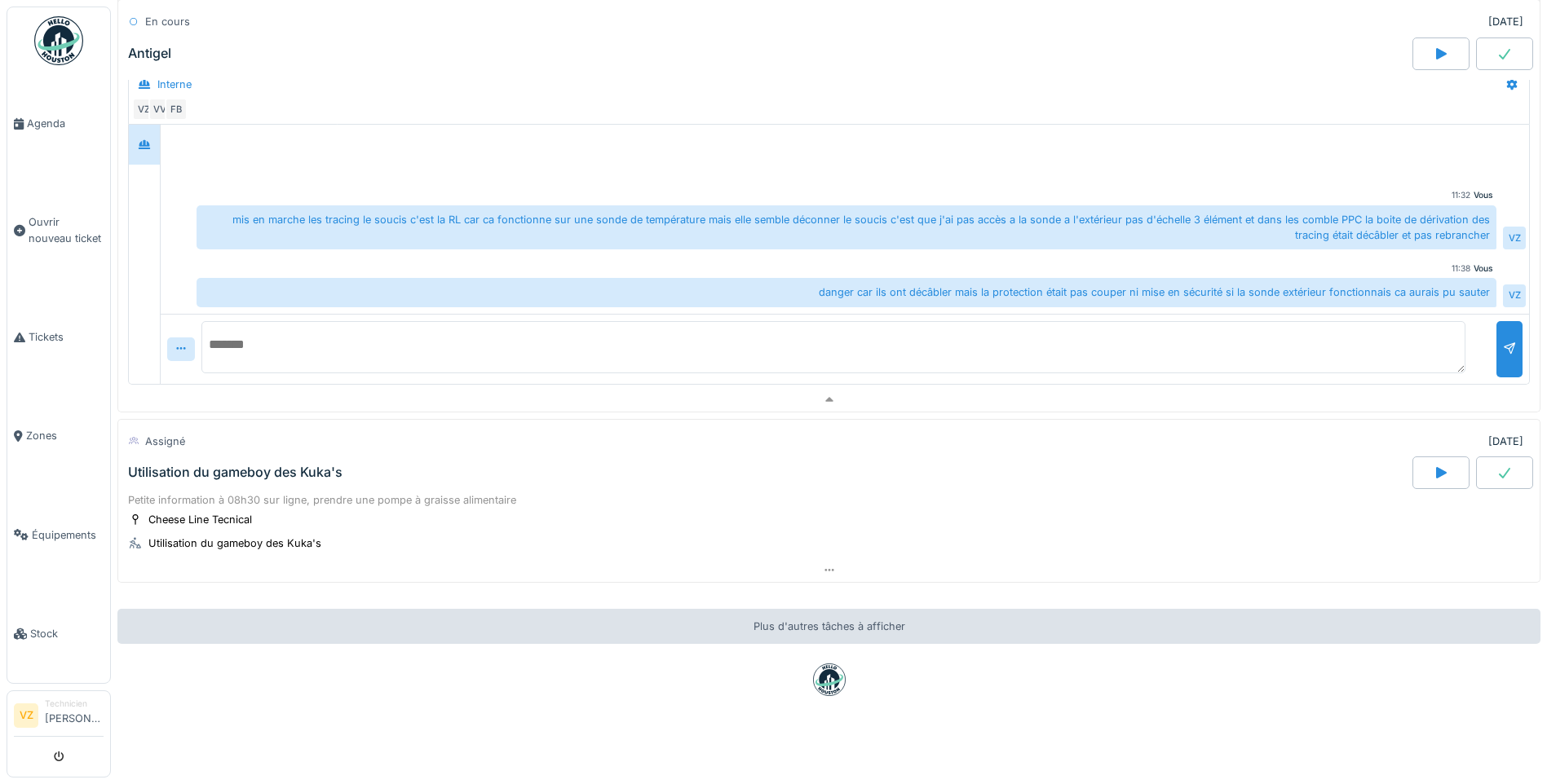
scroll to position [1280, 0]
click at [295, 456] on div "Utilisation du gameboy des Kuka's" at bounding box center [767, 472] width 1287 height 33
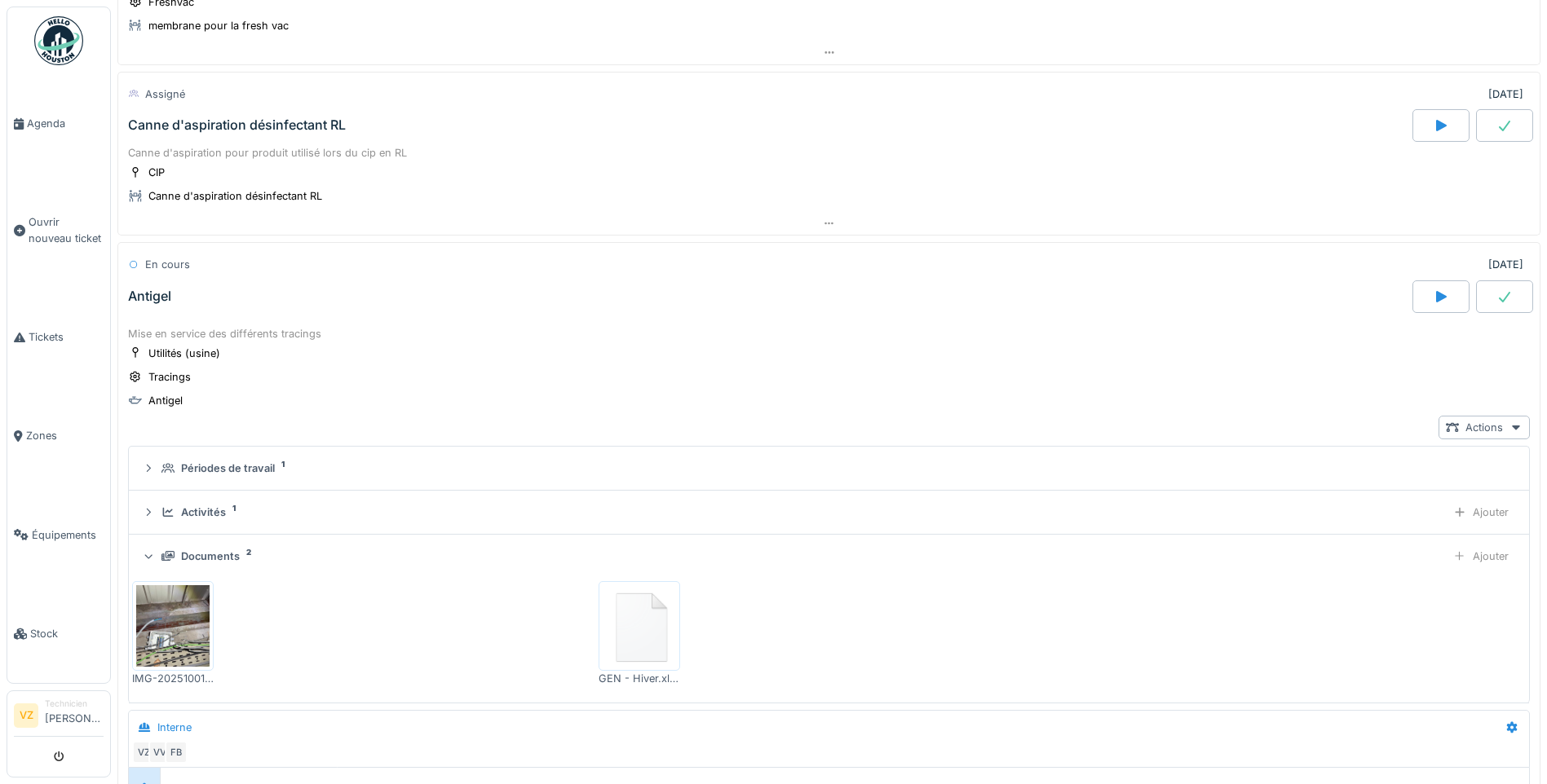
scroll to position [652, 0]
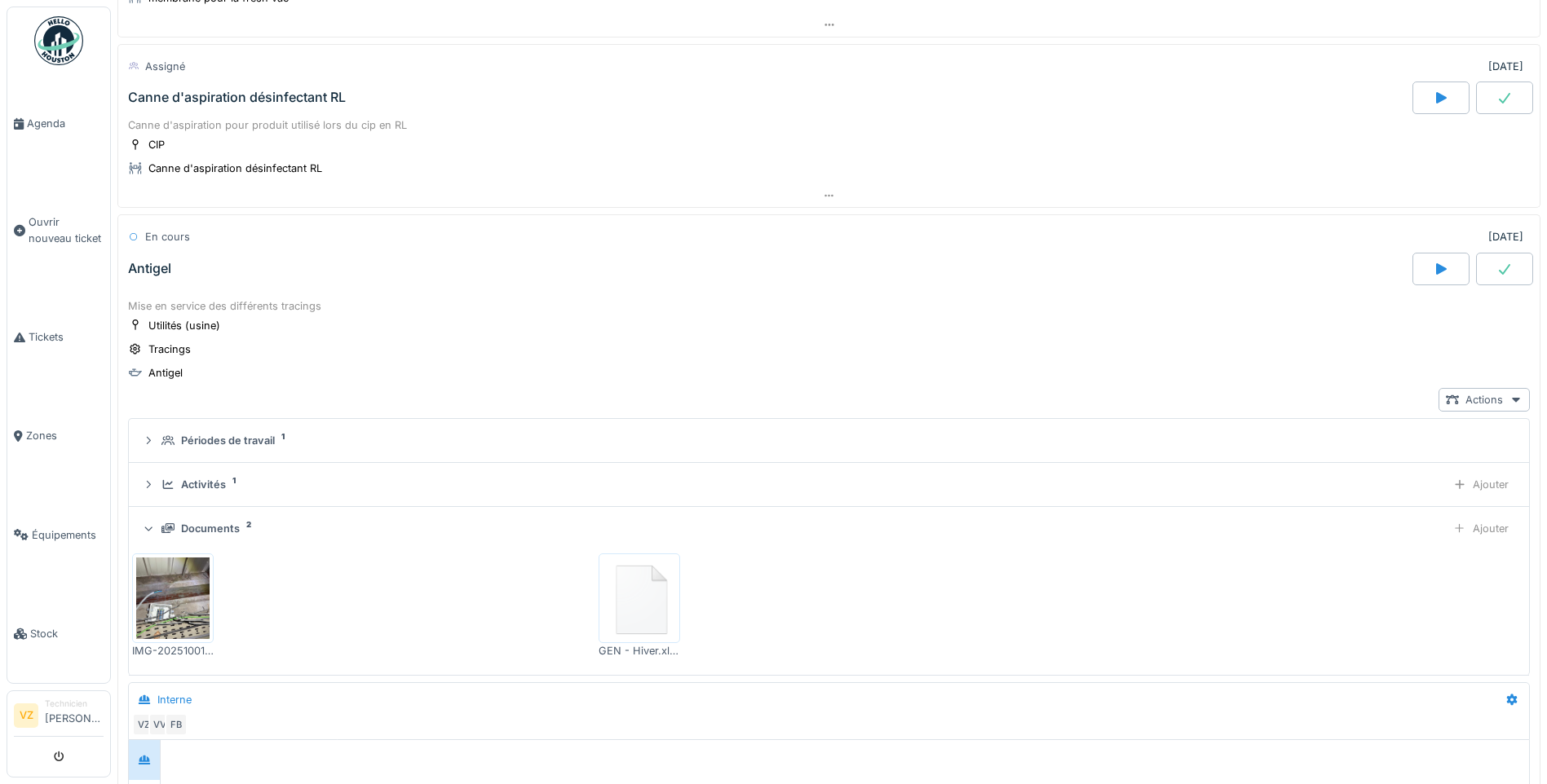
click at [343, 105] on div "Canne d'aspiration désinfectant RL" at bounding box center [236, 97] width 218 height 15
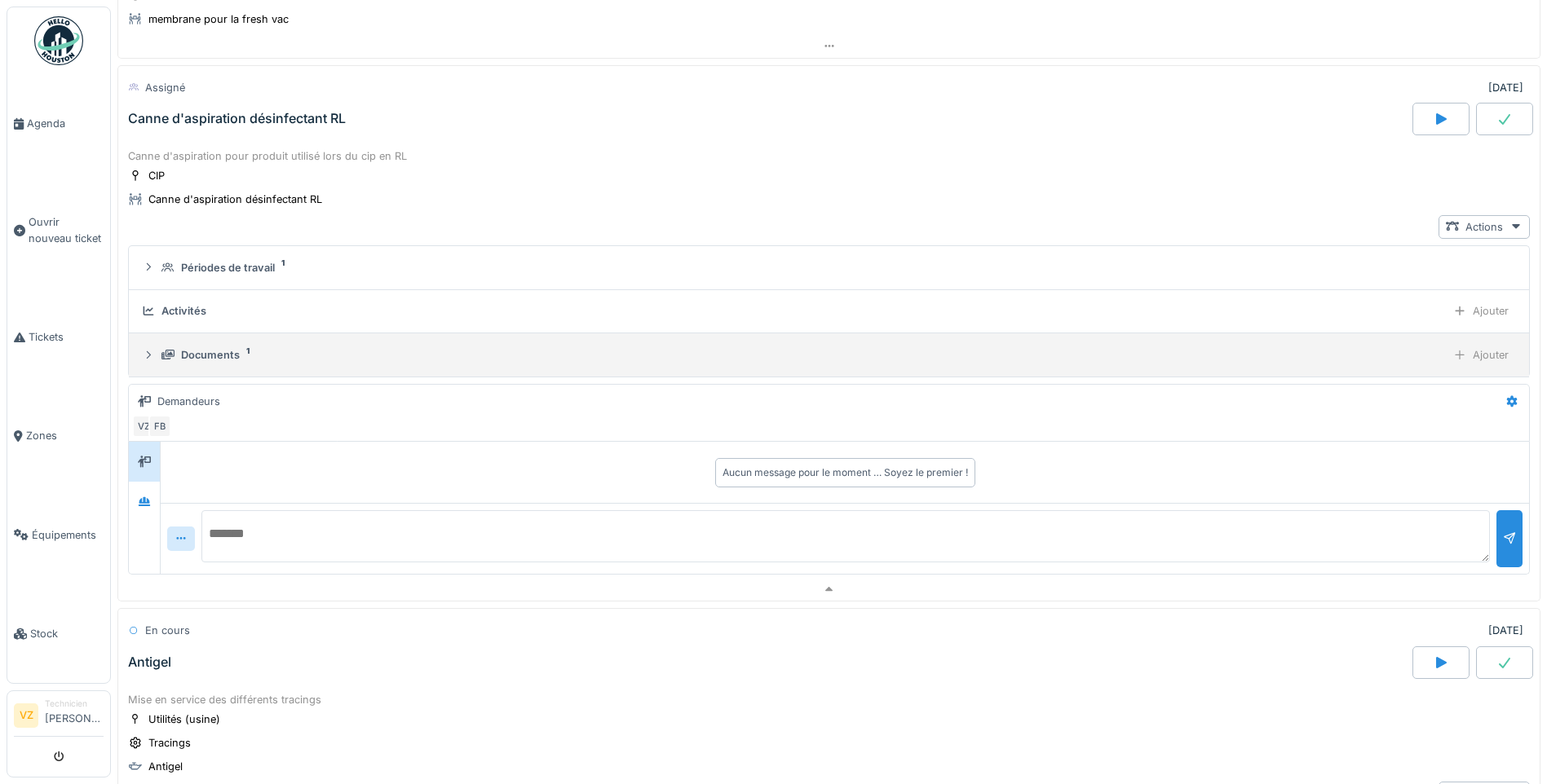
click at [269, 347] on div "Documents 1" at bounding box center [799, 355] width 1278 height 15
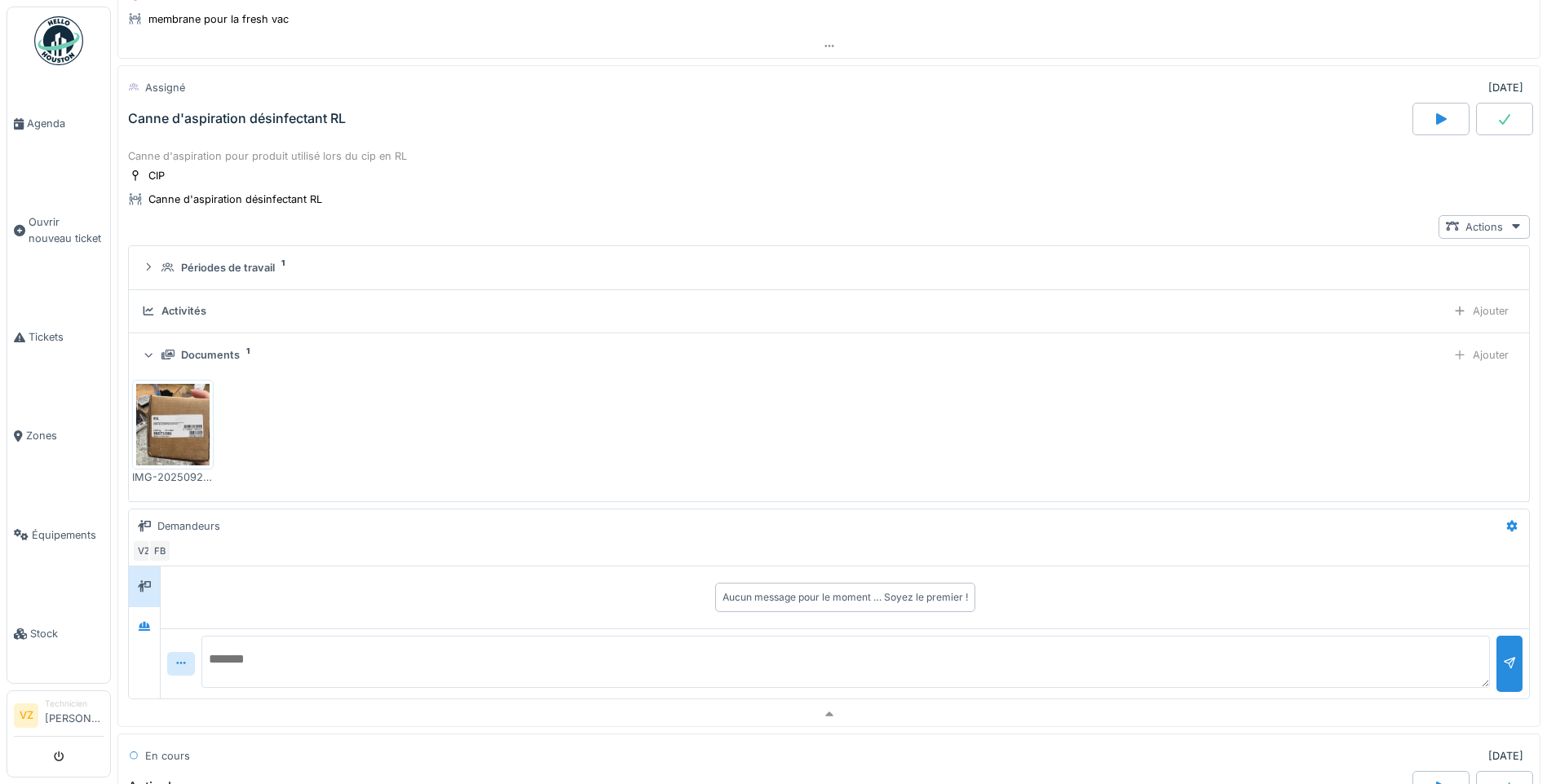
click at [231, 354] on div "Documents" at bounding box center [210, 355] width 58 height 15
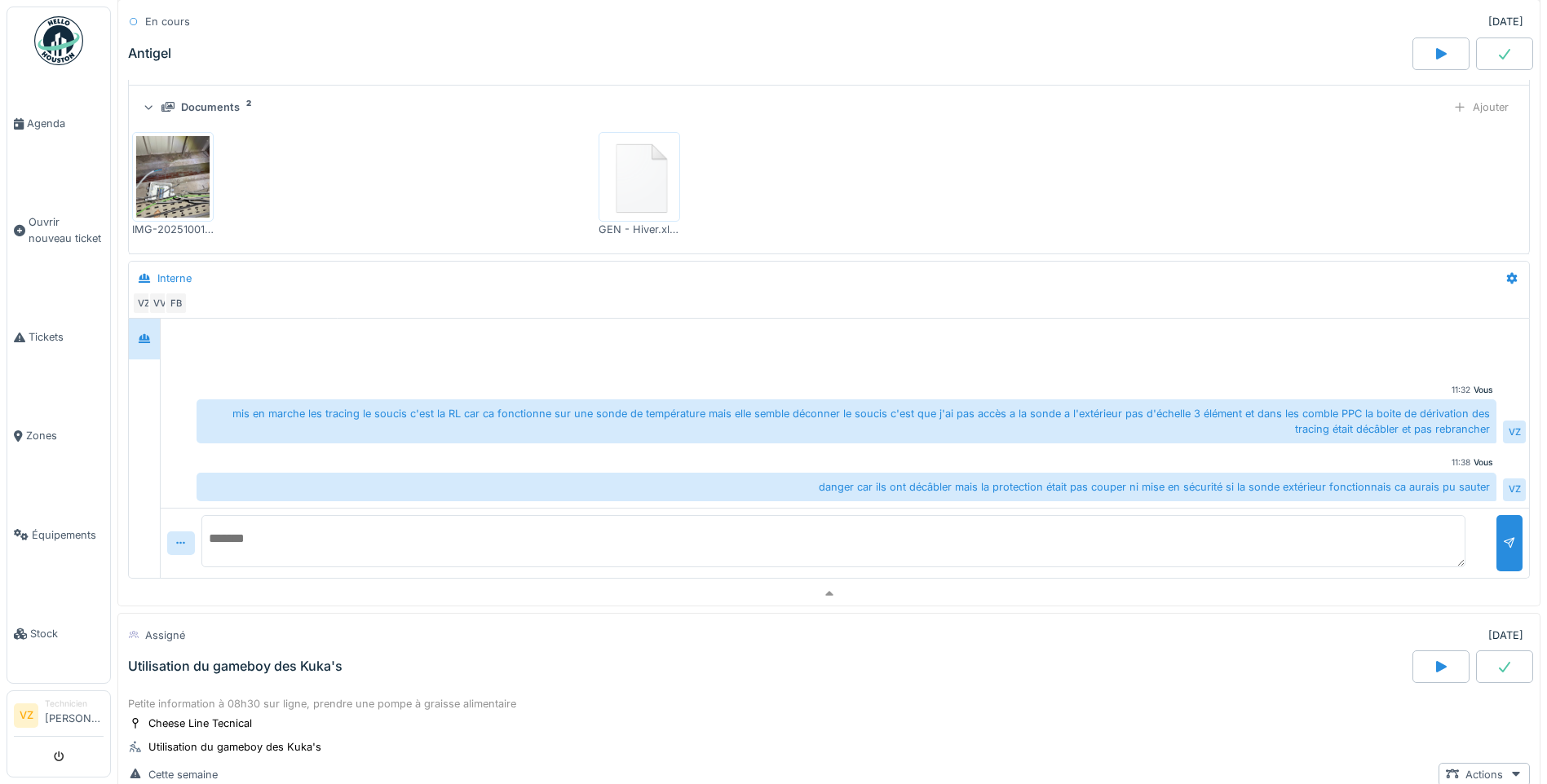
scroll to position [1690, 0]
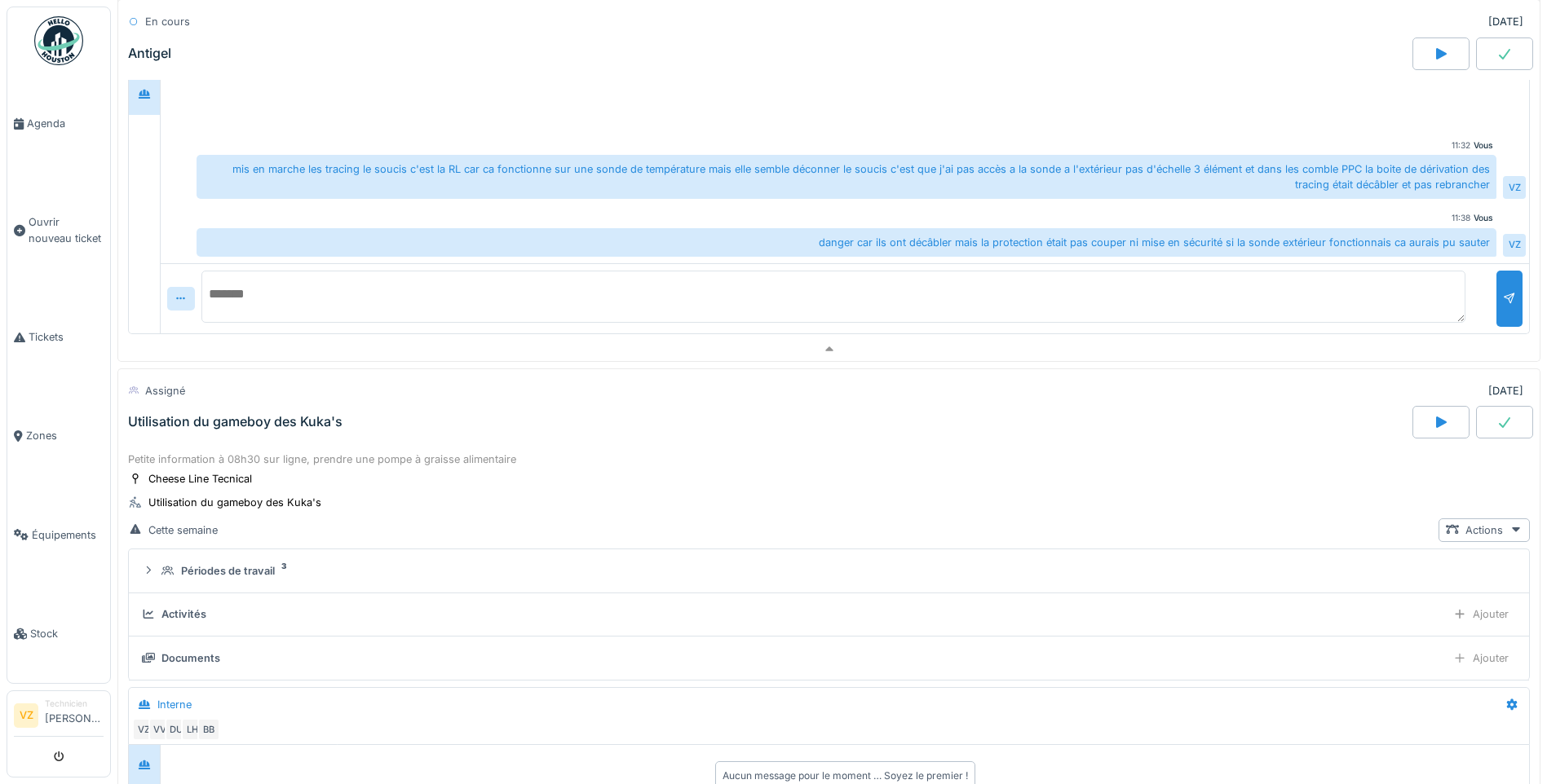
click at [259, 416] on div "Utilisation du gameboy des Kuka's" at bounding box center [235, 422] width 215 height 15
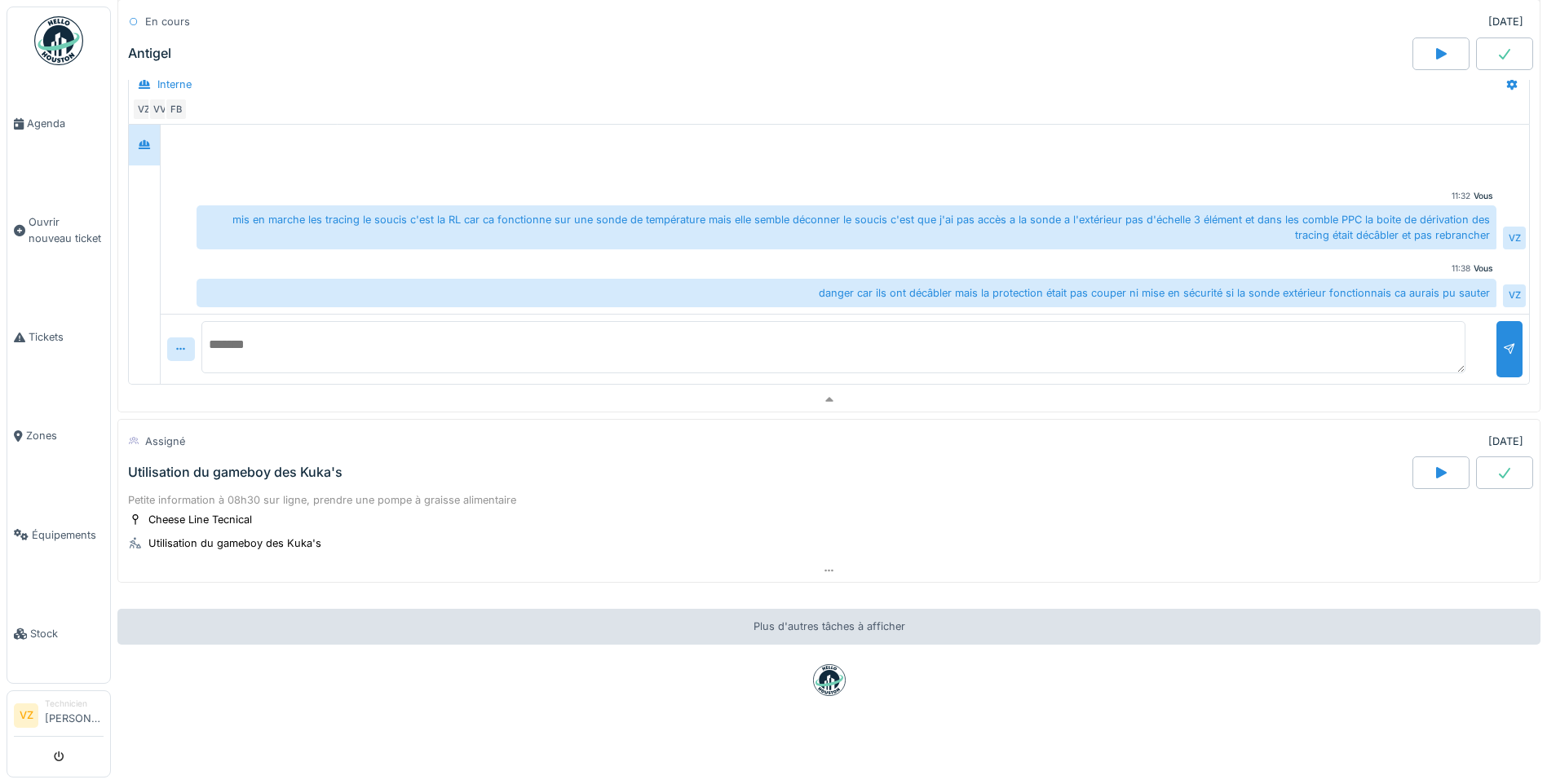
click at [304, 471] on div "Utilisation du gameboy des Kuka's" at bounding box center [767, 472] width 1287 height 33
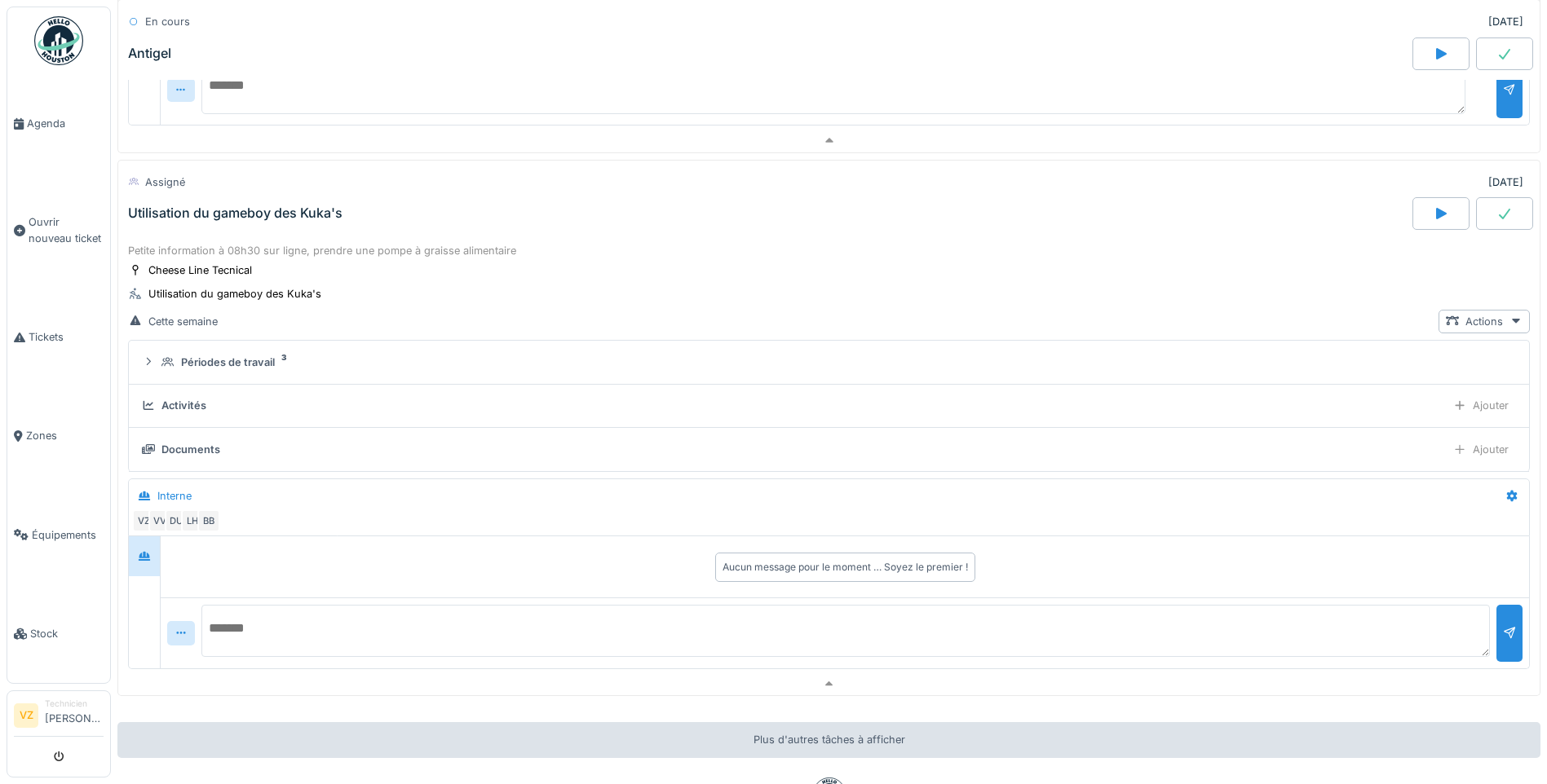
scroll to position [1993, 0]
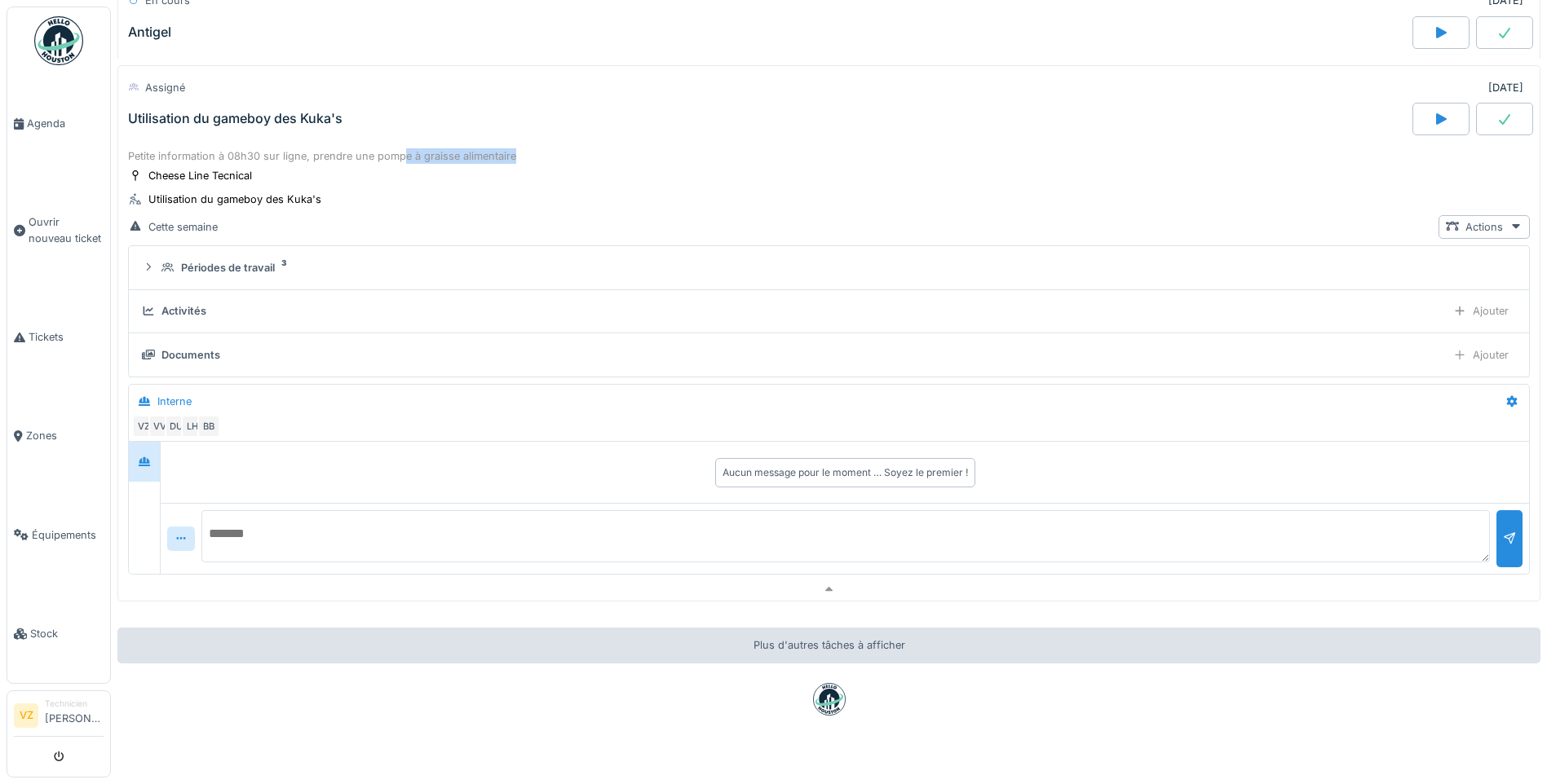
drag, startPoint x: 400, startPoint y: 140, endPoint x: 615, endPoint y: 136, distance: 215.0
click at [615, 149] on div "Petite information à 08h30 sur ligne, prendre une pompe à graisse alimentaire" at bounding box center [829, 156] width 1402 height 15
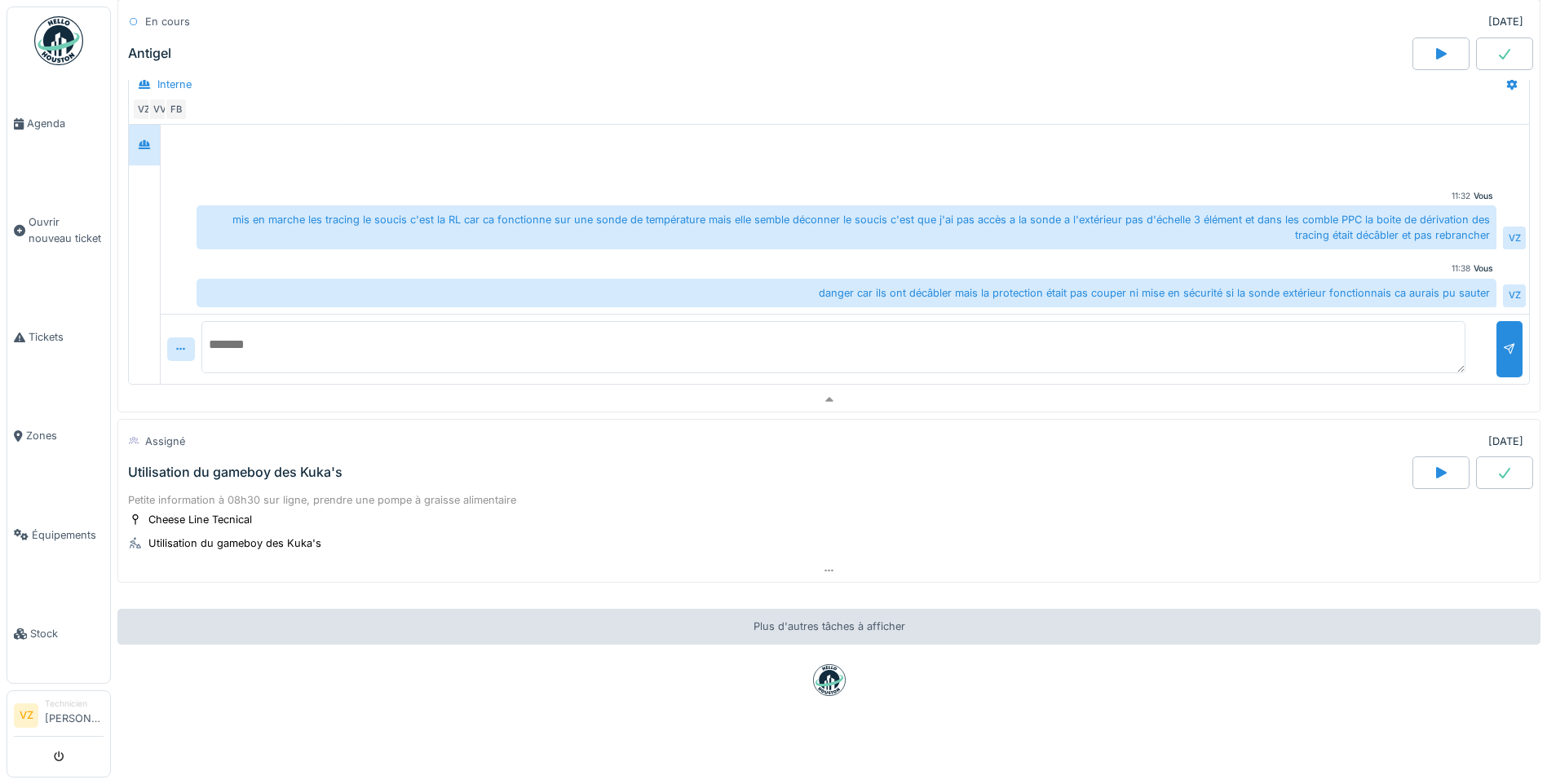
click at [548, 456] on div "Utilisation du gameboy des Kuka's" at bounding box center [767, 472] width 1287 height 33
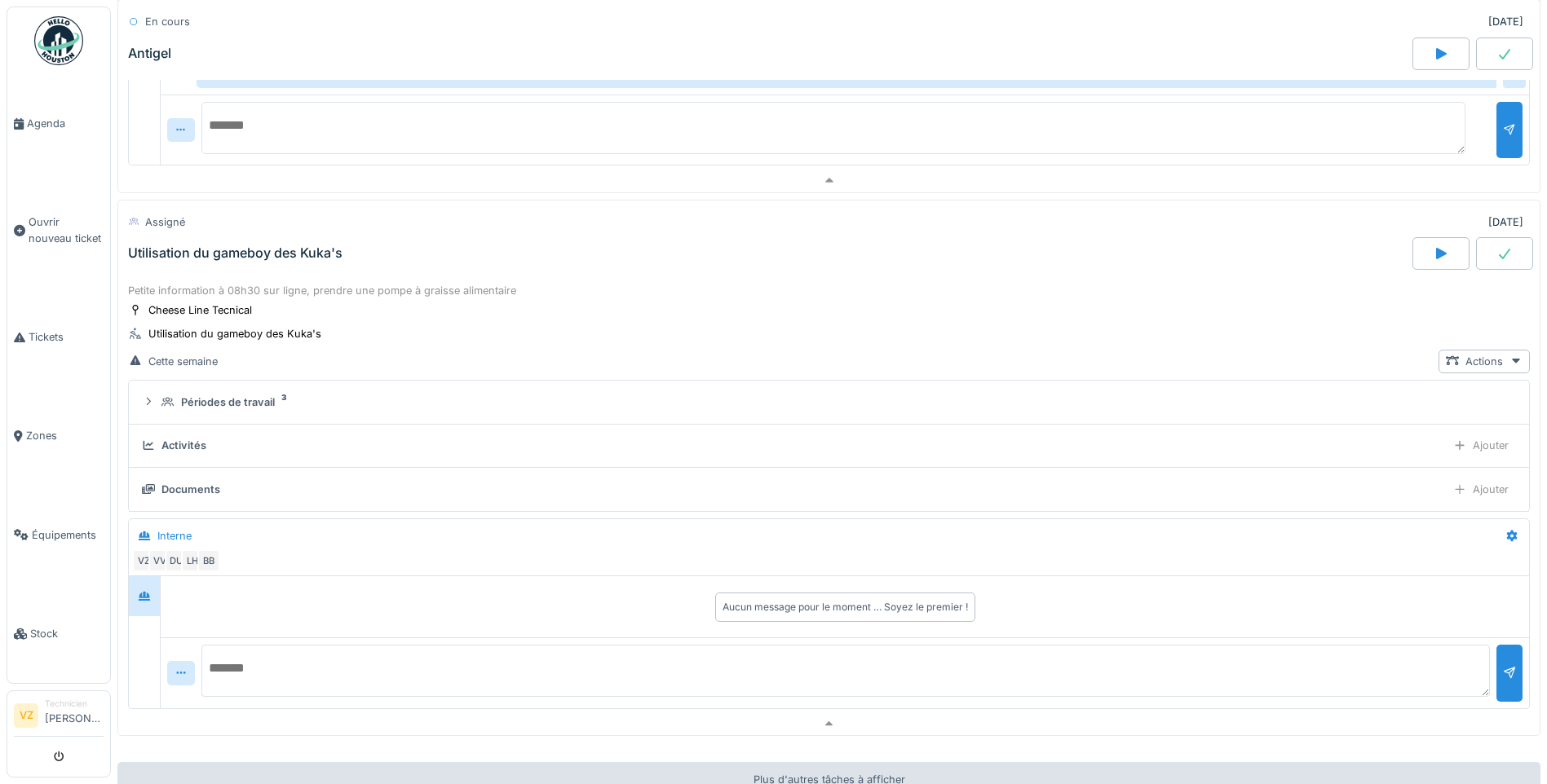
scroll to position [1831, 0]
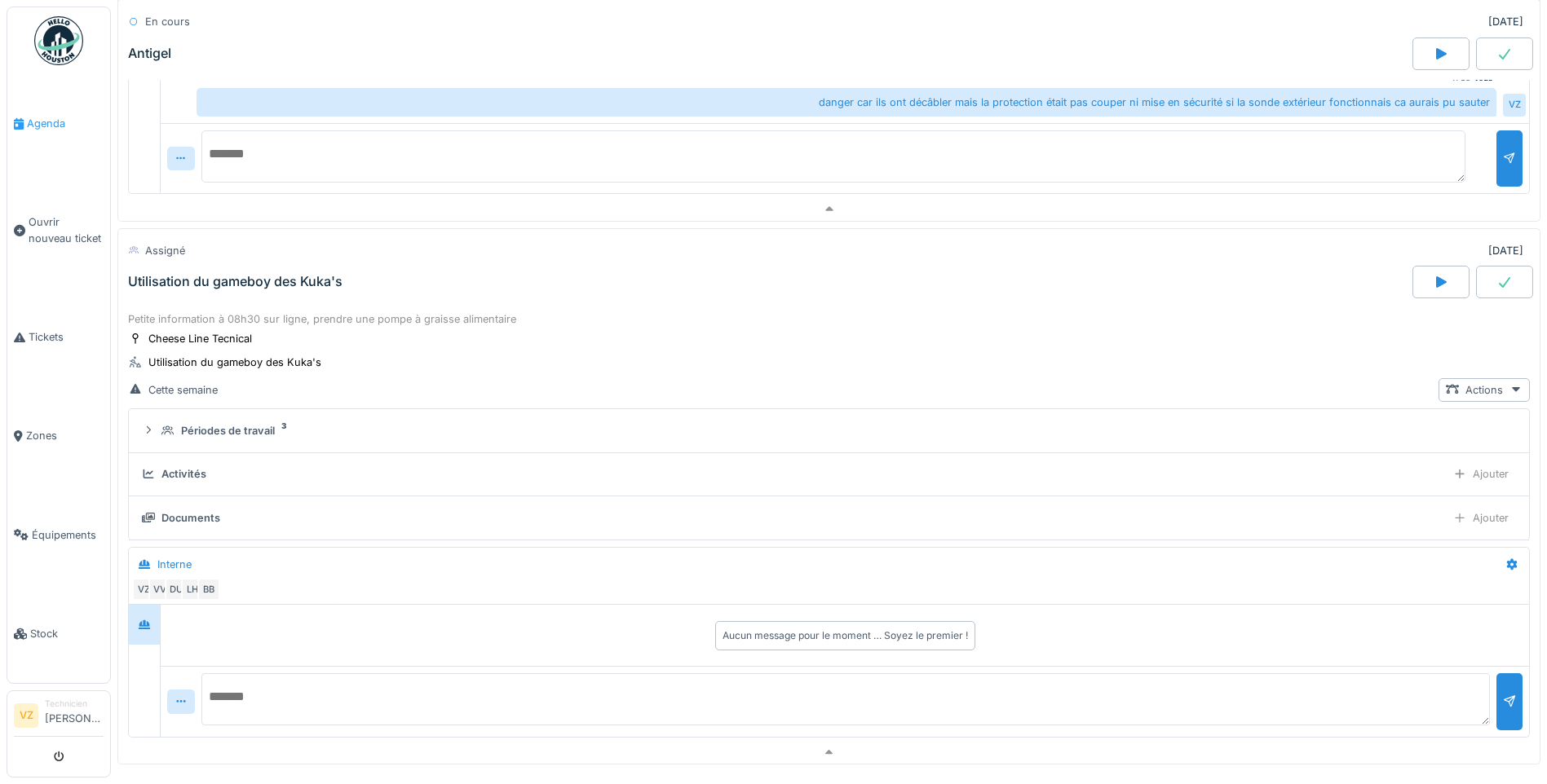
click at [43, 120] on span "Agenda" at bounding box center [65, 123] width 76 height 15
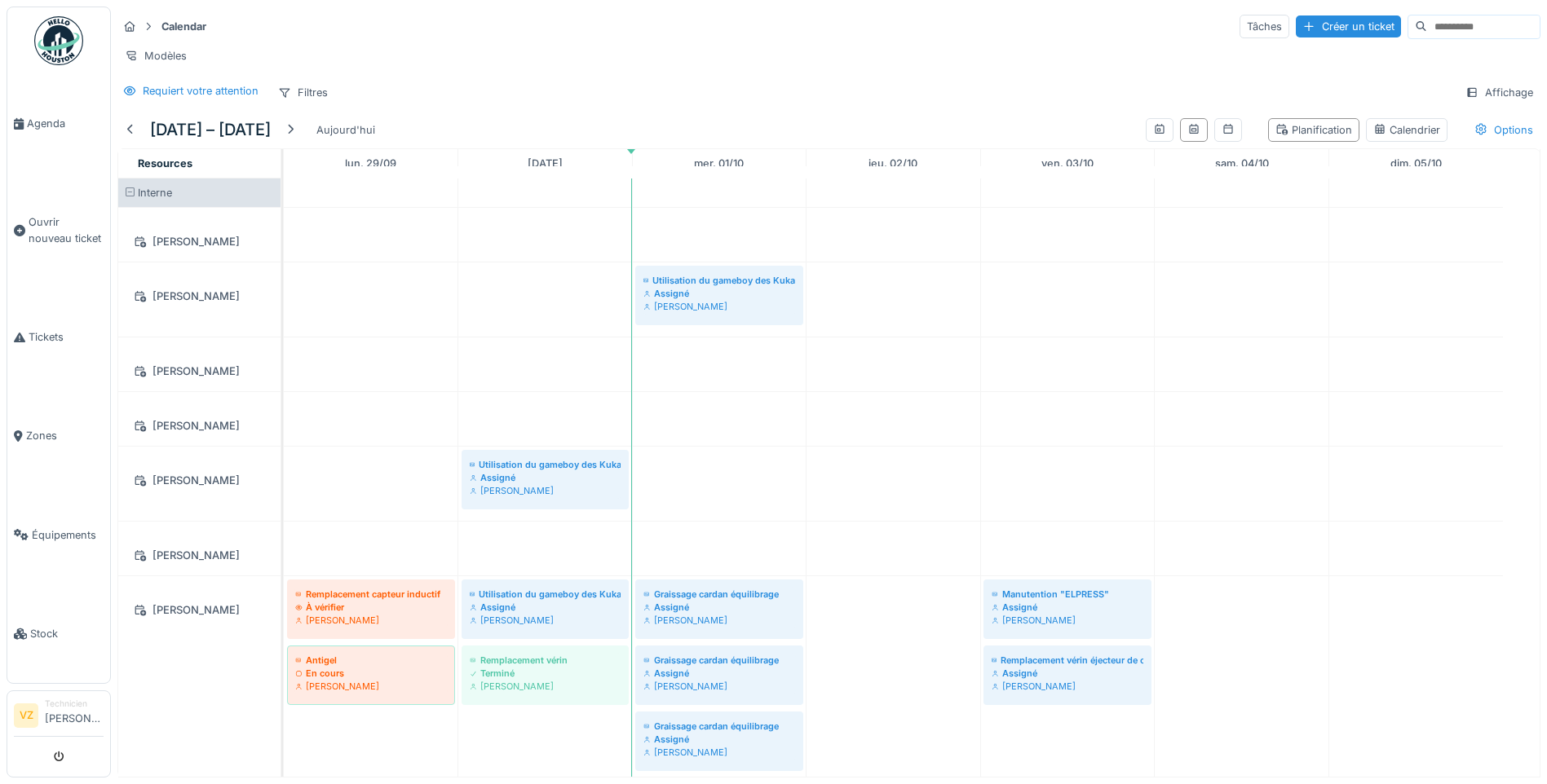
click at [61, 39] on img at bounding box center [58, 40] width 49 height 49
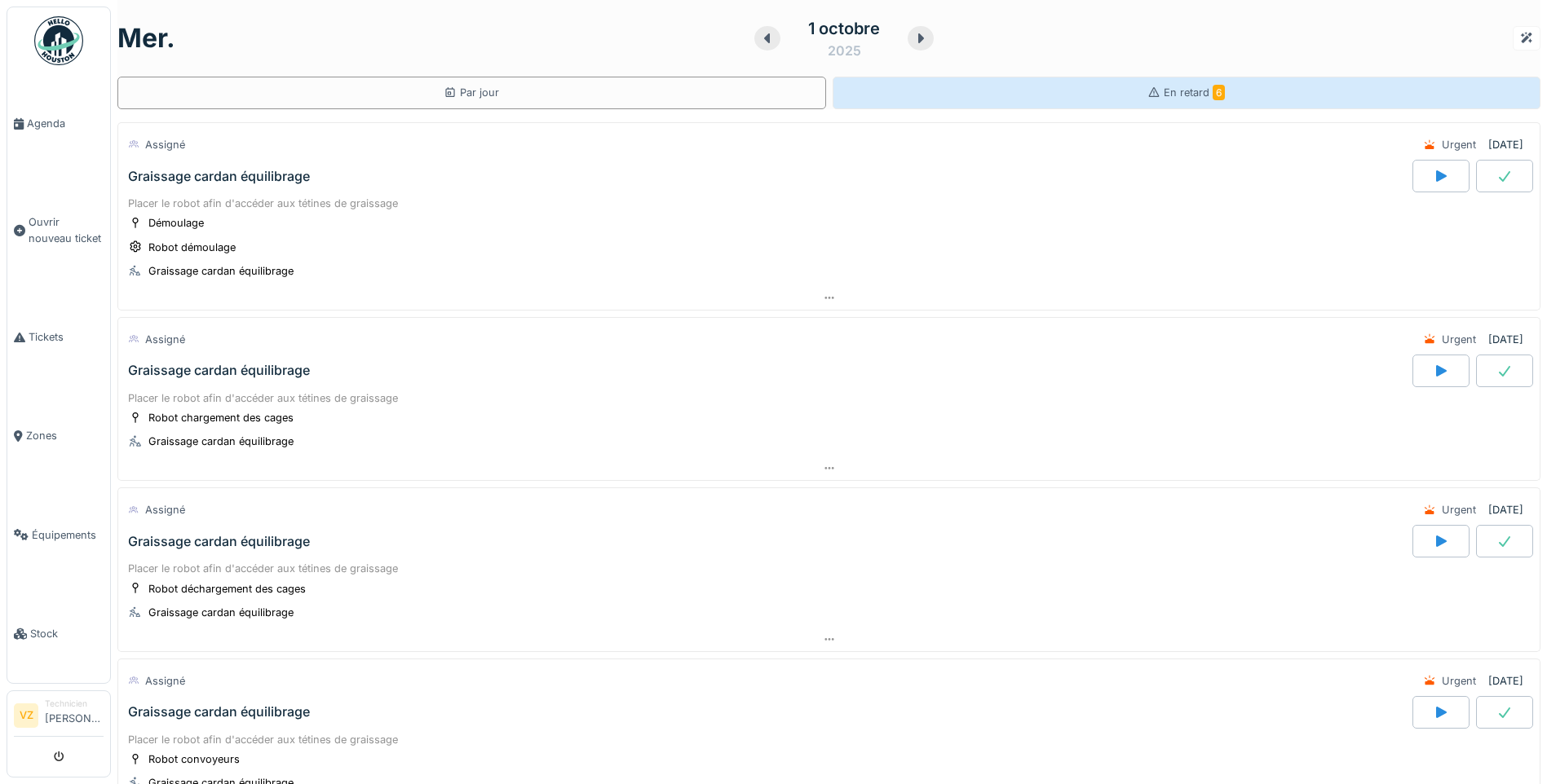
click at [1024, 78] on div "En retard 6" at bounding box center [1186, 92] width 709 height 33
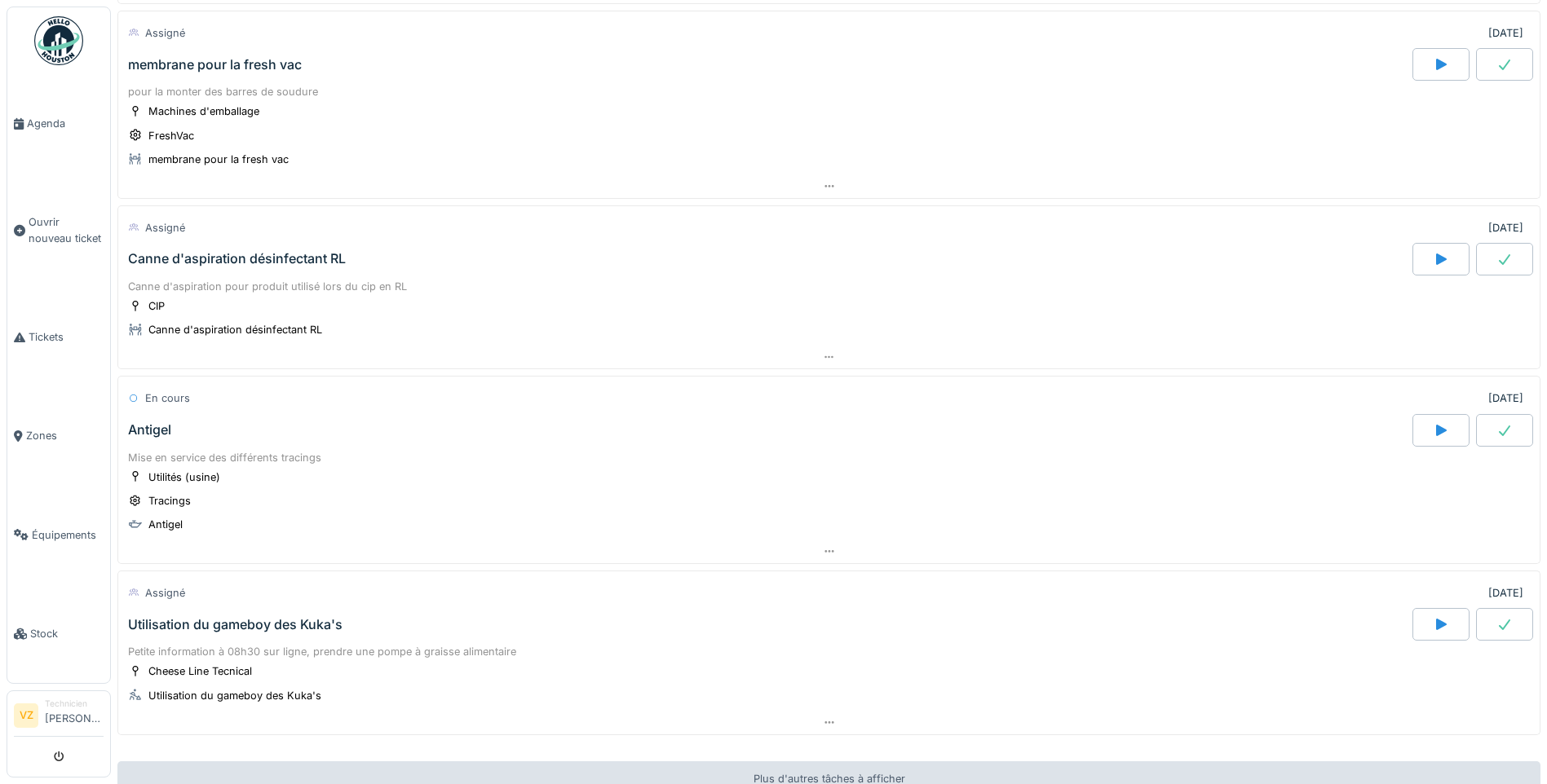
scroll to position [655, 0]
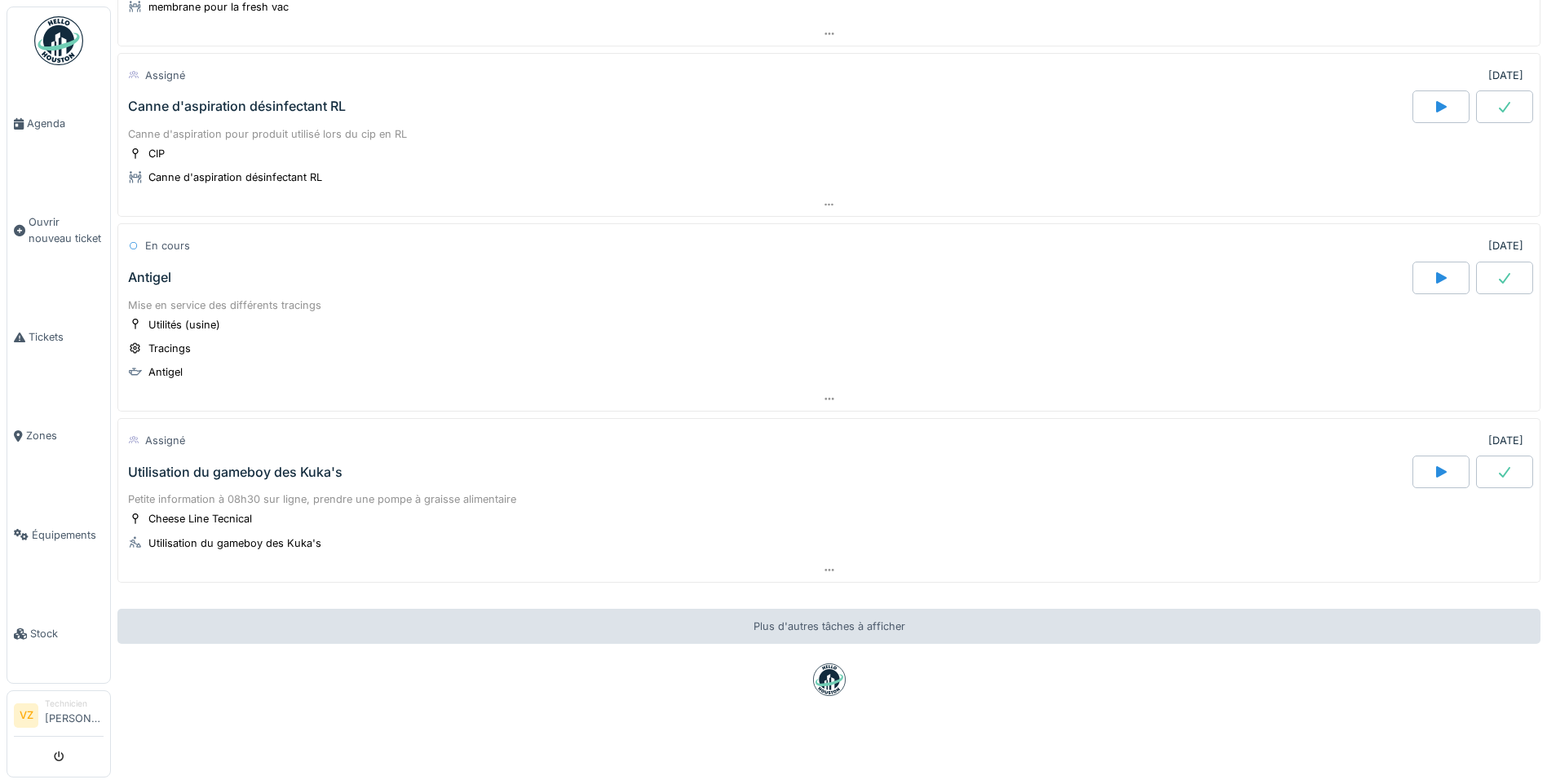
click at [308, 465] on div "Utilisation du gameboy des Kuka's" at bounding box center [235, 472] width 215 height 15
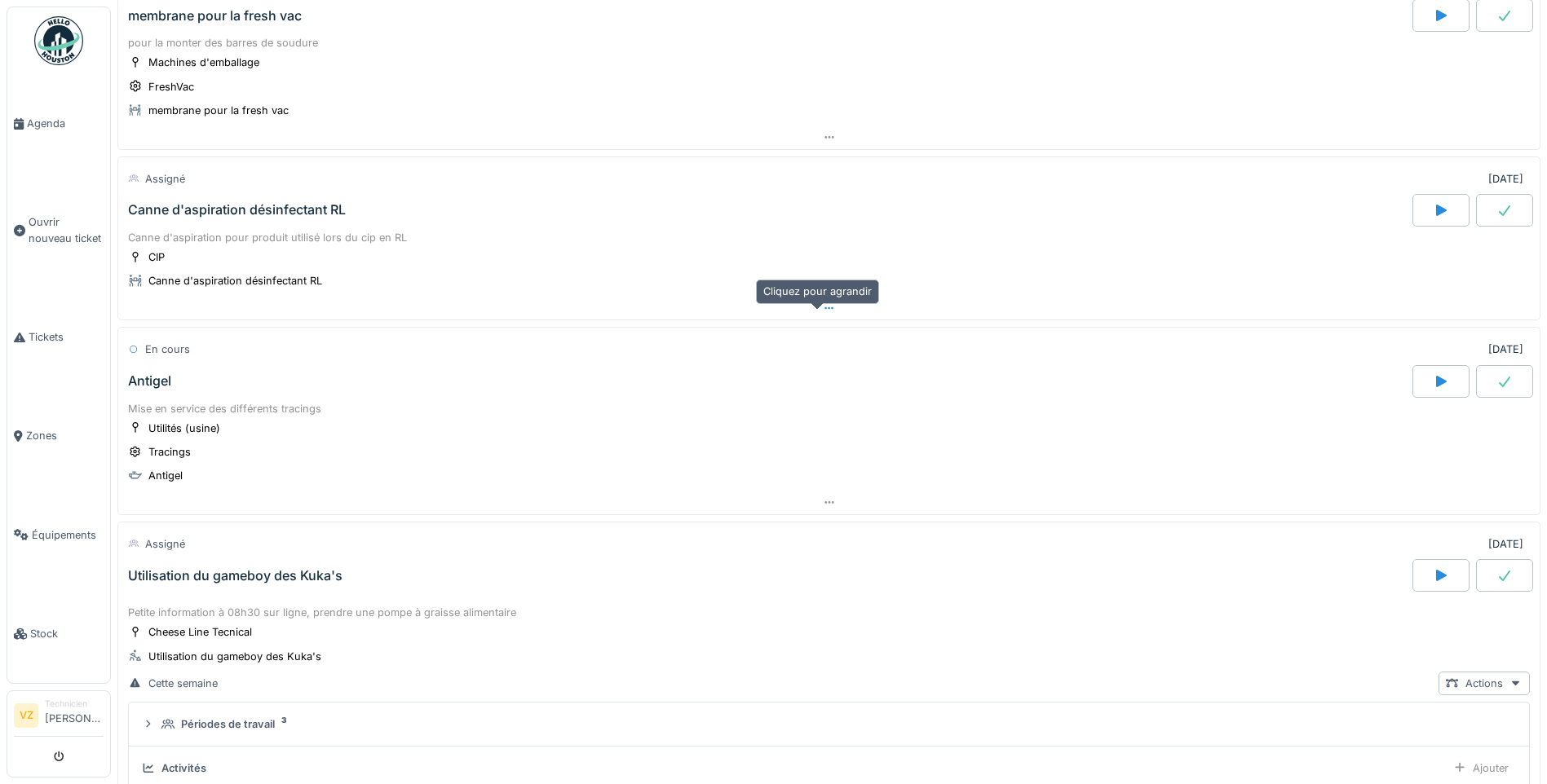
scroll to position [507, 0]
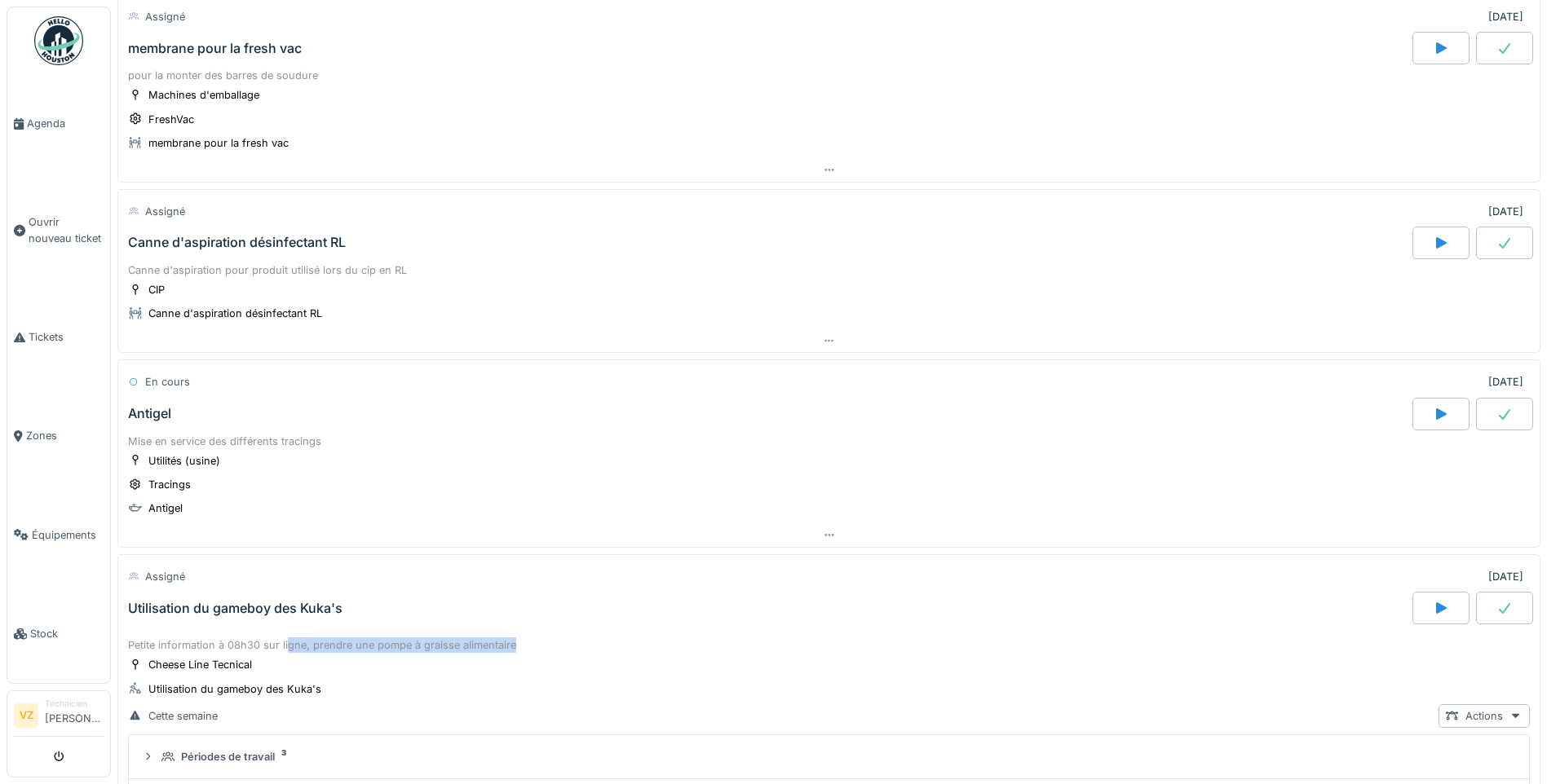
drag, startPoint x: 289, startPoint y: 642, endPoint x: 549, endPoint y: 641, distance: 260.0
click at [549, 641] on div "Petite information à 08h30 sur ligne, prendre une pompe à graisse alimentaire" at bounding box center [829, 645] width 1402 height 15
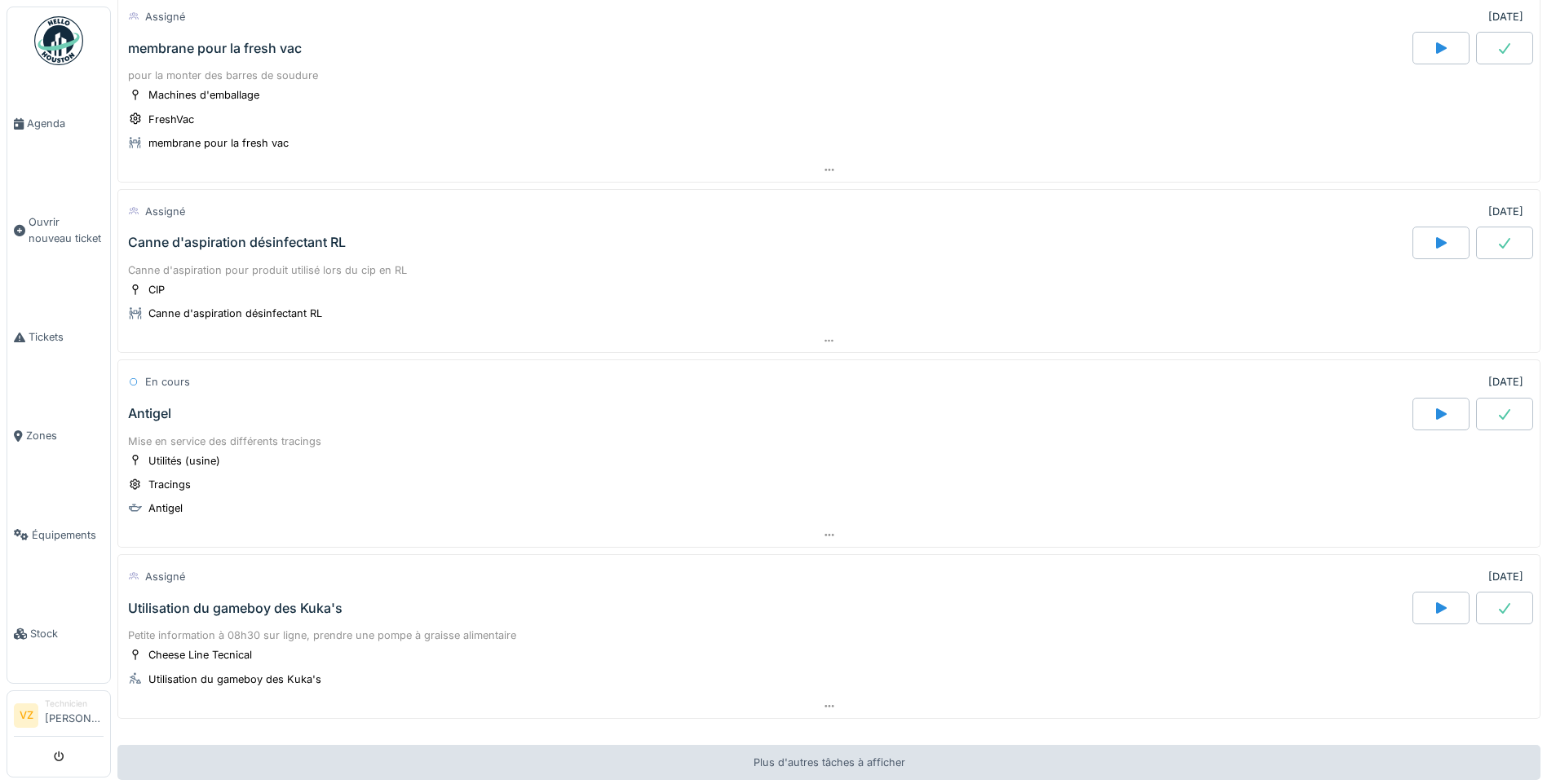
drag, startPoint x: 549, startPoint y: 641, endPoint x: 742, endPoint y: 604, distance: 196.5
click at [742, 604] on div "Utilisation du gameboy des Kuka's" at bounding box center [767, 608] width 1287 height 33
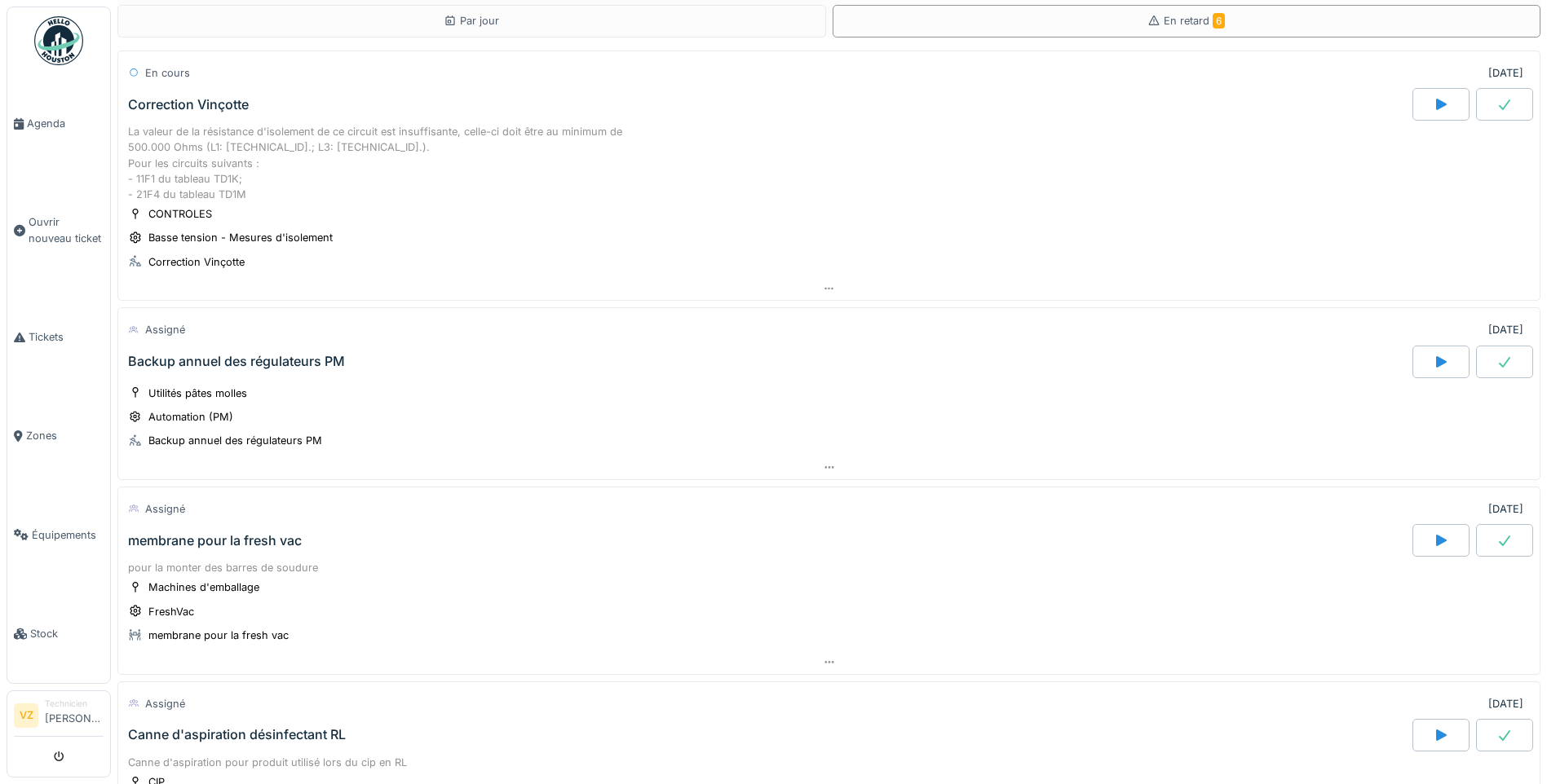
scroll to position [0, 0]
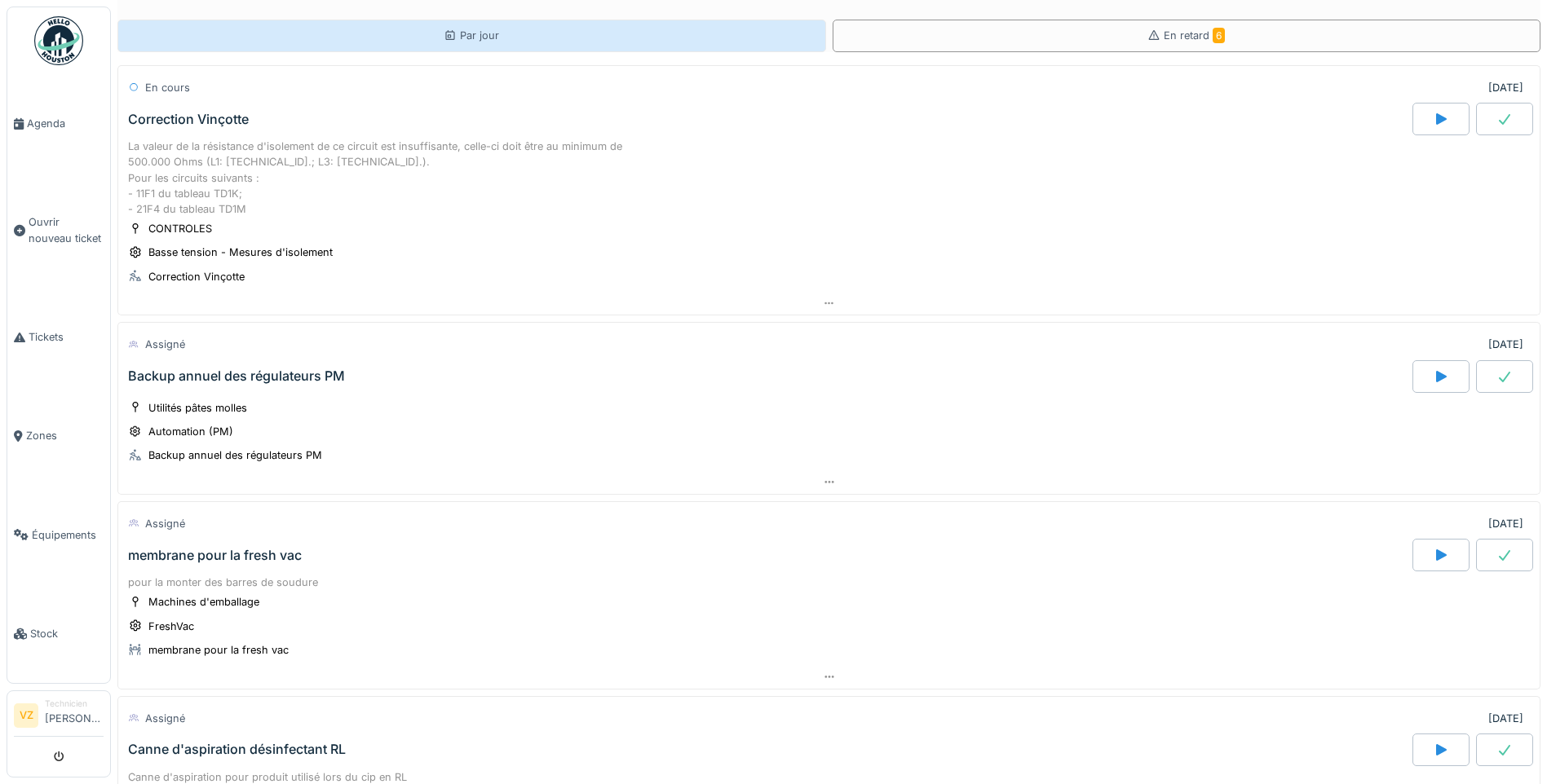
click at [480, 37] on div "Par jour" at bounding box center [471, 35] width 56 height 15
